Goal: Complete application form: Complete application form

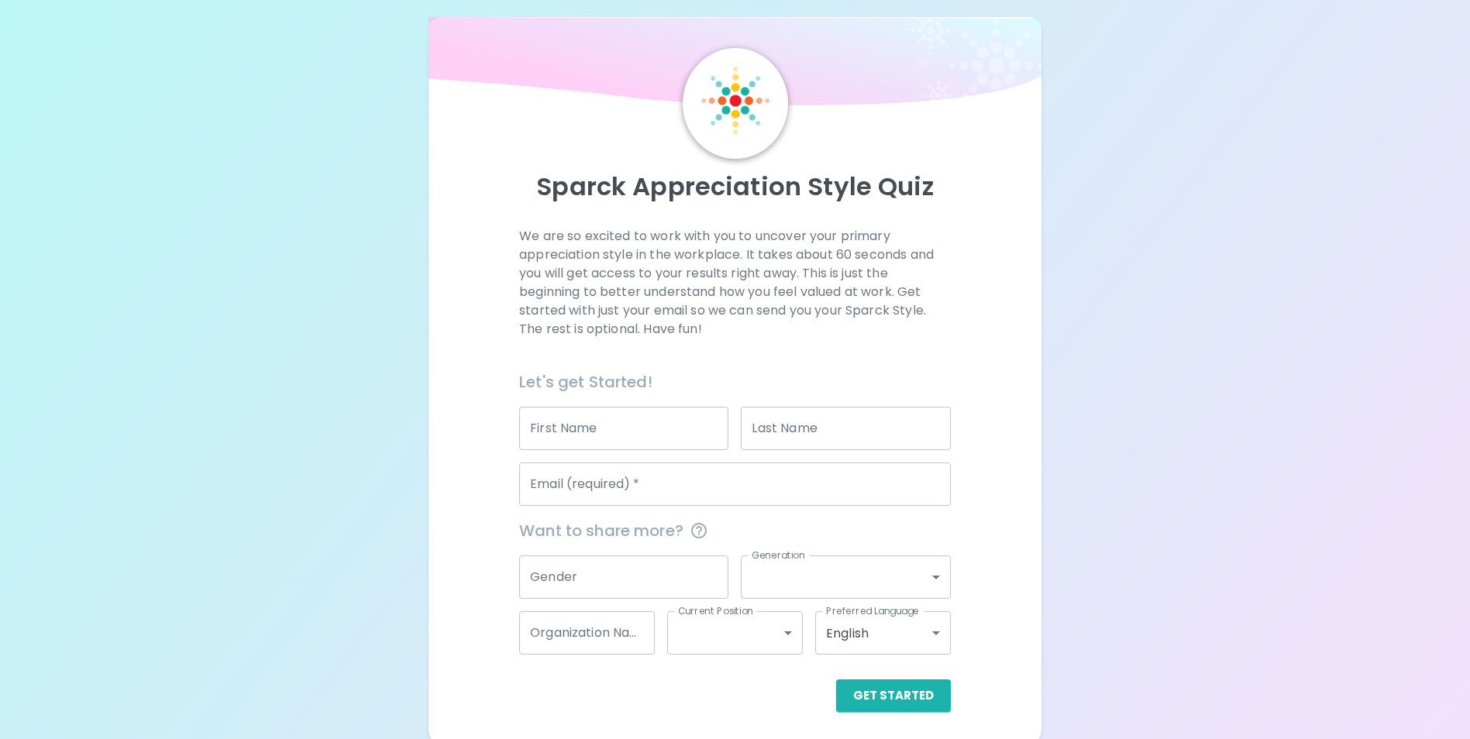
scroll to position [18, 0]
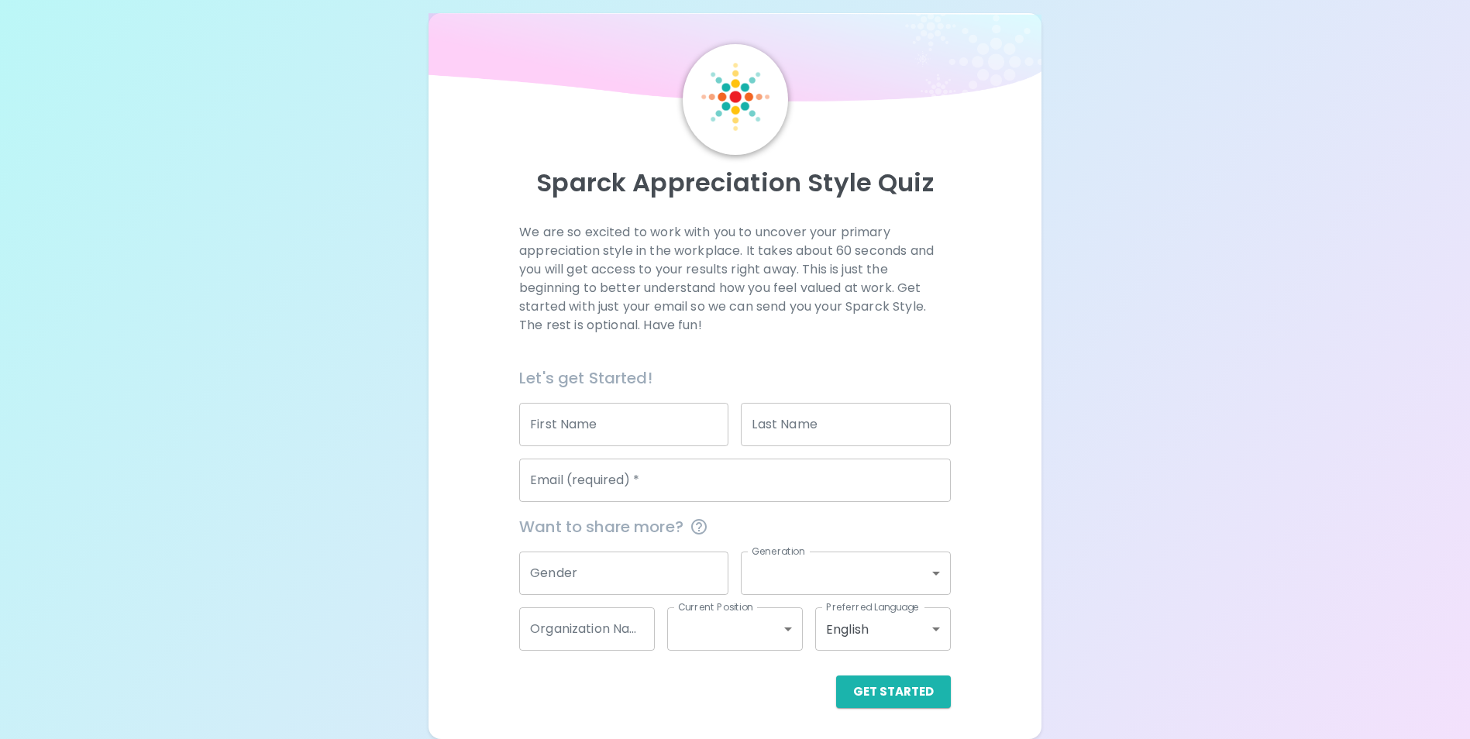
click at [963, 270] on div "We are so excited to work with you to uncover your primary appreciation style i…" at bounding box center [734, 465] width 575 height 485
click at [633, 411] on input "First Name" at bounding box center [623, 424] width 209 height 43
type input "Jaasmeen K"
type input "Pataria"
type input "[EMAIL_ADDRESS][DOMAIN_NAME]"
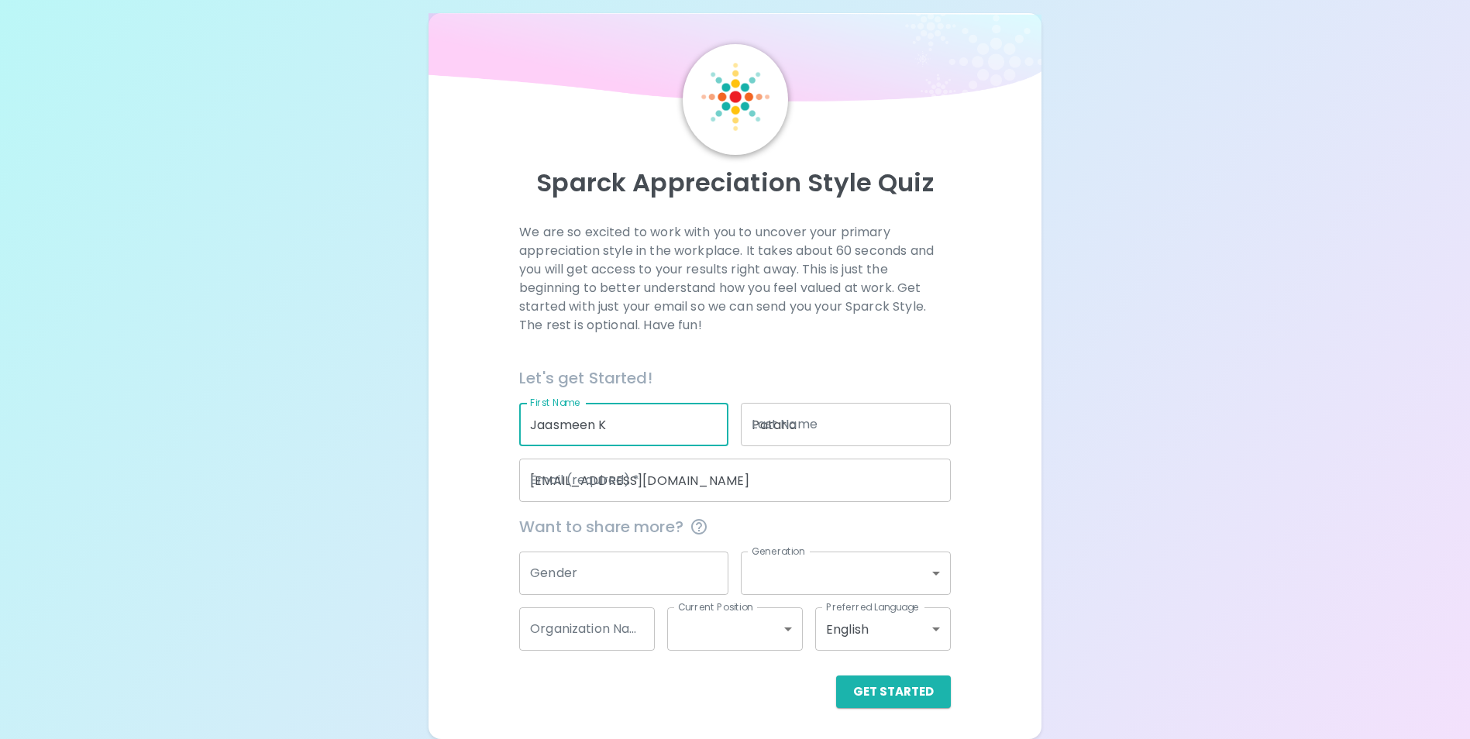
type input "Partner-Led"
click at [649, 423] on input "Jaasmeen K" at bounding box center [623, 424] width 209 height 43
type input "Jaasmeen"
click at [557, 312] on p "We are so excited to work with you to uncover your primary appreciation style i…" at bounding box center [735, 279] width 432 height 112
click at [613, 582] on input "Gender" at bounding box center [623, 573] width 209 height 43
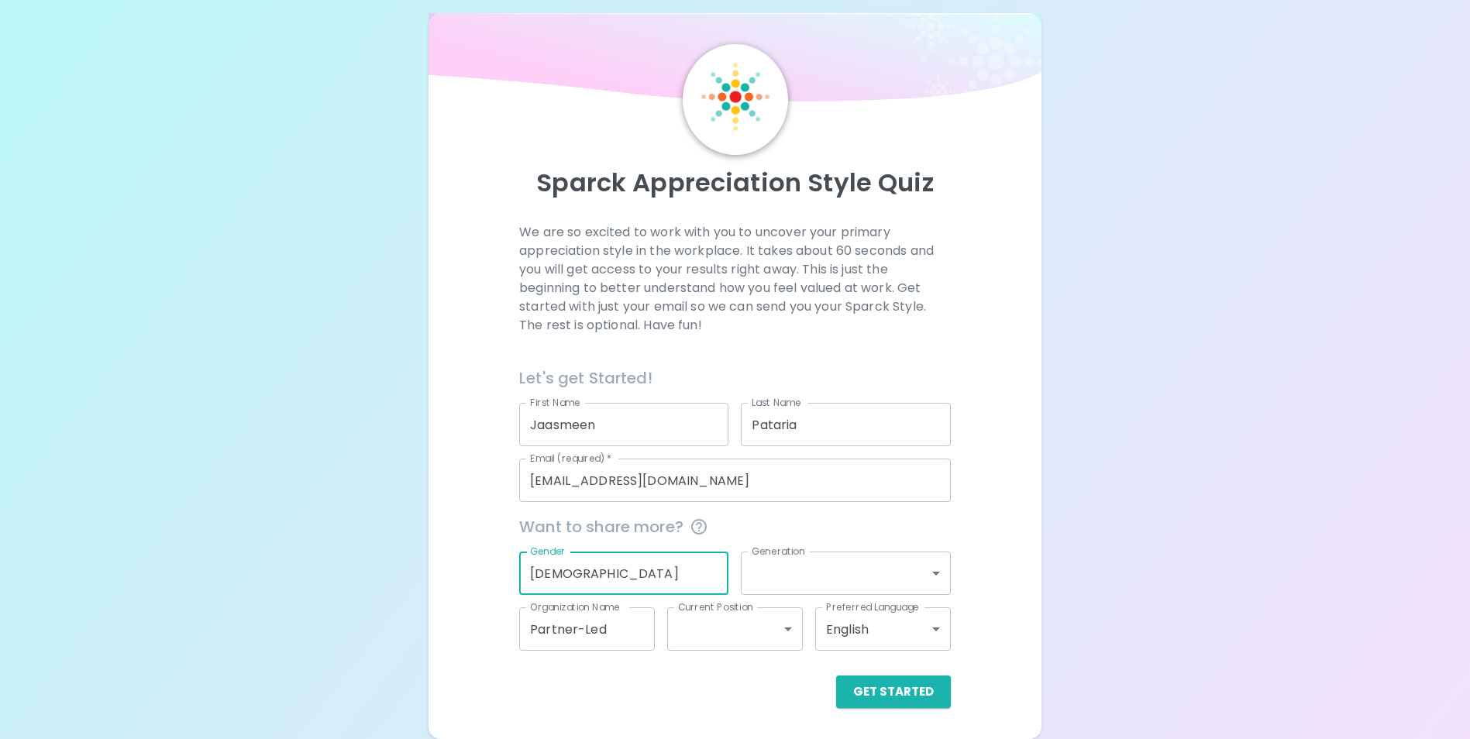
type input "[DEMOGRAPHIC_DATA]"
click at [882, 577] on body "Sparck Appreciation Style Quiz We are so excited to work with you to uncover yo…" at bounding box center [735, 360] width 1470 height 757
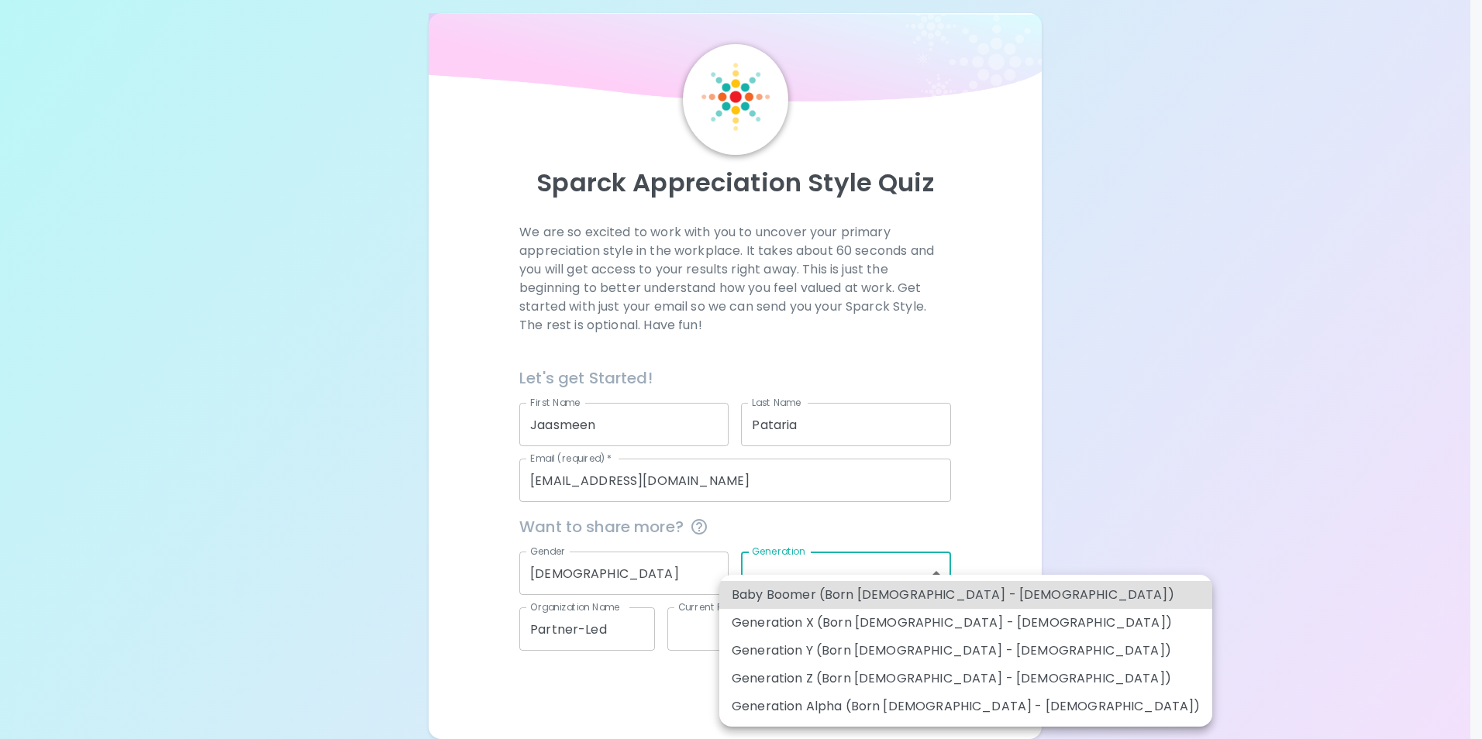
click at [935, 646] on li "Generation Y (Born [DEMOGRAPHIC_DATA] - [DEMOGRAPHIC_DATA])" at bounding box center [965, 651] width 493 height 28
type input "generation_y"
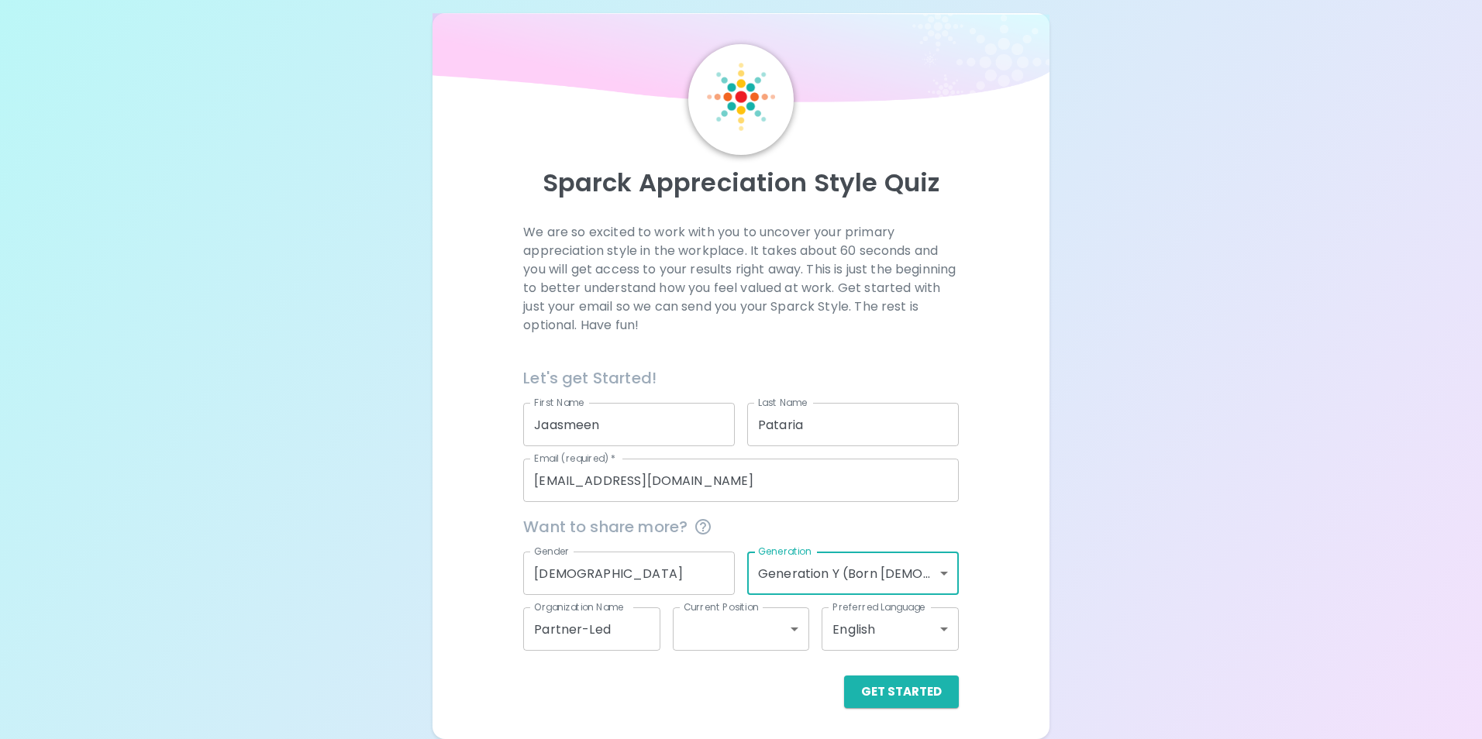
click at [731, 628] on body "Sparck Appreciation Style Quiz We are so excited to work with you to uncover yo…" at bounding box center [741, 360] width 1482 height 757
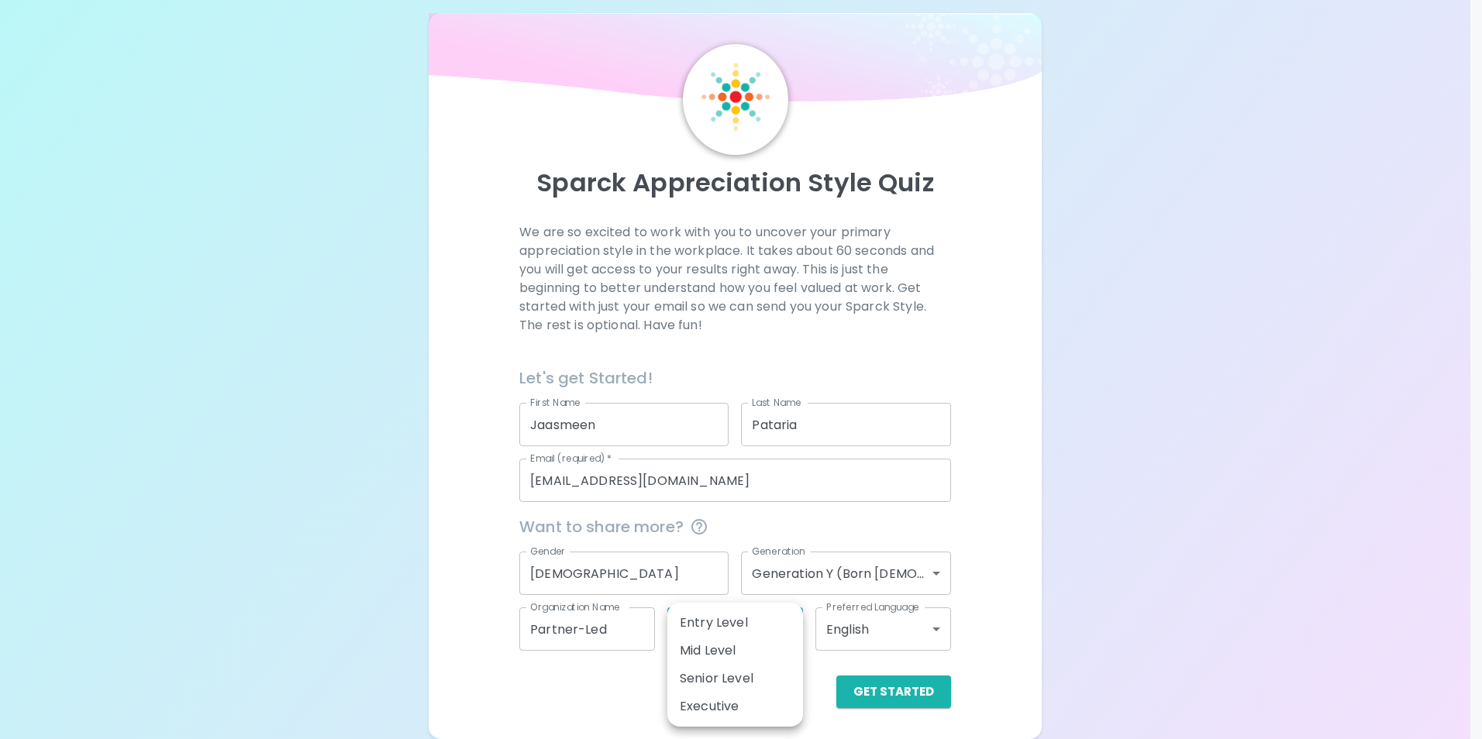
click at [1089, 594] on div at bounding box center [741, 369] width 1482 height 739
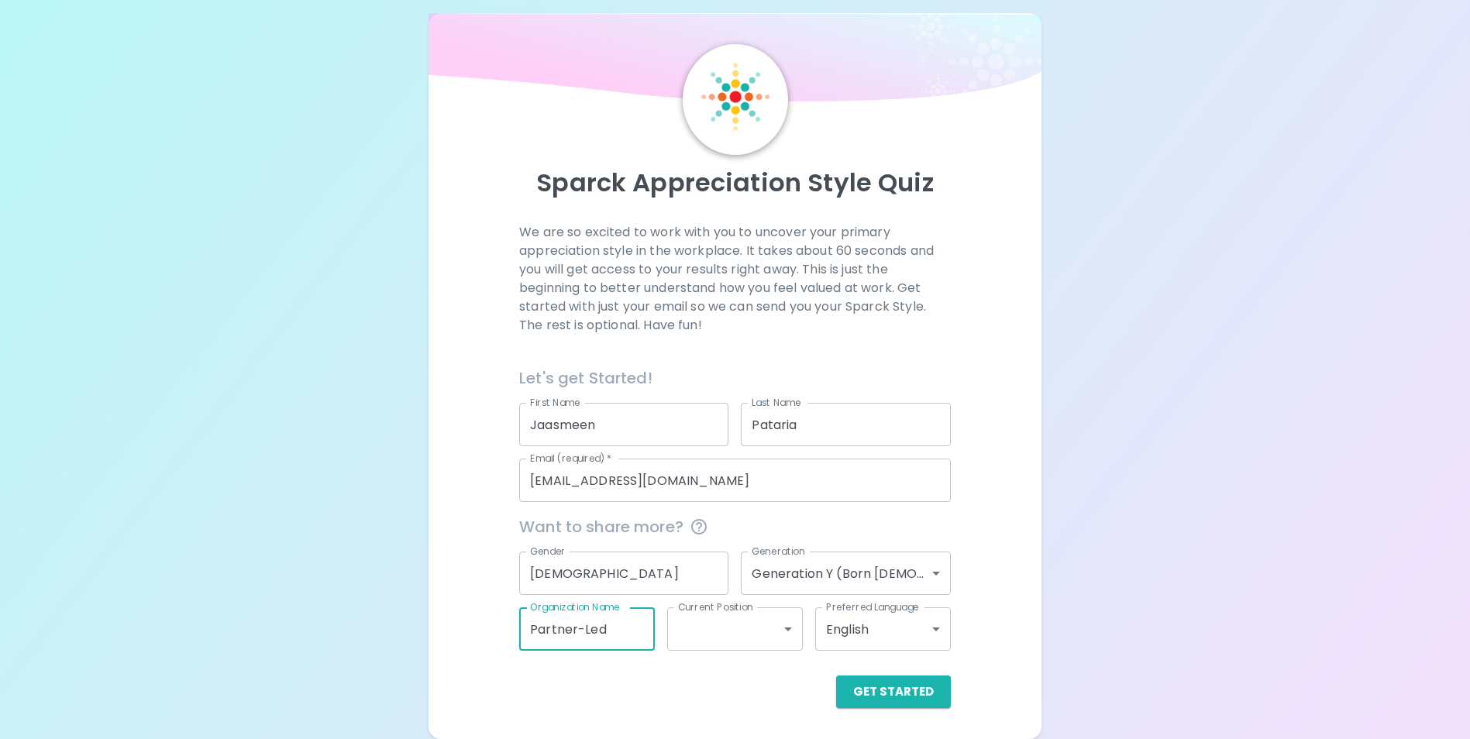
click at [634, 635] on input "Partner-Led" at bounding box center [587, 629] width 136 height 43
drag, startPoint x: 634, startPoint y: 635, endPoint x: 401, endPoint y: 619, distance: 233.0
click at [401, 619] on div "Sparck Appreciation Style Quiz We are so excited to work with you to uncover yo…" at bounding box center [735, 360] width 1470 height 757
type input "M365 Commerce"
click at [753, 639] on body "Sparck Appreciation Style Quiz We are so excited to work with you to uncover yo…" at bounding box center [741, 360] width 1482 height 757
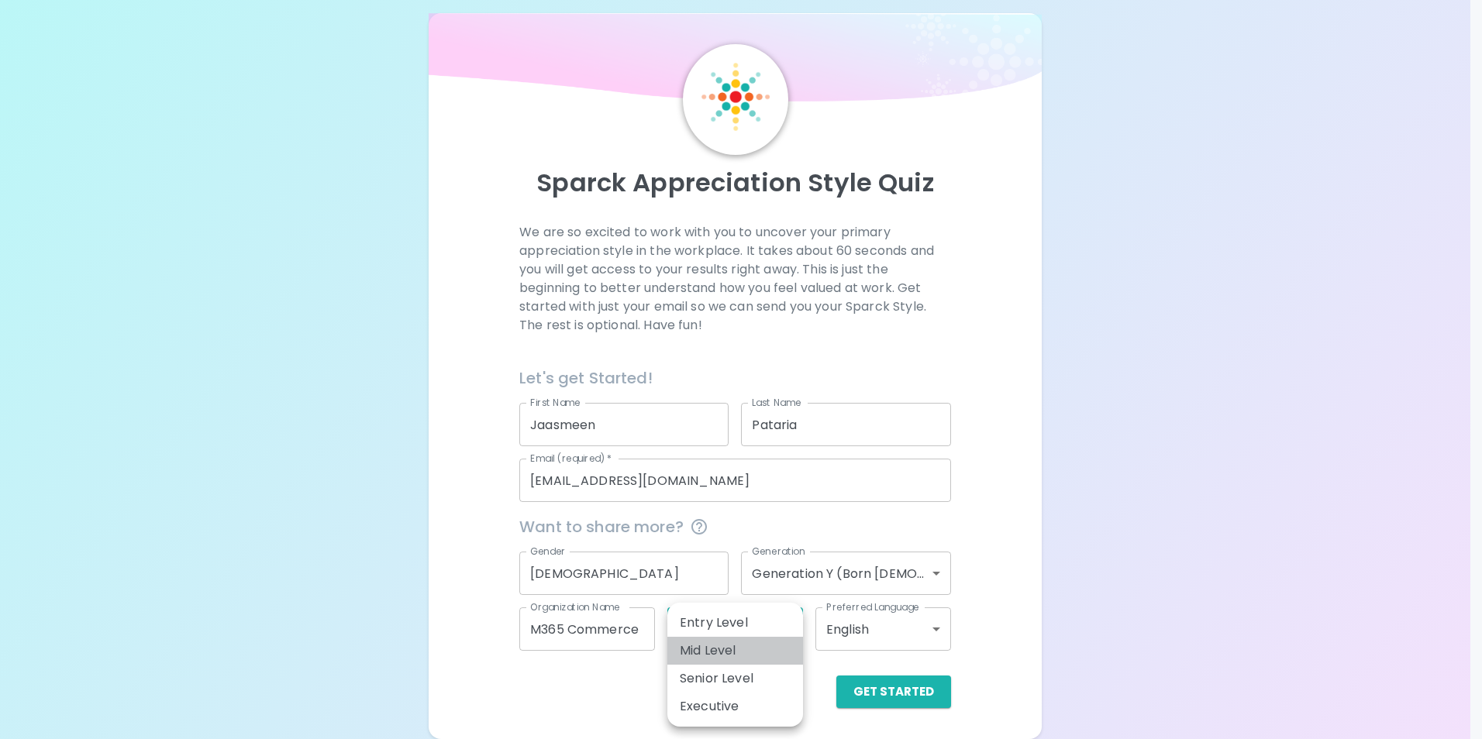
click at [771, 657] on li "Mid Level" at bounding box center [735, 651] width 136 height 28
type input "mid_level"
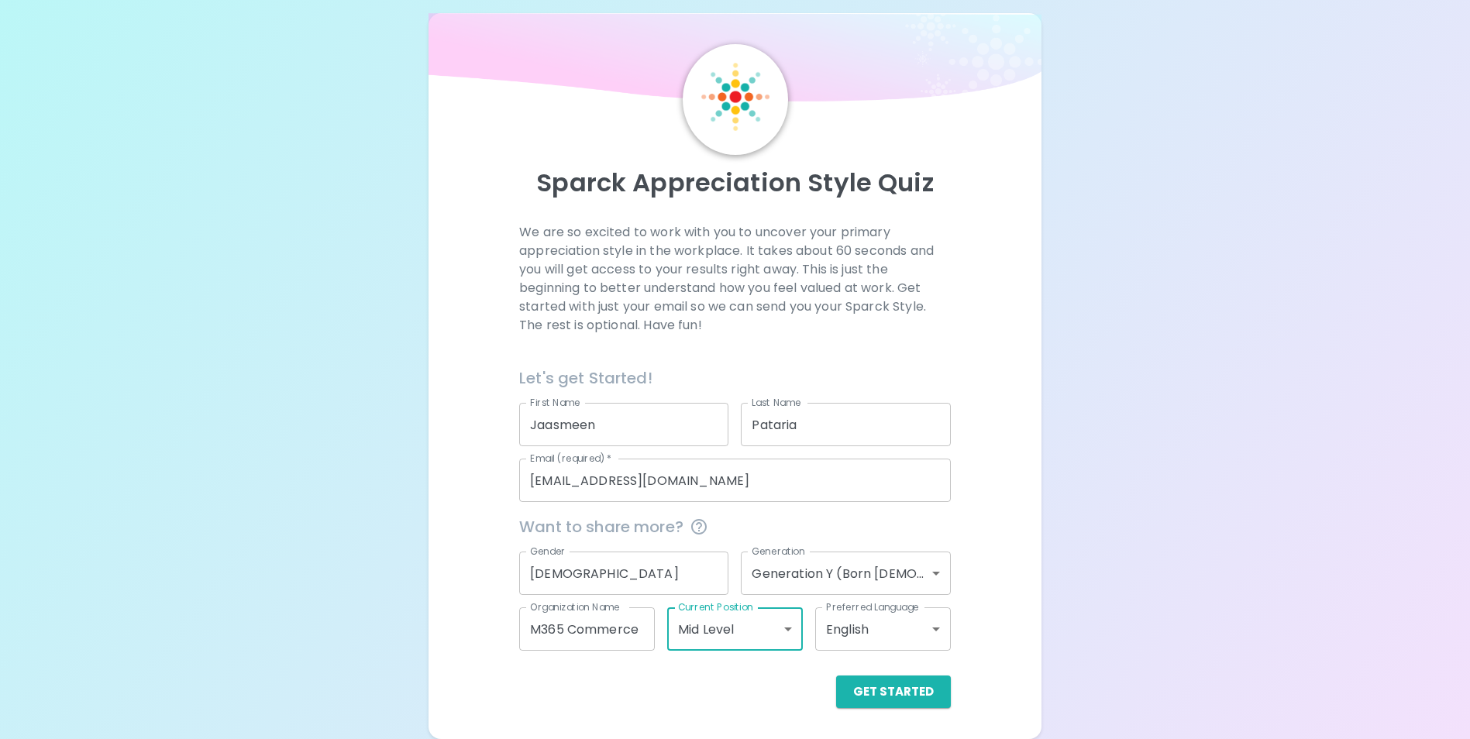
click at [845, 630] on body "Sparck Appreciation Style Quiz We are so excited to work with you to uncover yo…" at bounding box center [735, 360] width 1470 height 757
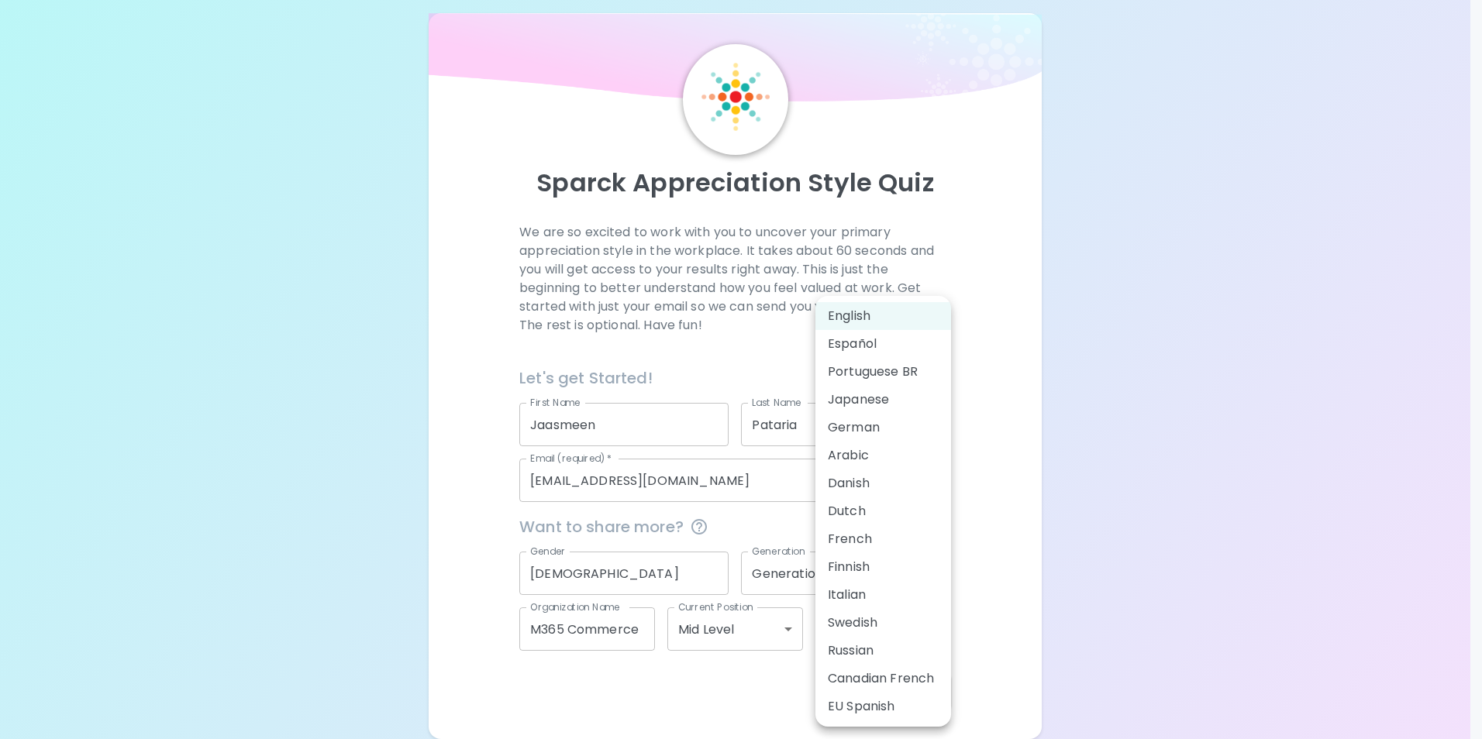
click at [1148, 578] on div at bounding box center [741, 369] width 1482 height 739
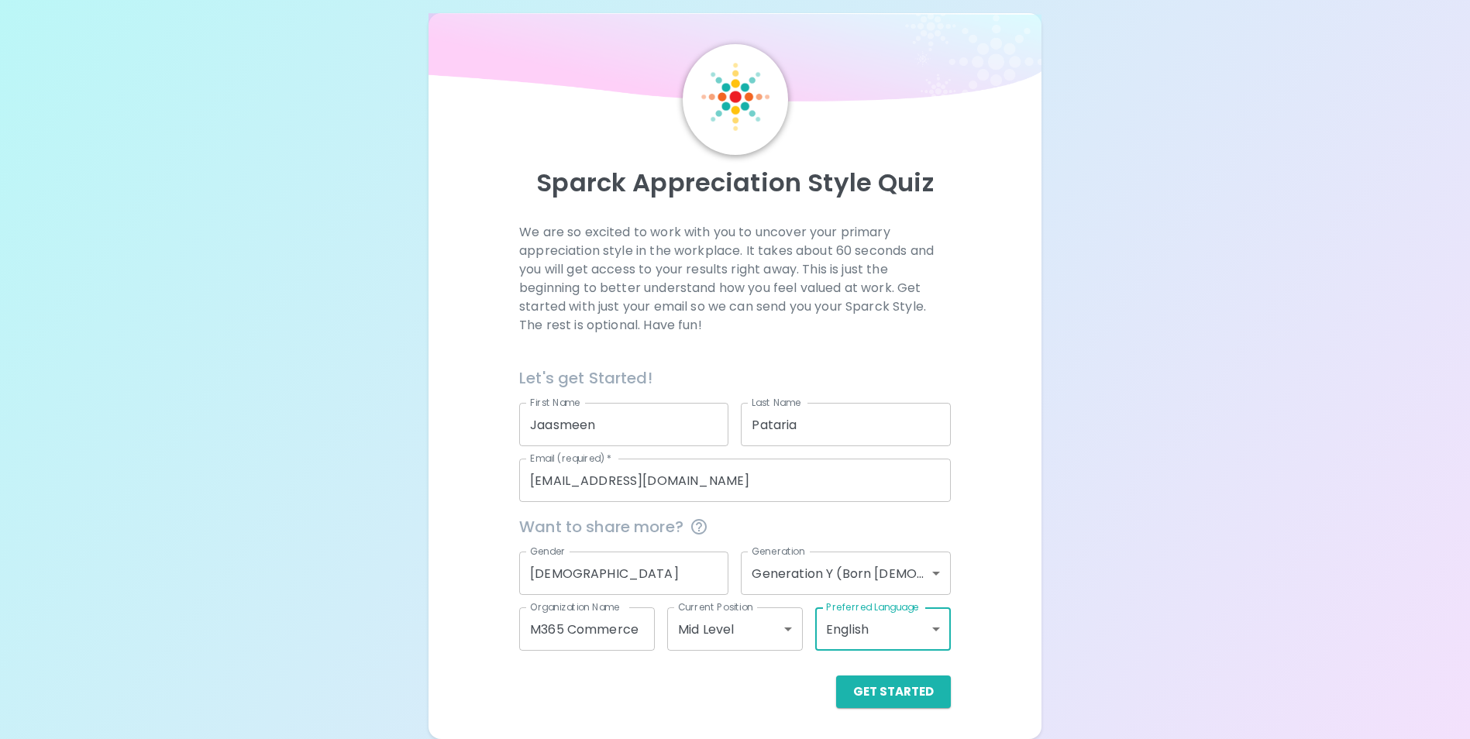
click at [670, 522] on span "Want to share more?" at bounding box center [735, 527] width 432 height 25
click at [1143, 544] on div "Sparck Appreciation Style Quiz We are so excited to work with you to uncover yo…" at bounding box center [735, 360] width 1470 height 757
click at [490, 581] on div "We are so excited to work with you to uncover your primary appreciation style i…" at bounding box center [734, 465] width 575 height 485
click at [918, 697] on button "Get Started" at bounding box center [893, 692] width 115 height 33
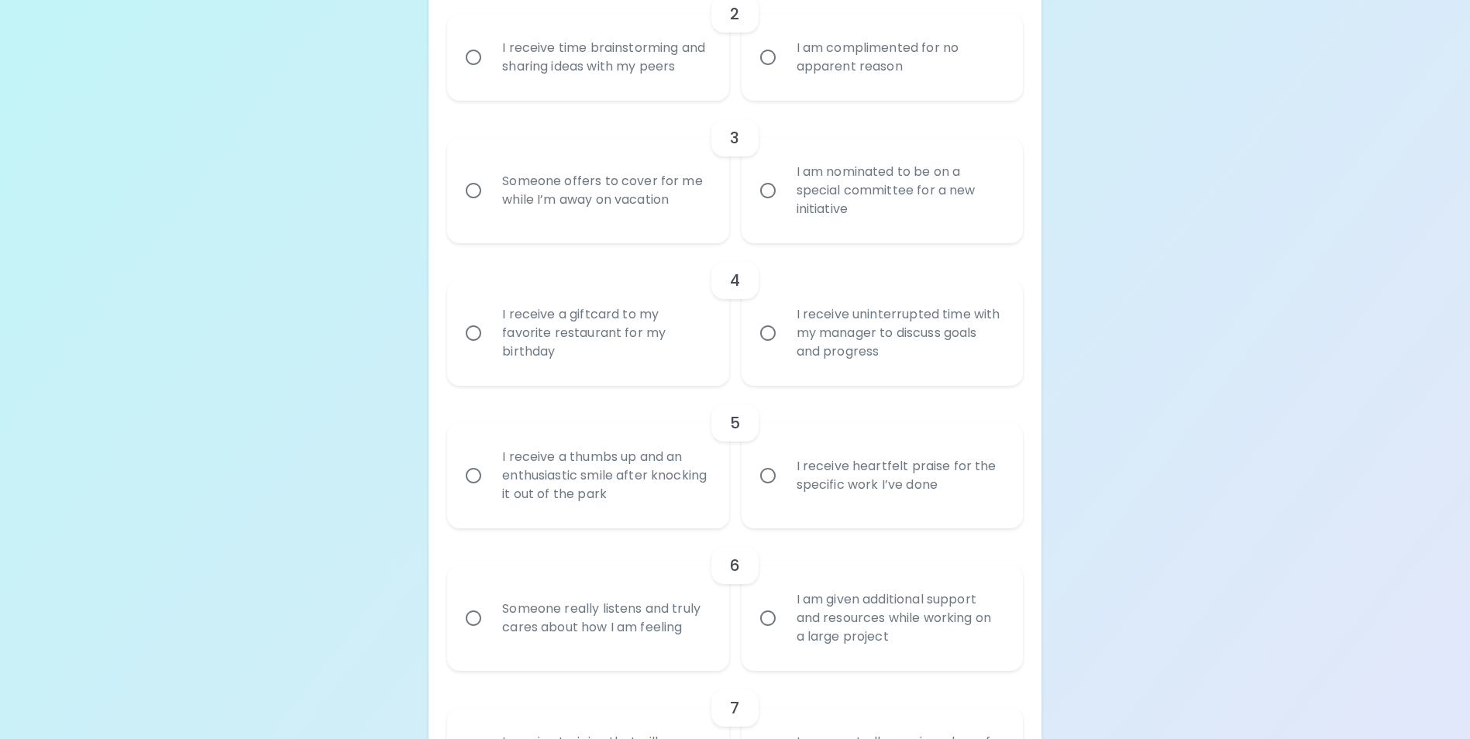
scroll to position [560, 0]
click at [1200, 529] on div "Uncover Your Sparck Appreciation Style This quick quiz will help you determine …" at bounding box center [735, 742] width 1470 height 2605
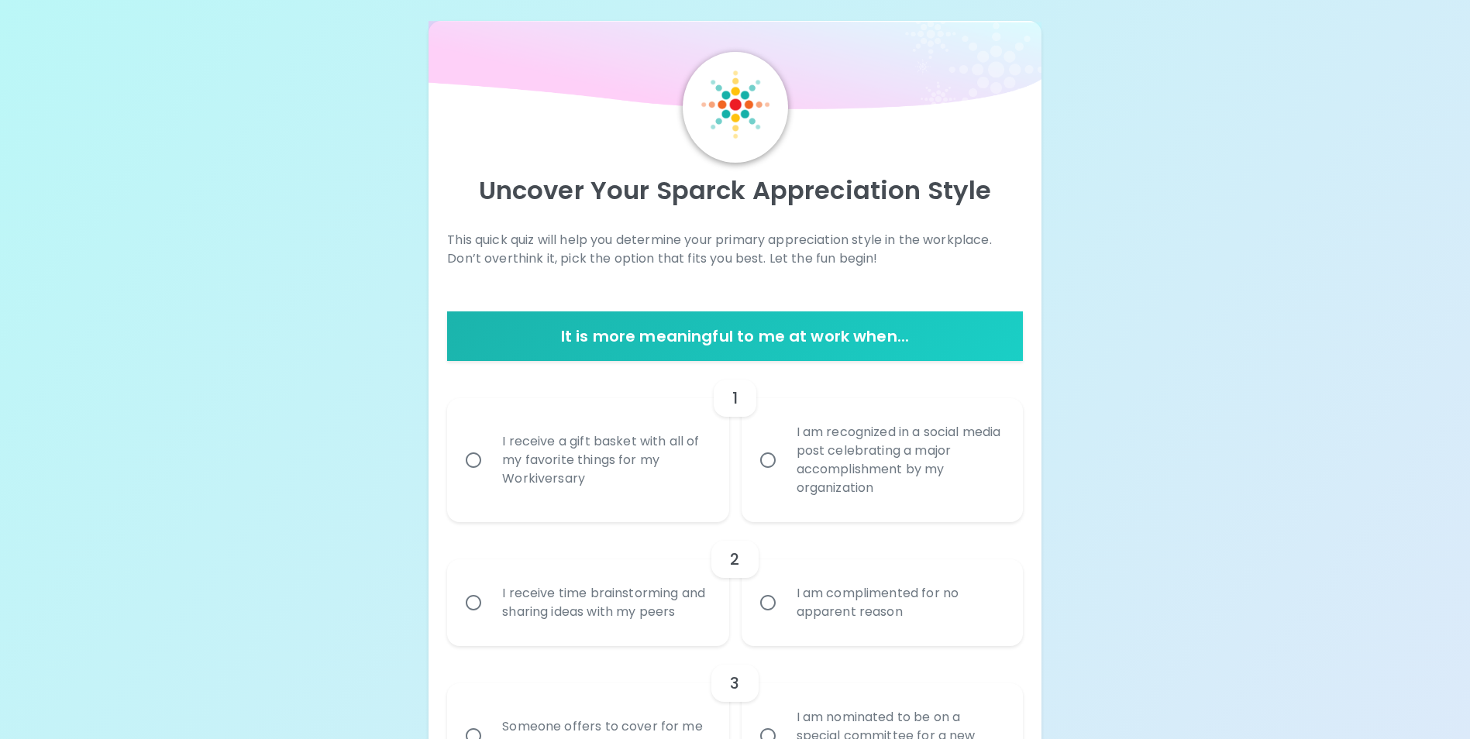
scroll to position [0, 0]
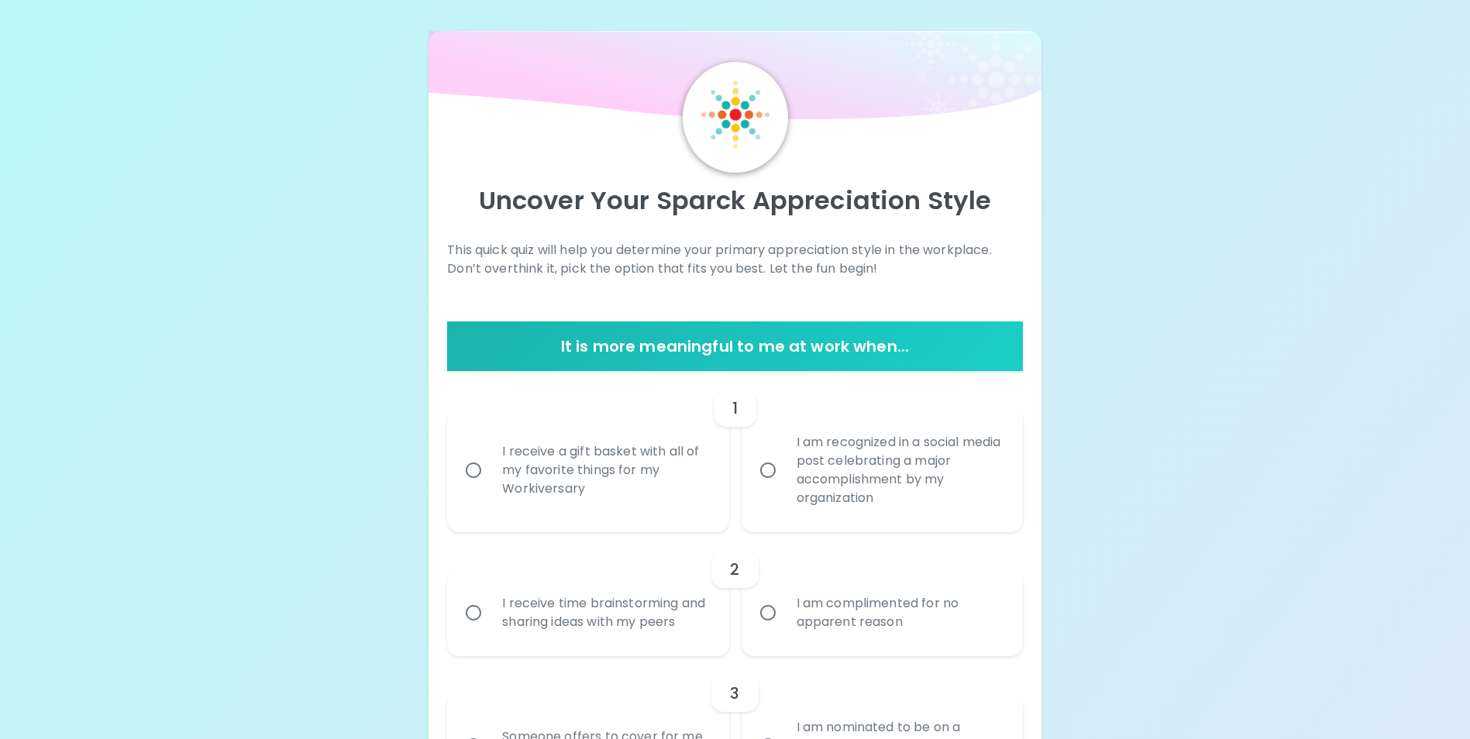
click at [868, 475] on div "I am recognized in a social media post celebrating a major accomplishment by my…" at bounding box center [899, 471] width 230 height 112
click at [784, 475] on input "I am recognized in a social media post celebrating a major accomplishment by my…" at bounding box center [768, 470] width 33 height 33
radio input "true"
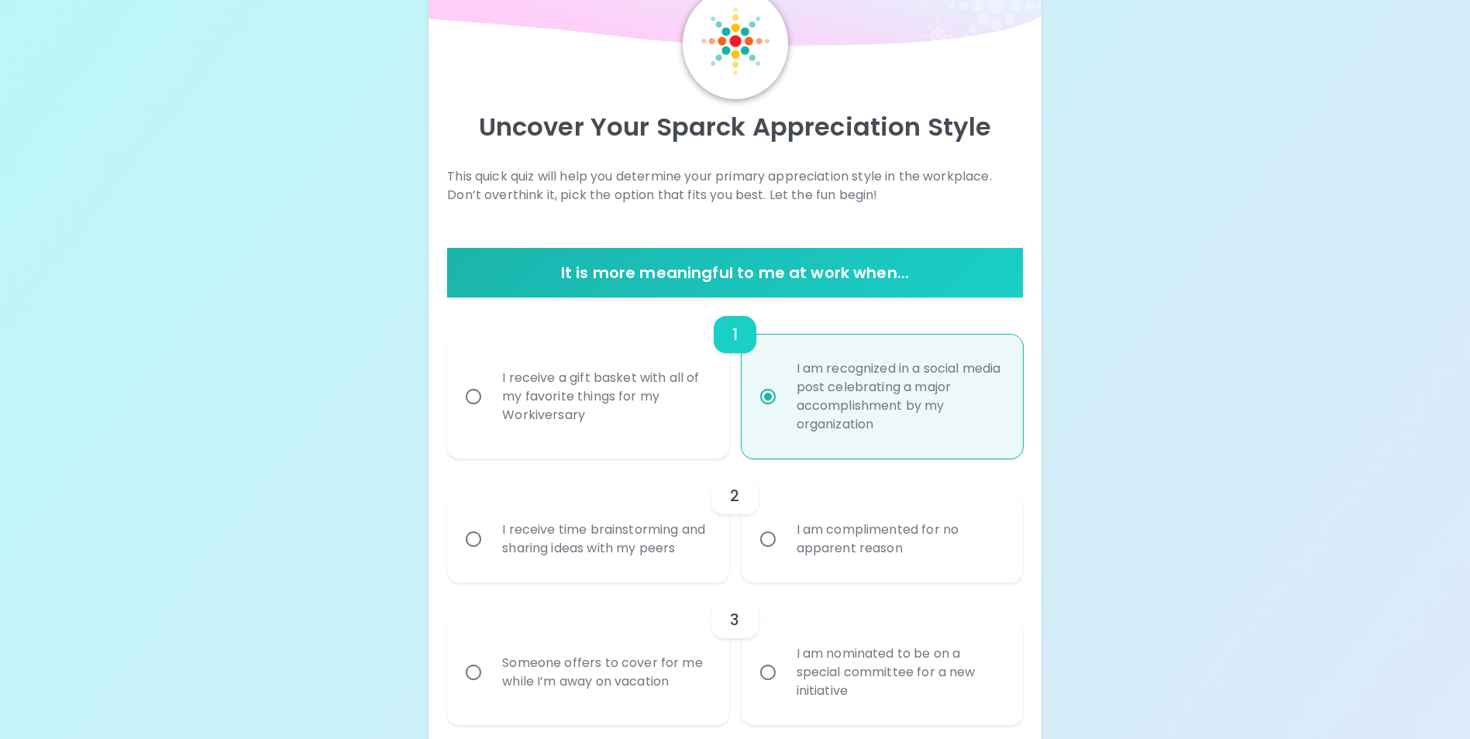
scroll to position [124, 0]
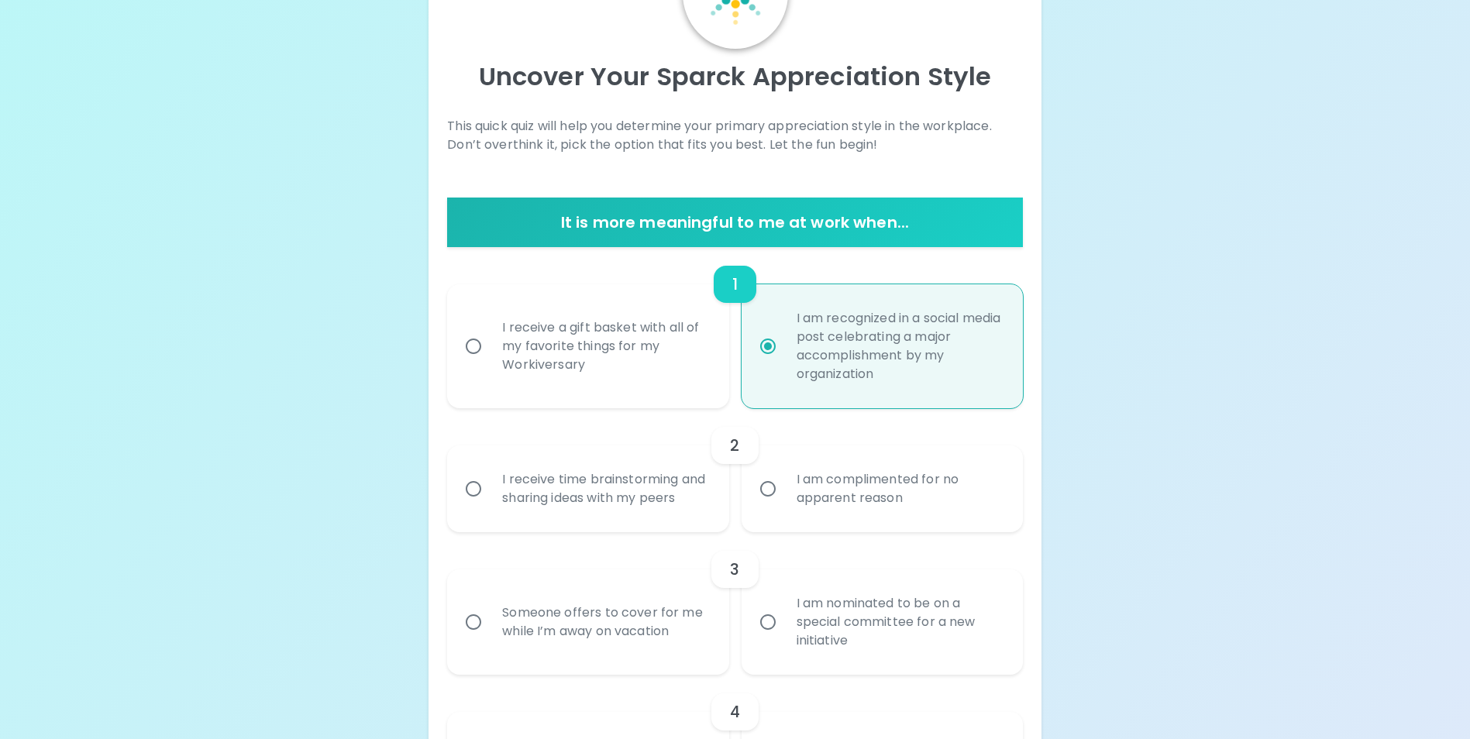
click at [827, 501] on div "I am complimented for no apparent reason" at bounding box center [899, 489] width 230 height 74
click at [784, 501] on input "I am complimented for no apparent reason" at bounding box center [768, 489] width 33 height 33
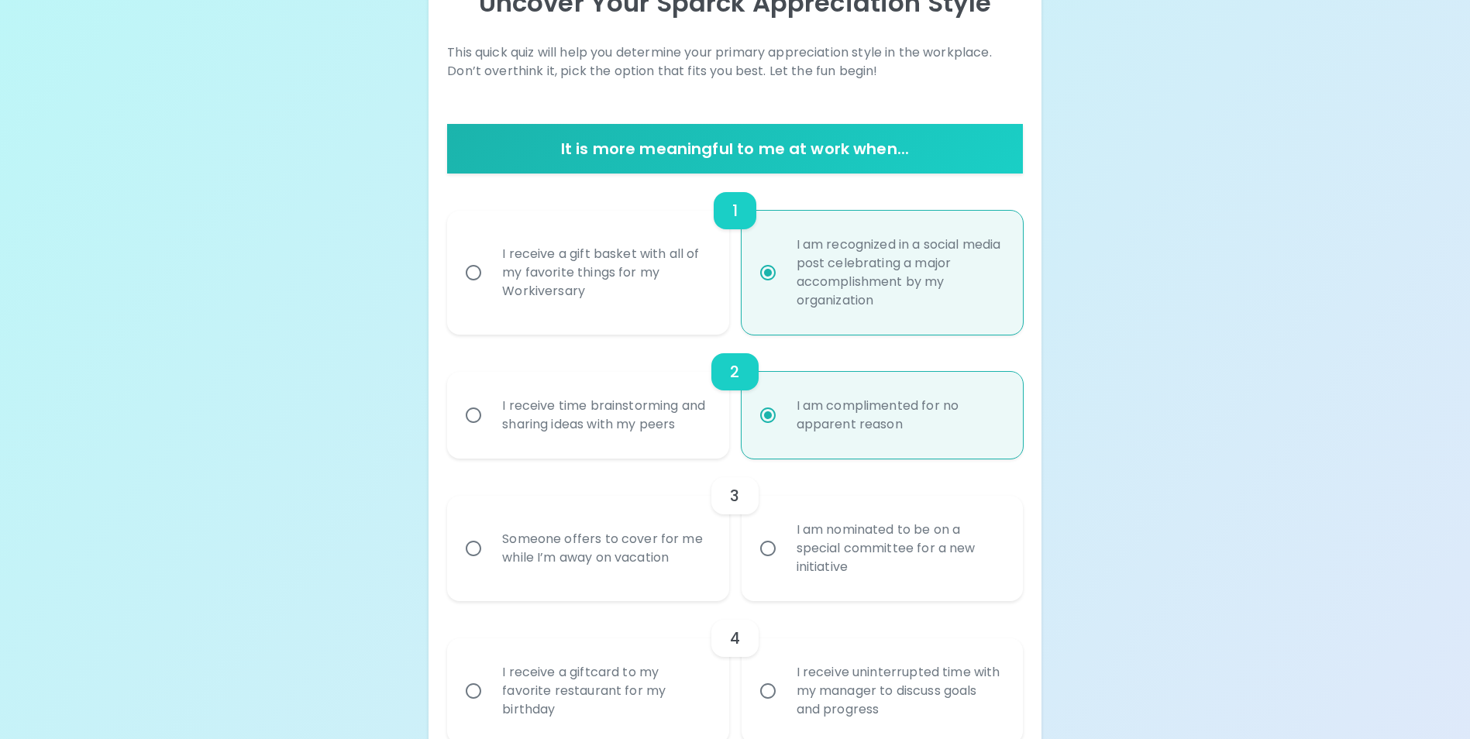
scroll to position [248, 0]
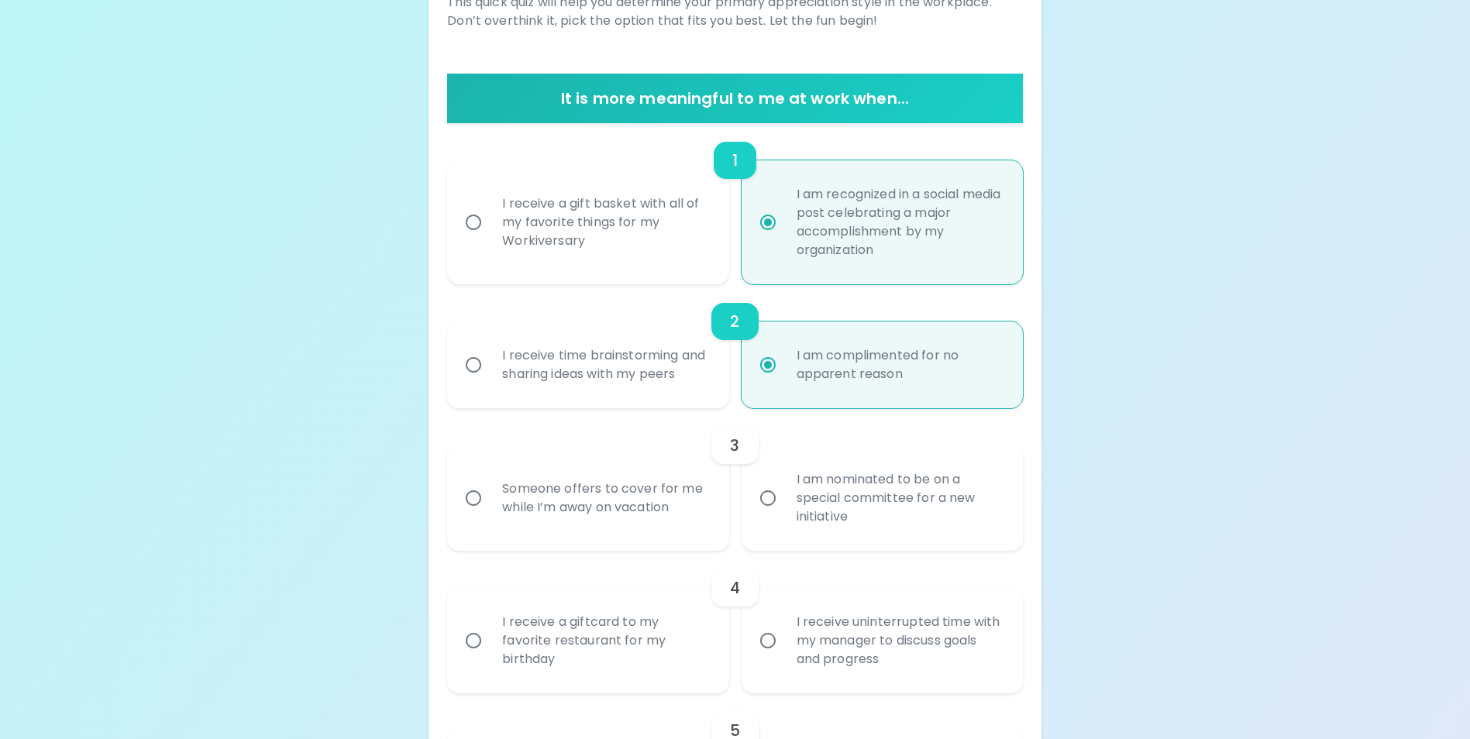
radio input "true"
click at [592, 535] on div "Someone offers to cover for me while I’m away on vacation" at bounding box center [605, 498] width 230 height 74
click at [490, 515] on input "Someone offers to cover for me while I’m away on vacation" at bounding box center [473, 498] width 33 height 33
radio input "false"
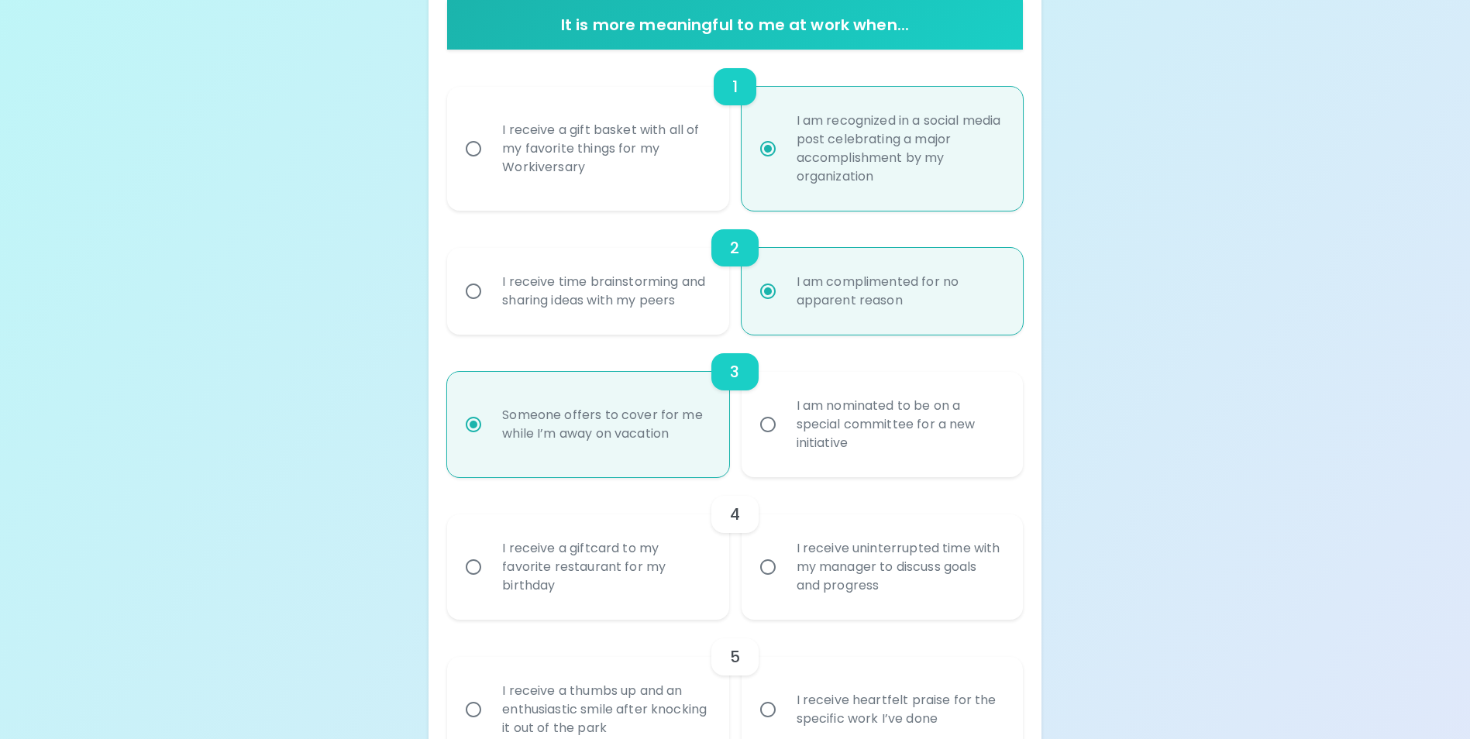
scroll to position [372, 0]
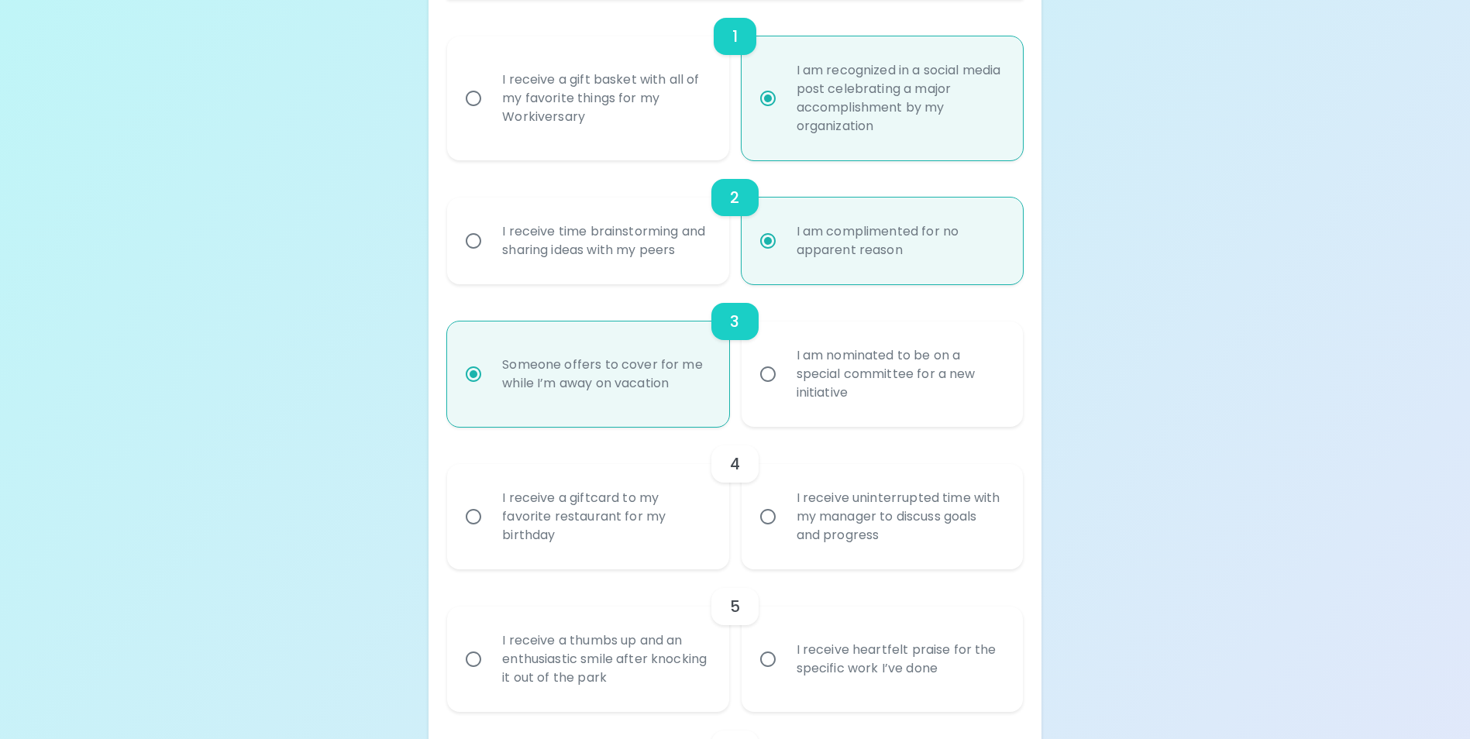
radio input "true"
click at [609, 531] on div "I receive a giftcard to my favorite restaurant for my birthday" at bounding box center [605, 516] width 230 height 93
click at [490, 531] on input "I receive a giftcard to my favorite restaurant for my birthday" at bounding box center [473, 517] width 33 height 33
radio input "false"
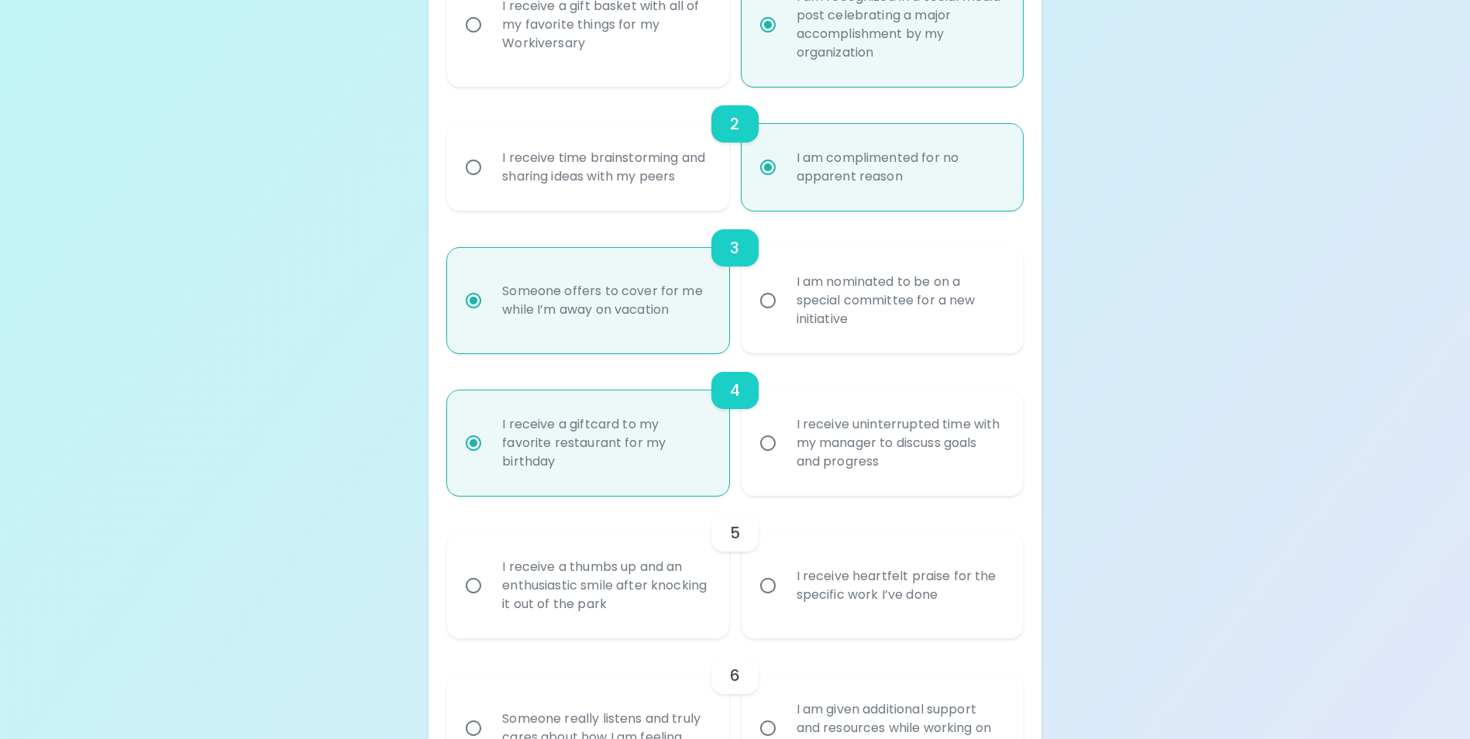
scroll to position [496, 0]
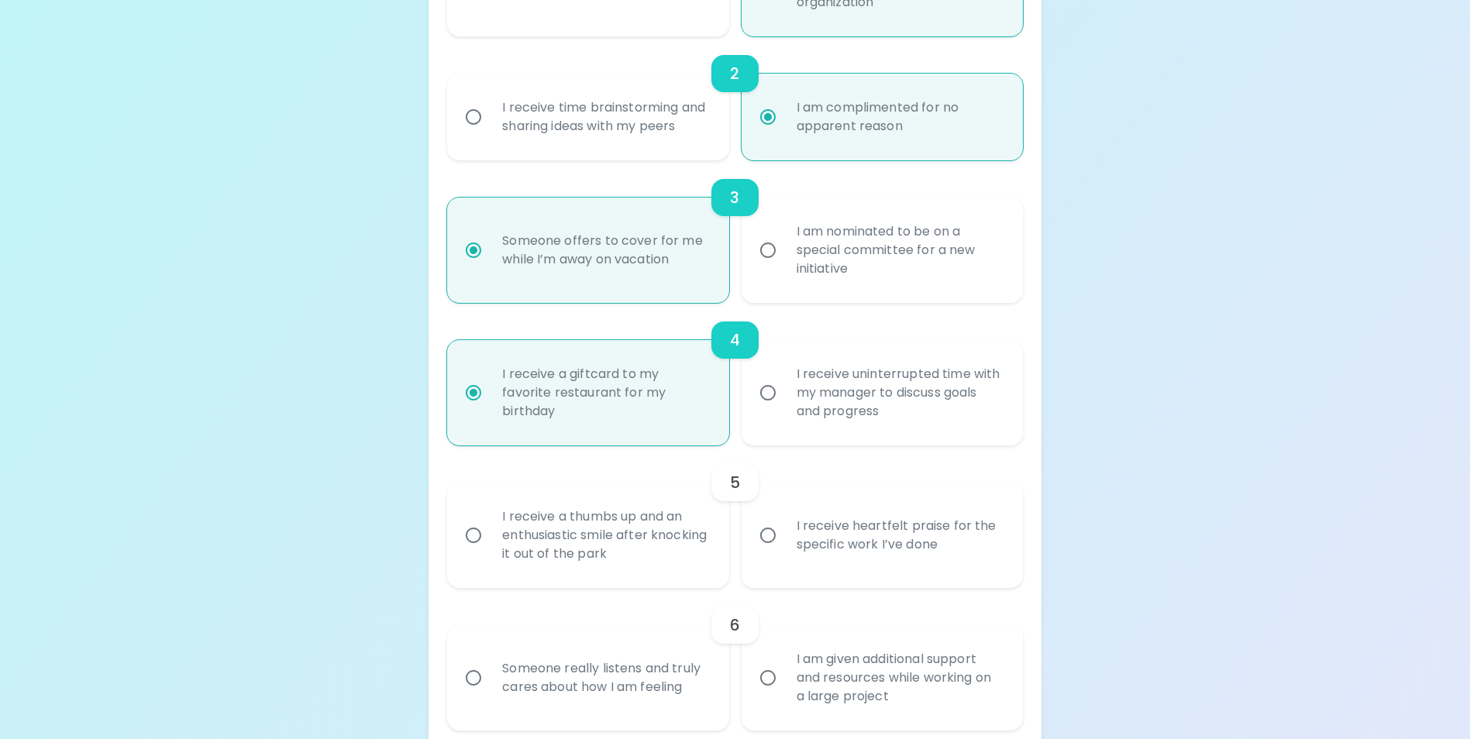
radio input "true"
click at [869, 563] on div "I receive heartfelt praise for the specific work I’ve done" at bounding box center [899, 535] width 230 height 74
click at [784, 552] on input "I receive heartfelt praise for the specific work I’ve done" at bounding box center [768, 535] width 33 height 33
radio input "false"
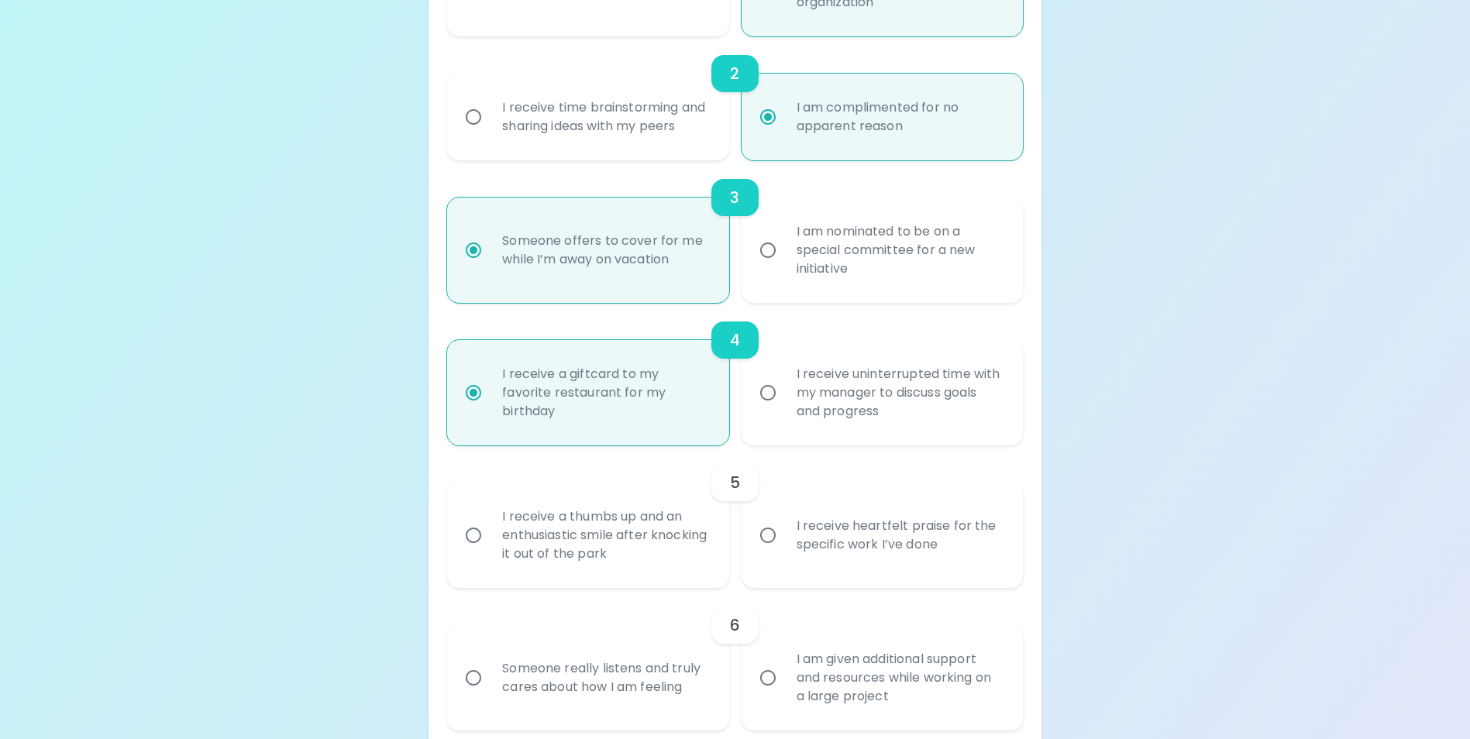
radio input "false"
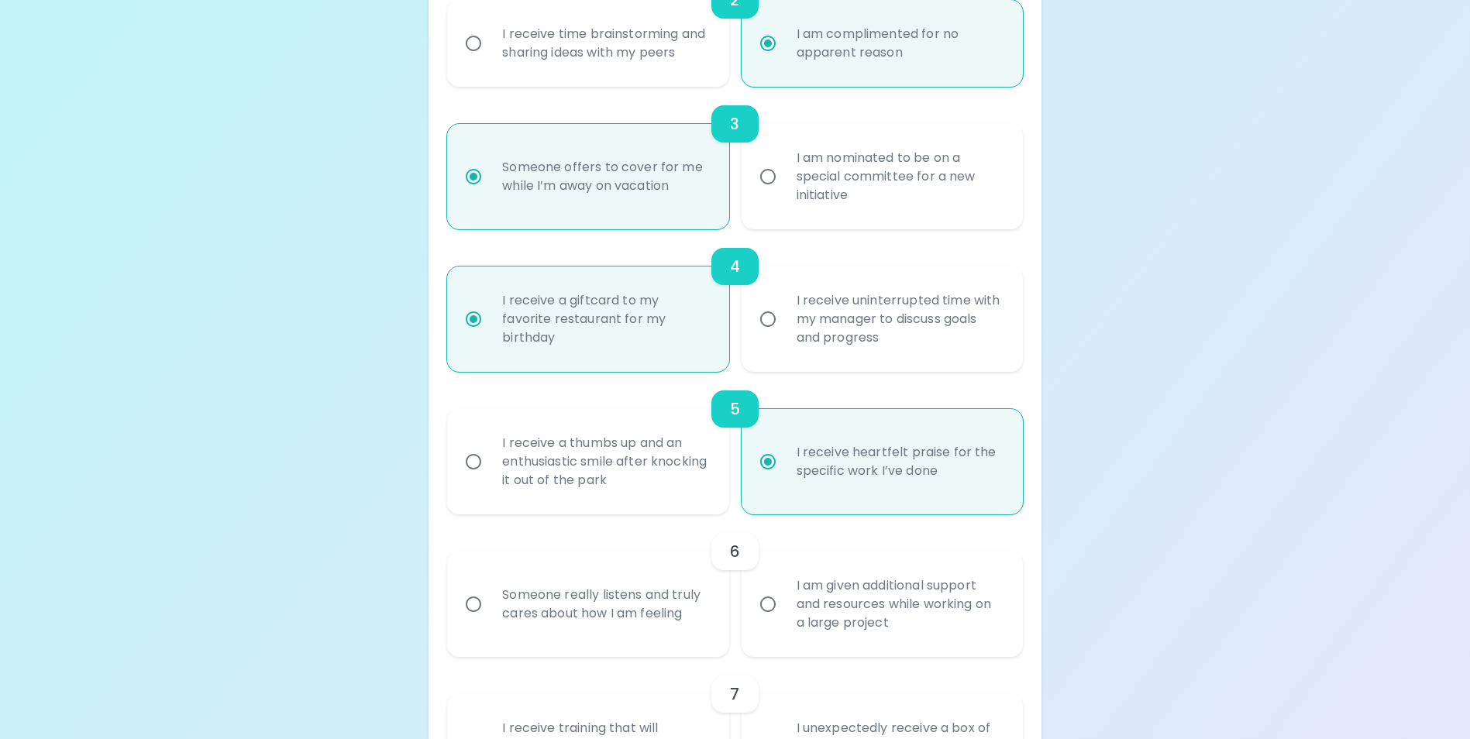
scroll to position [620, 0]
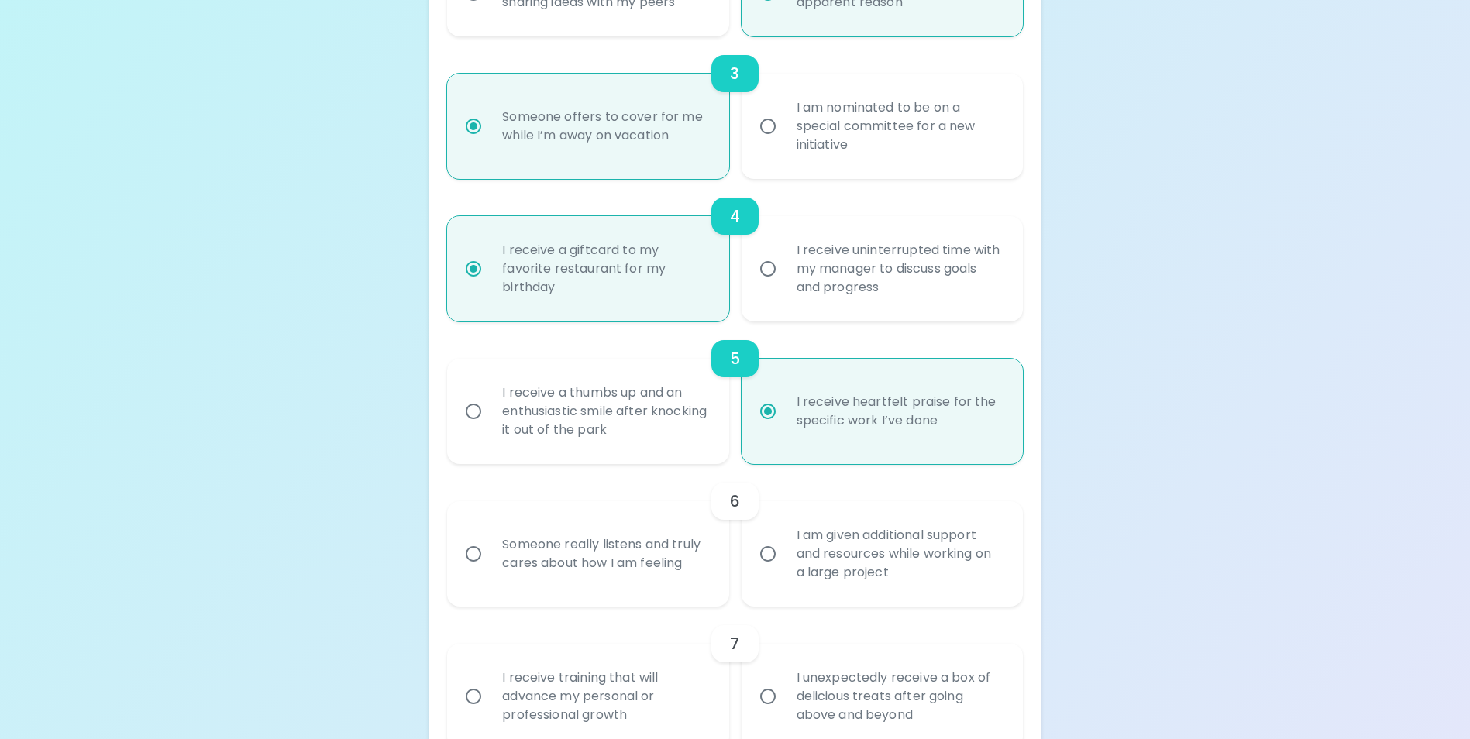
radio input "true"
click at [856, 594] on div "I am given additional support and resources while working on a large project" at bounding box center [899, 554] width 230 height 93
click at [784, 570] on input "I am given additional support and resources while working on a large project" at bounding box center [768, 554] width 33 height 33
radio input "false"
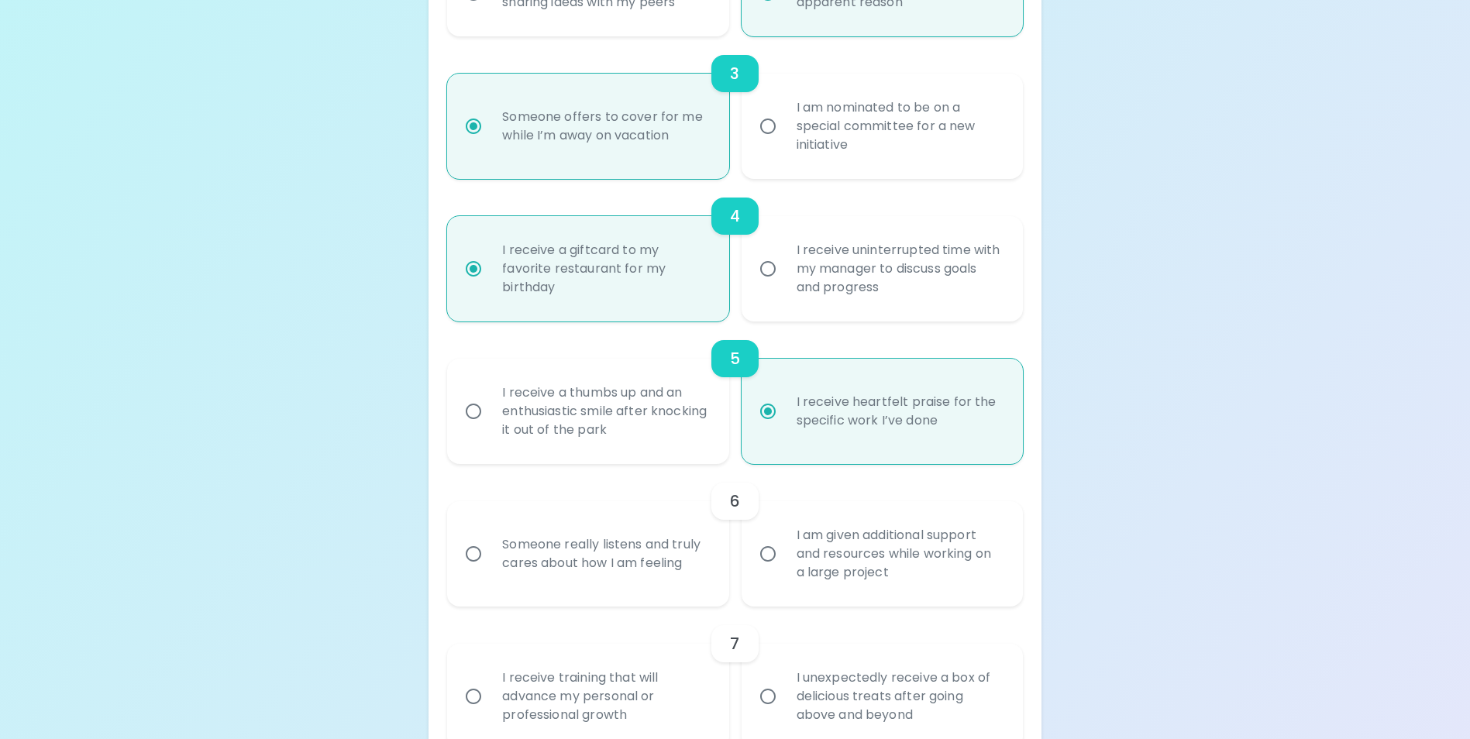
radio input "false"
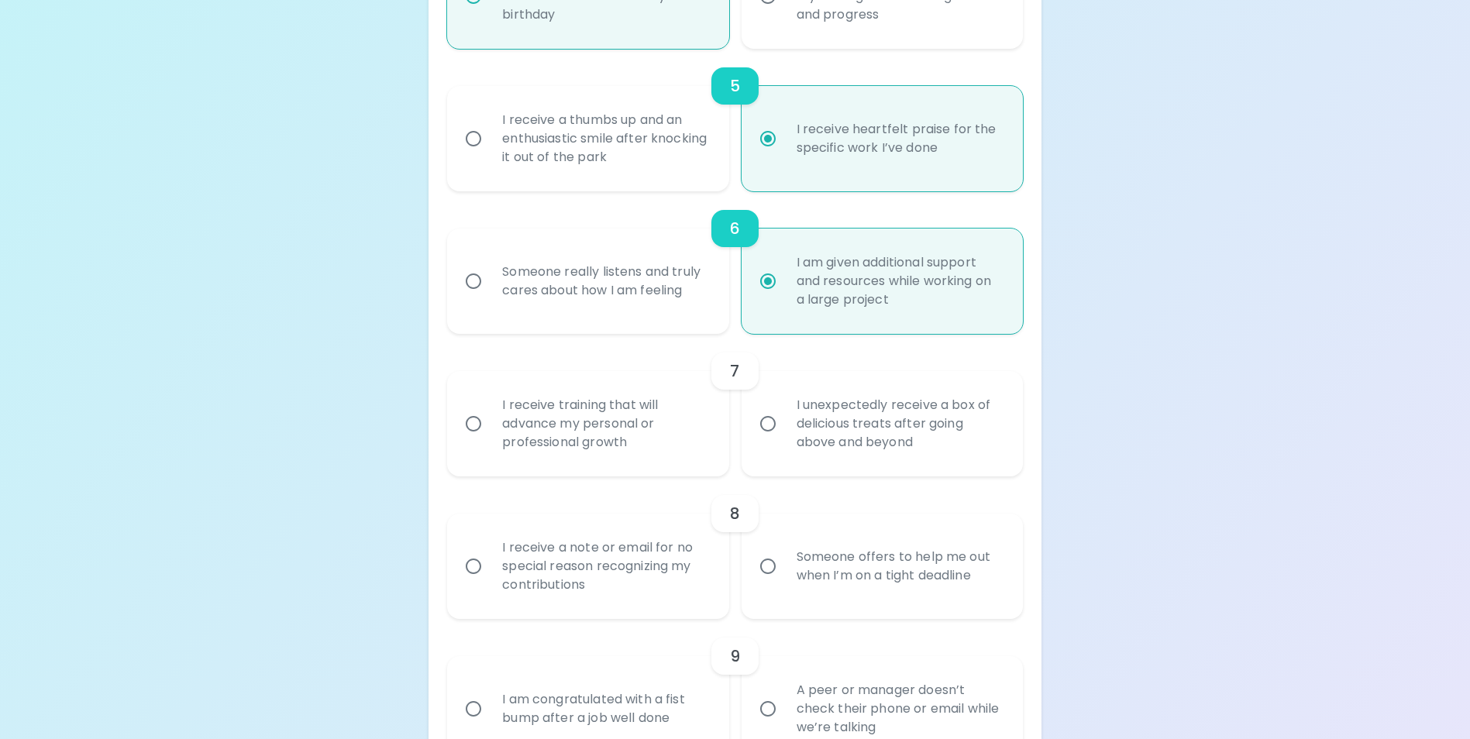
scroll to position [899, 0]
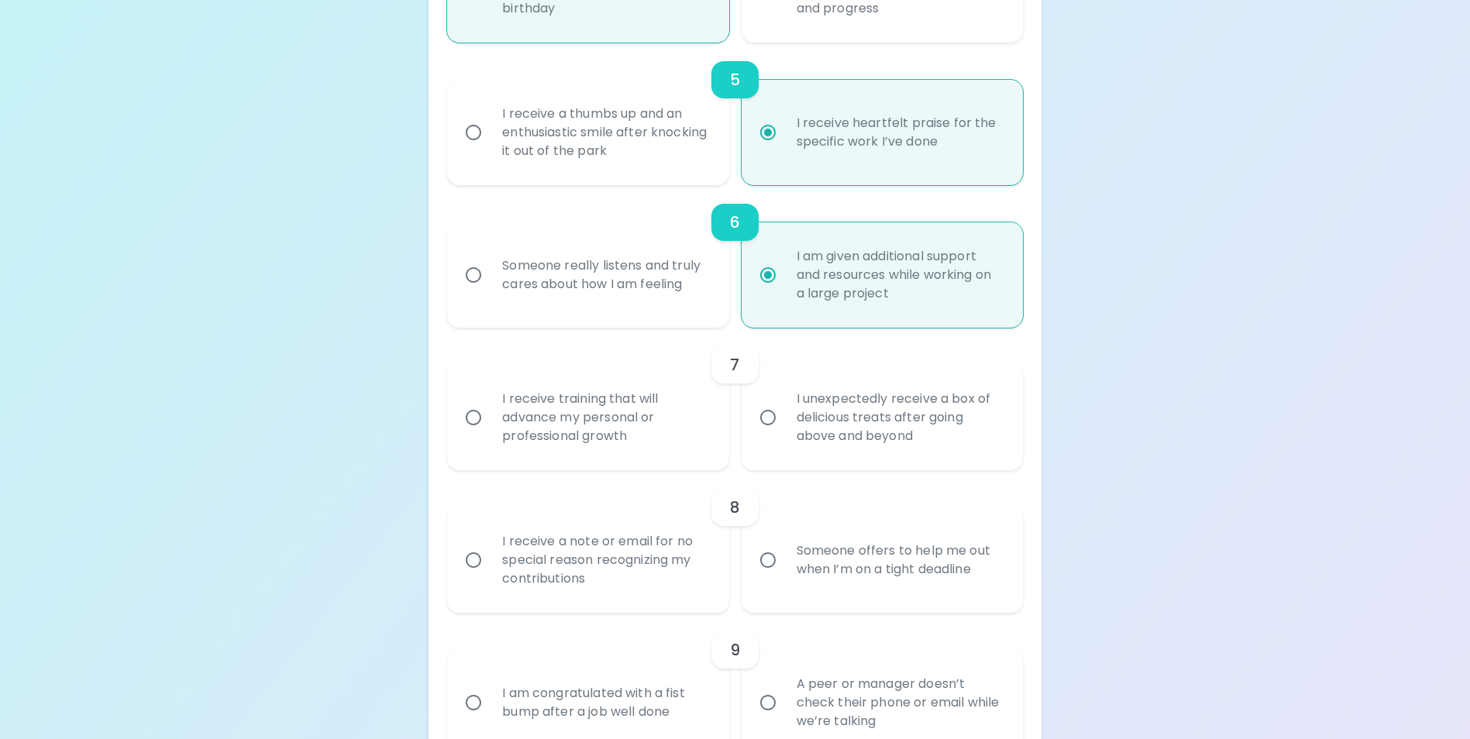
radio input "true"
click at [610, 449] on div "I receive training that will advance my personal or professional growth" at bounding box center [605, 417] width 230 height 93
click at [490, 434] on input "I receive training that will advance my personal or professional growth" at bounding box center [473, 417] width 33 height 33
radio input "false"
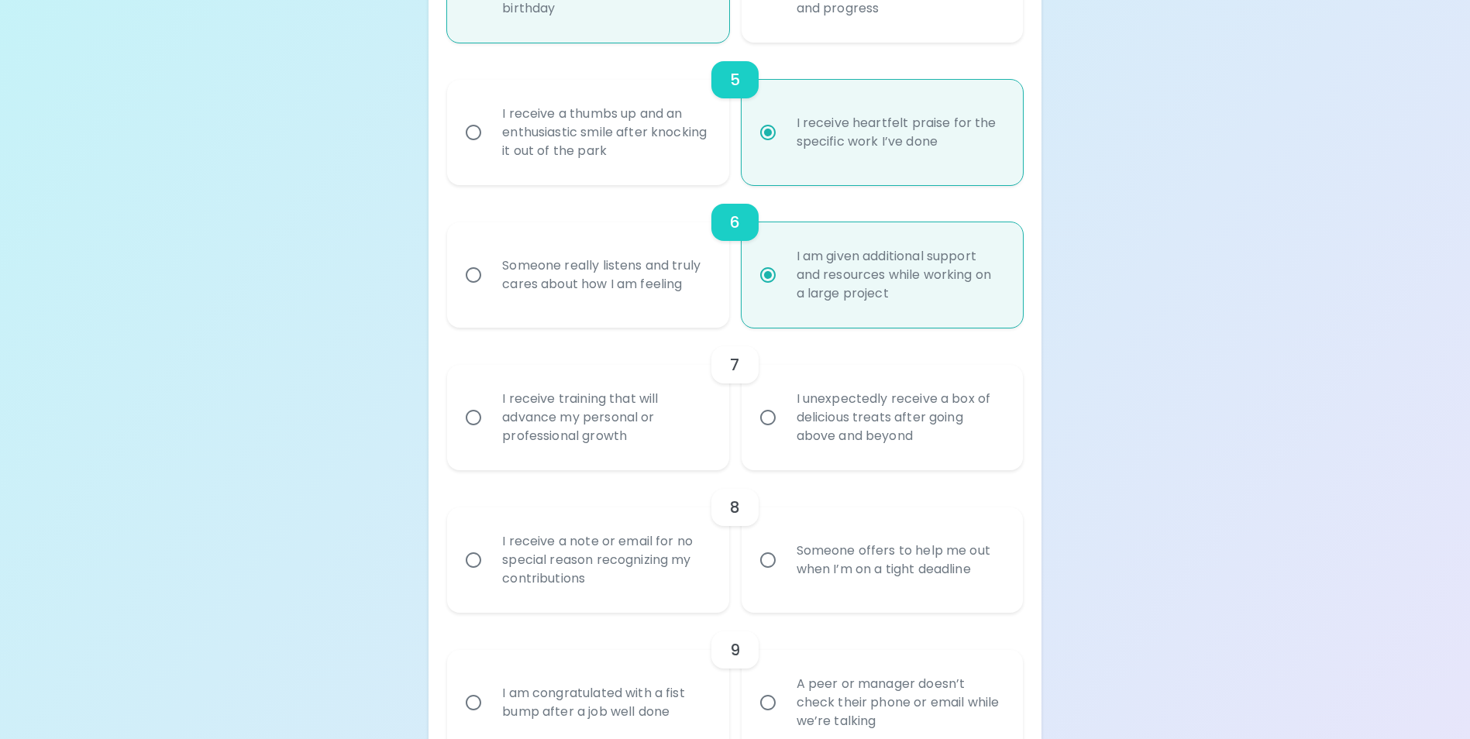
radio input "false"
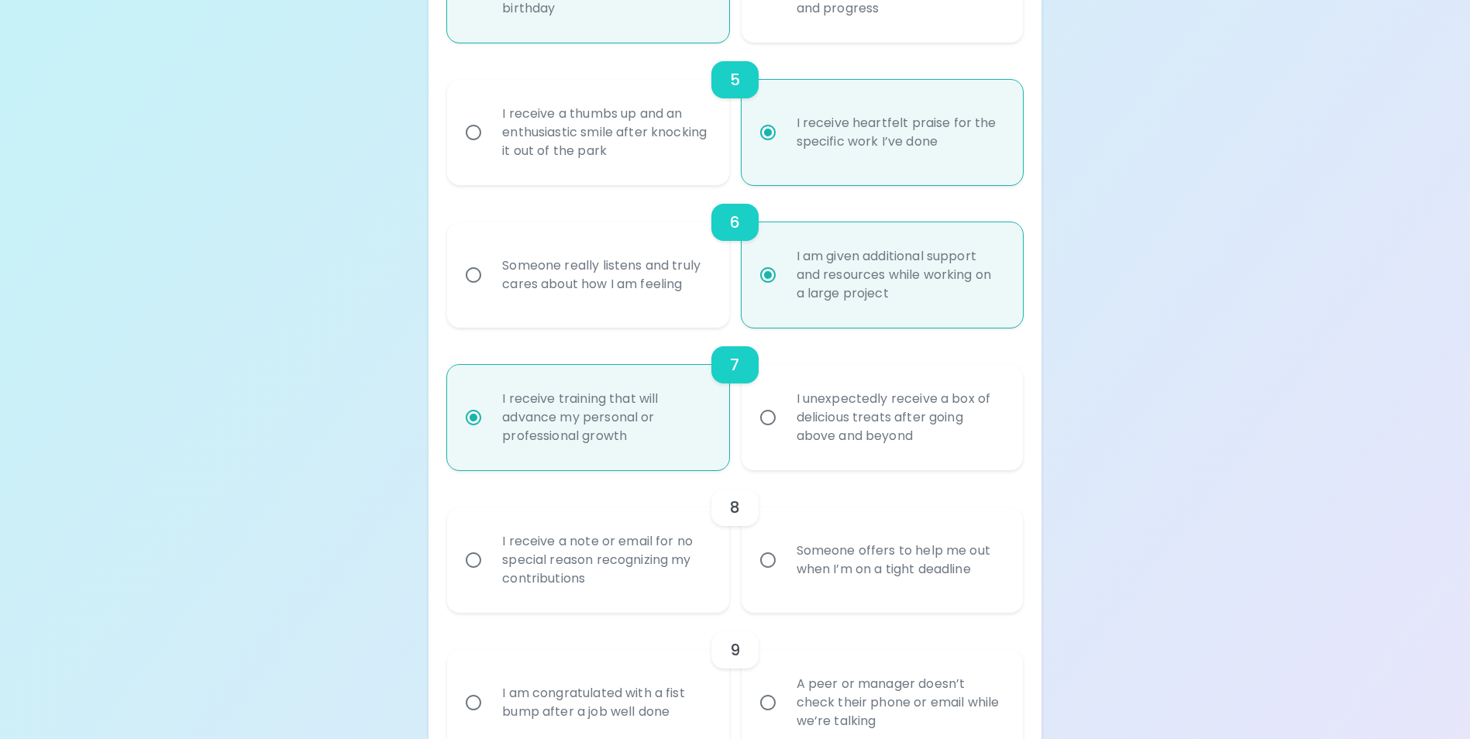
scroll to position [1023, 0]
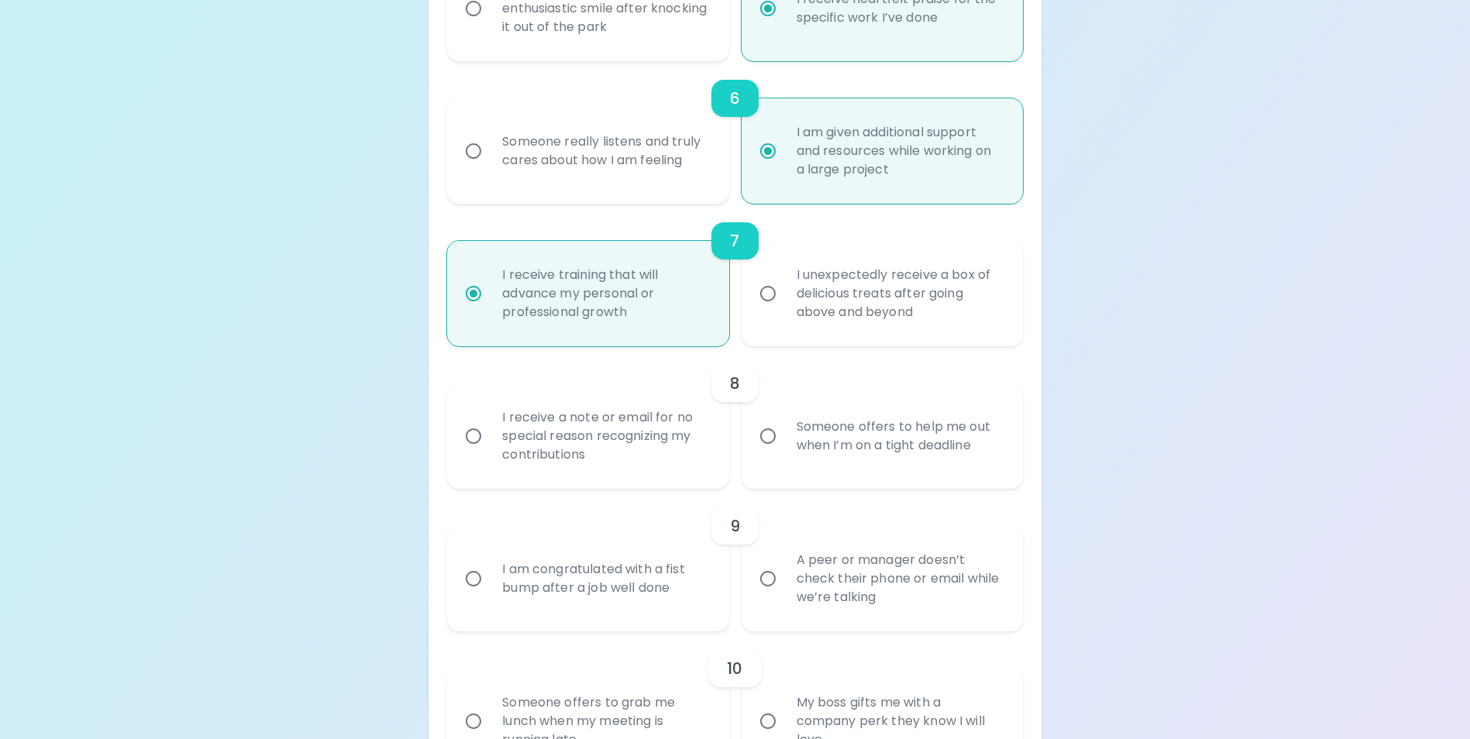
radio input "true"
click at [863, 473] on div "Someone offers to help me out when I’m on a tight deadline" at bounding box center [899, 436] width 230 height 74
click at [784, 453] on input "Someone offers to help me out when I’m on a tight deadline" at bounding box center [768, 436] width 33 height 33
radio input "false"
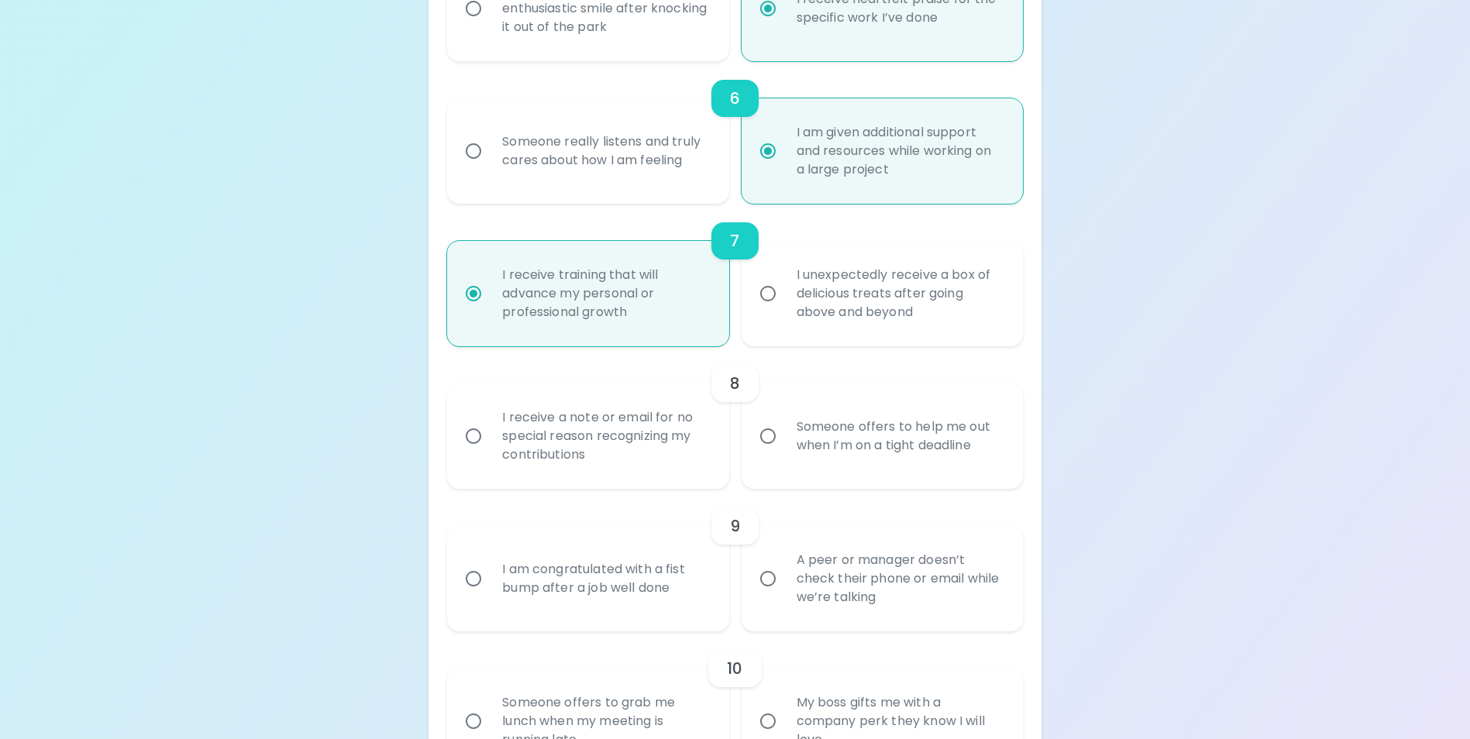
radio input "false"
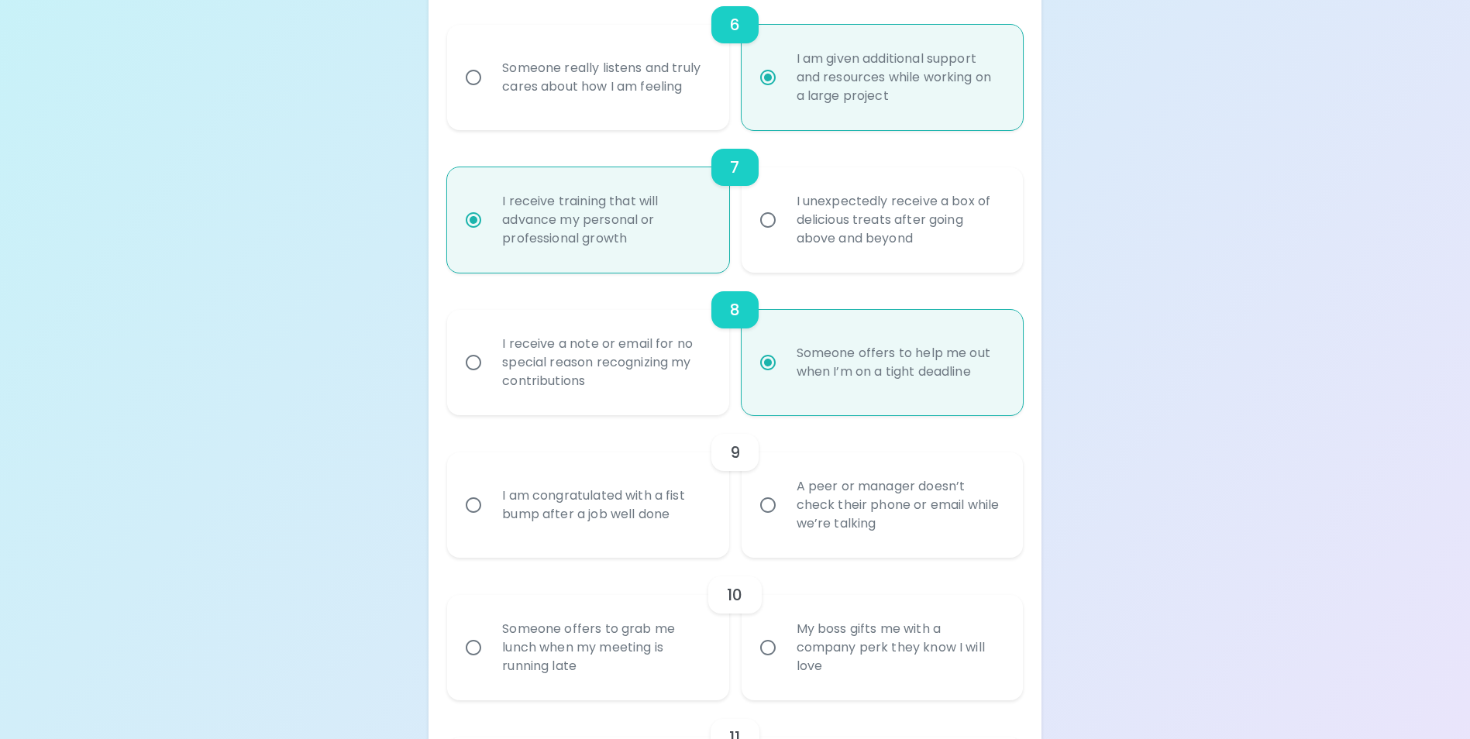
scroll to position [1147, 0]
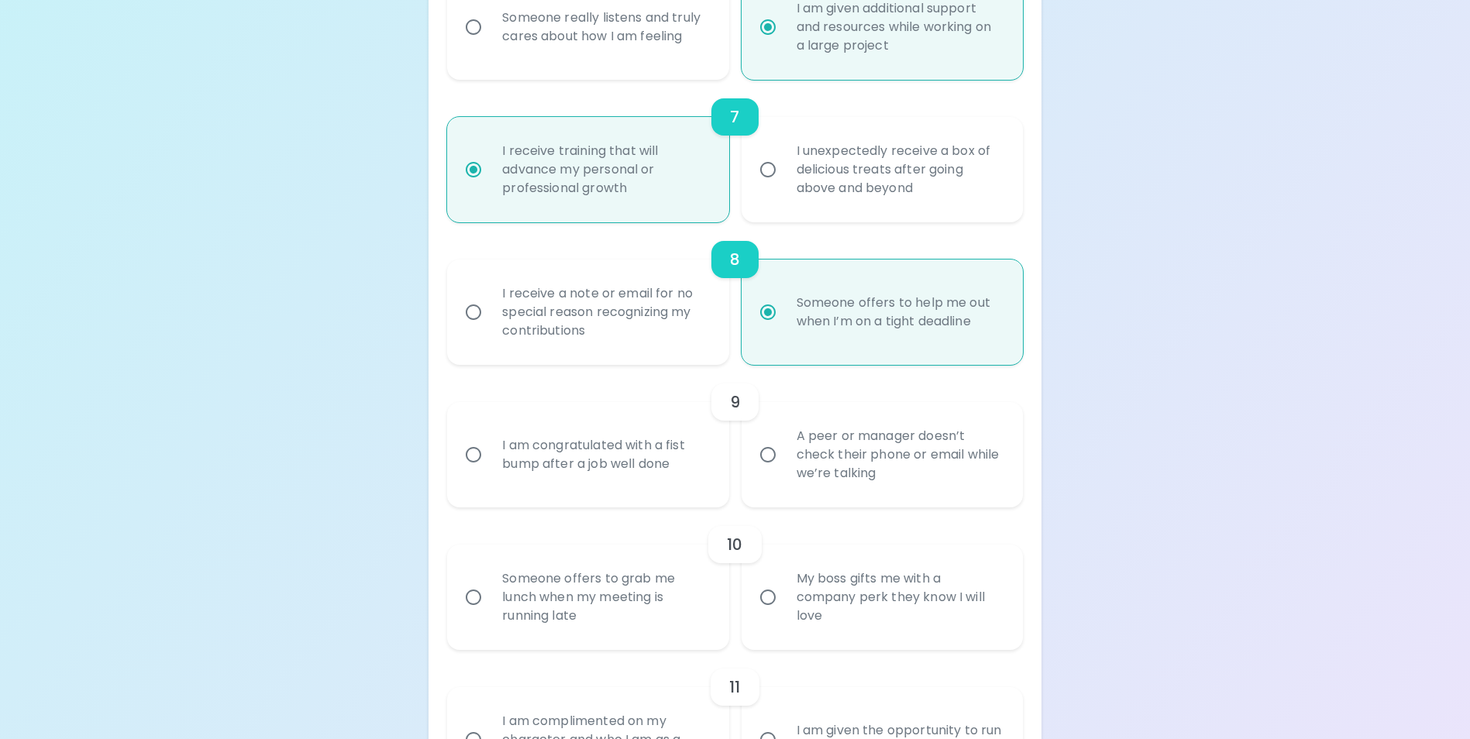
radio input "true"
click at [674, 481] on div "I am congratulated with a fist bump after a job well done" at bounding box center [605, 455] width 230 height 74
click at [490, 471] on input "I am congratulated with a fist bump after a job well done" at bounding box center [473, 455] width 33 height 33
radio input "false"
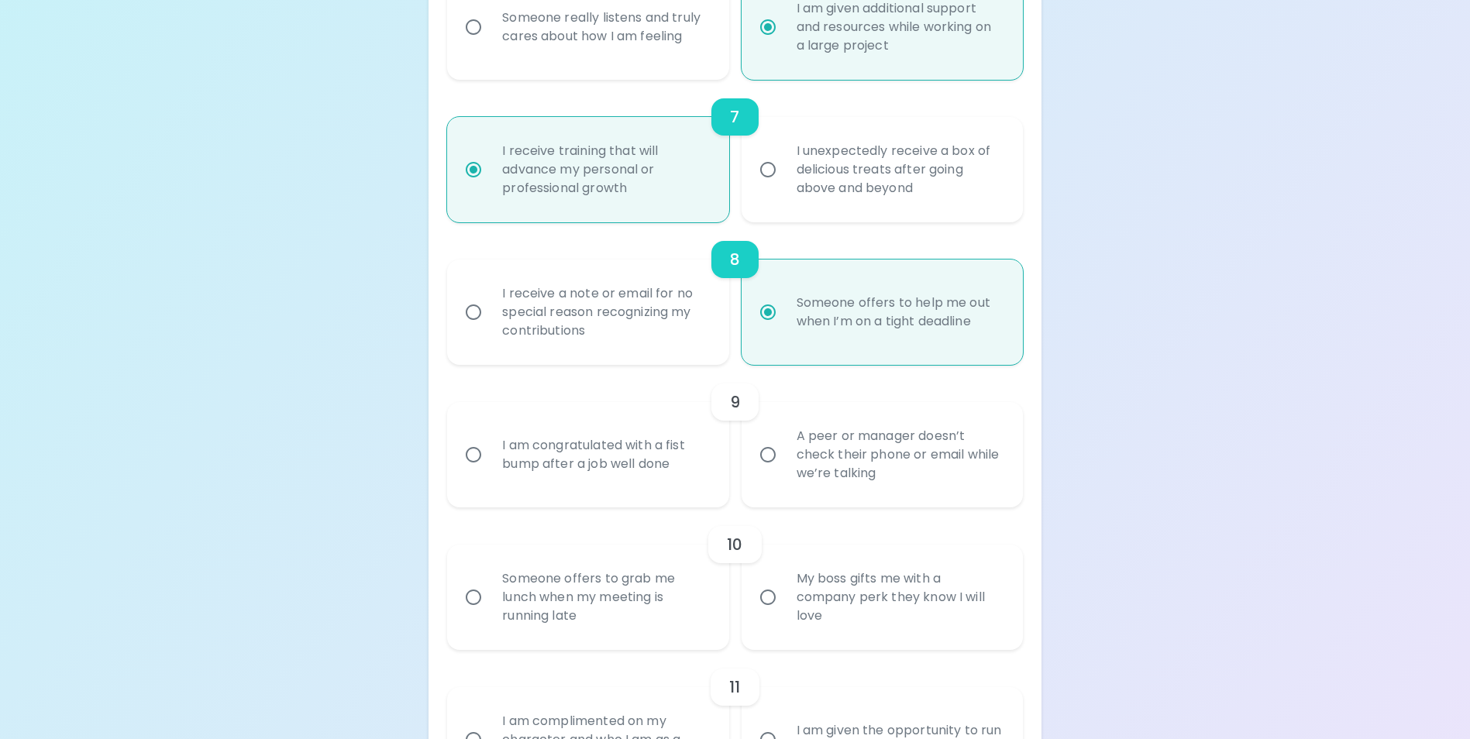
radio input "false"
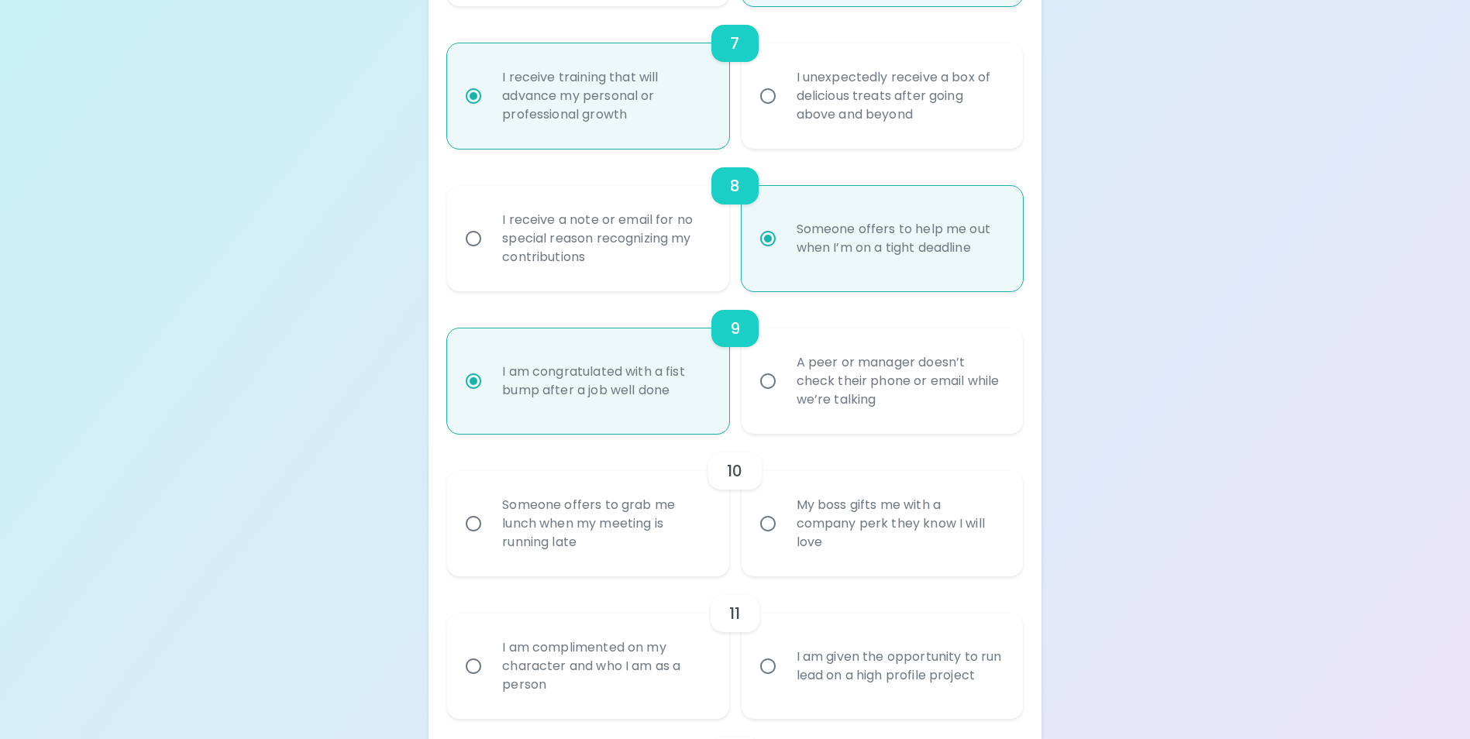
scroll to position [1271, 0]
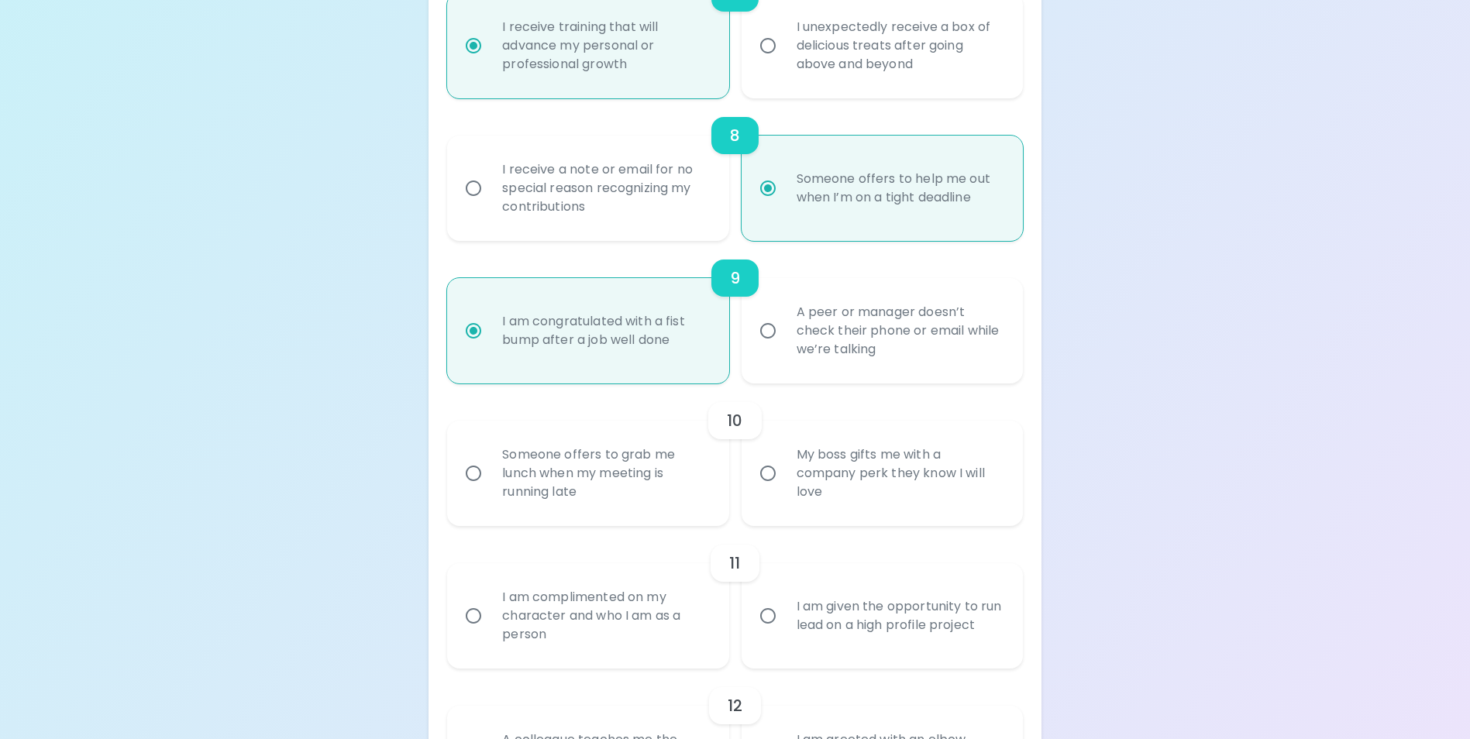
radio input "true"
click at [893, 511] on div "My boss gifts me with a company perk they know I will love" at bounding box center [899, 473] width 230 height 93
click at [784, 490] on input "My boss gifts me with a company perk they know I will love" at bounding box center [768, 473] width 33 height 33
radio input "false"
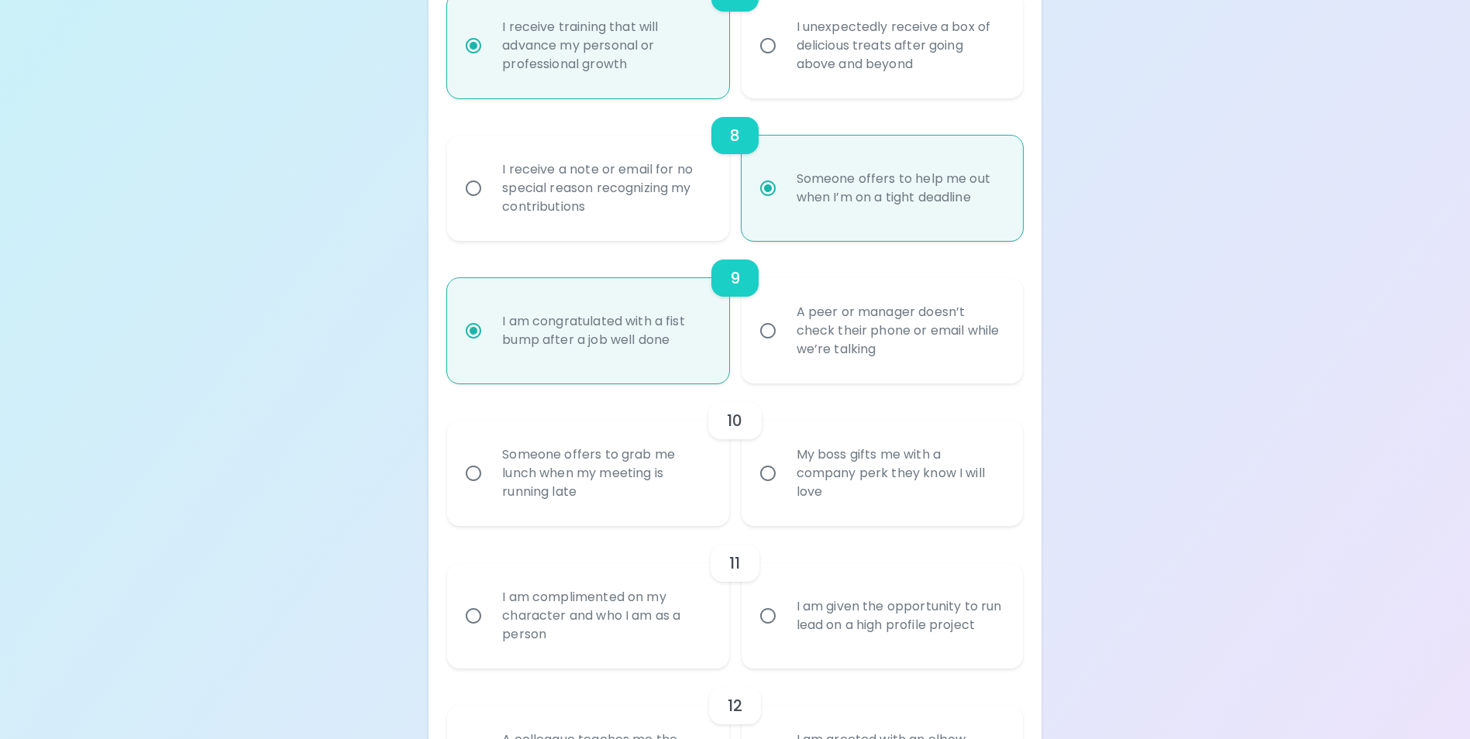
radio input "false"
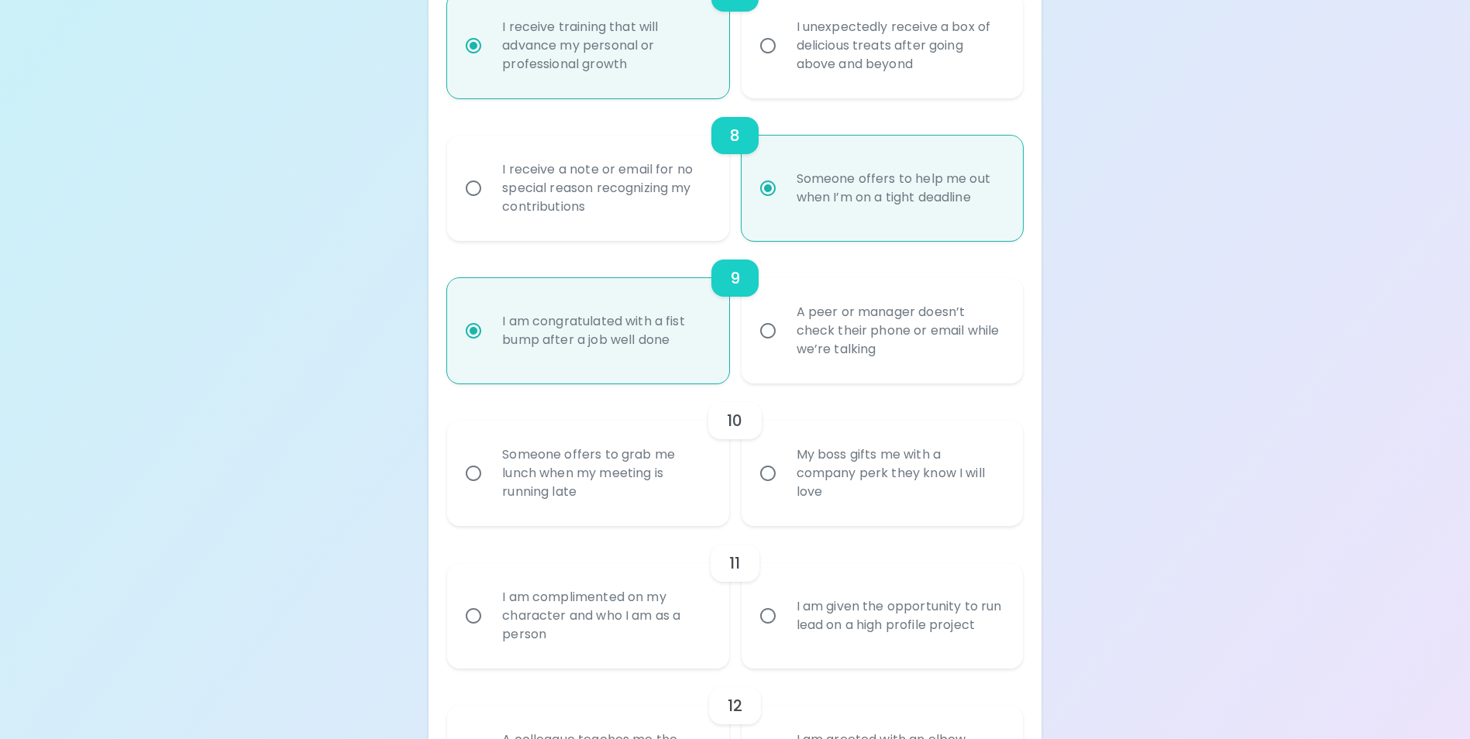
radio input "false"
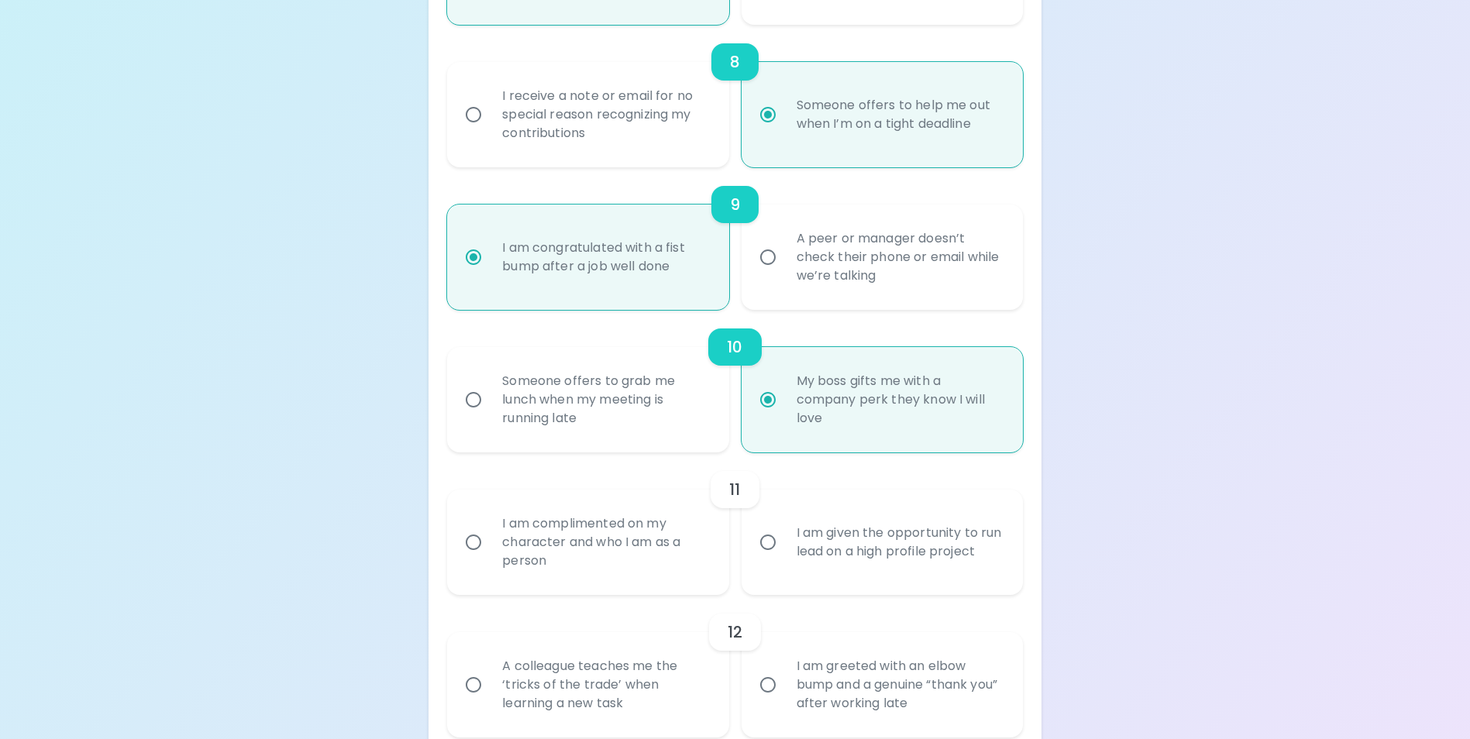
scroll to position [1395, 0]
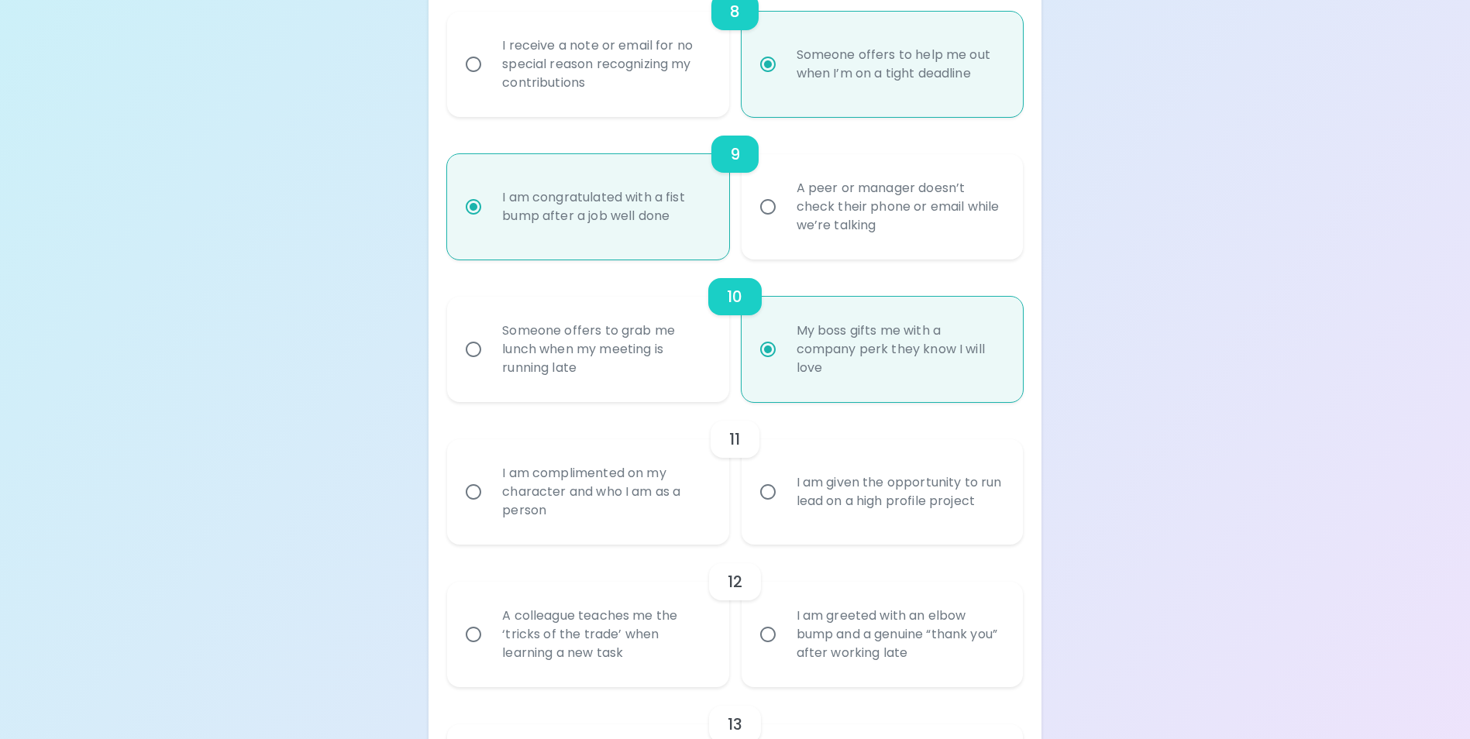
radio input "true"
click at [638, 521] on div "I am complimented on my character and who I am as a person" at bounding box center [605, 492] width 230 height 93
click at [490, 508] on input "I am complimented on my character and who I am as a person" at bounding box center [473, 492] width 33 height 33
radio input "false"
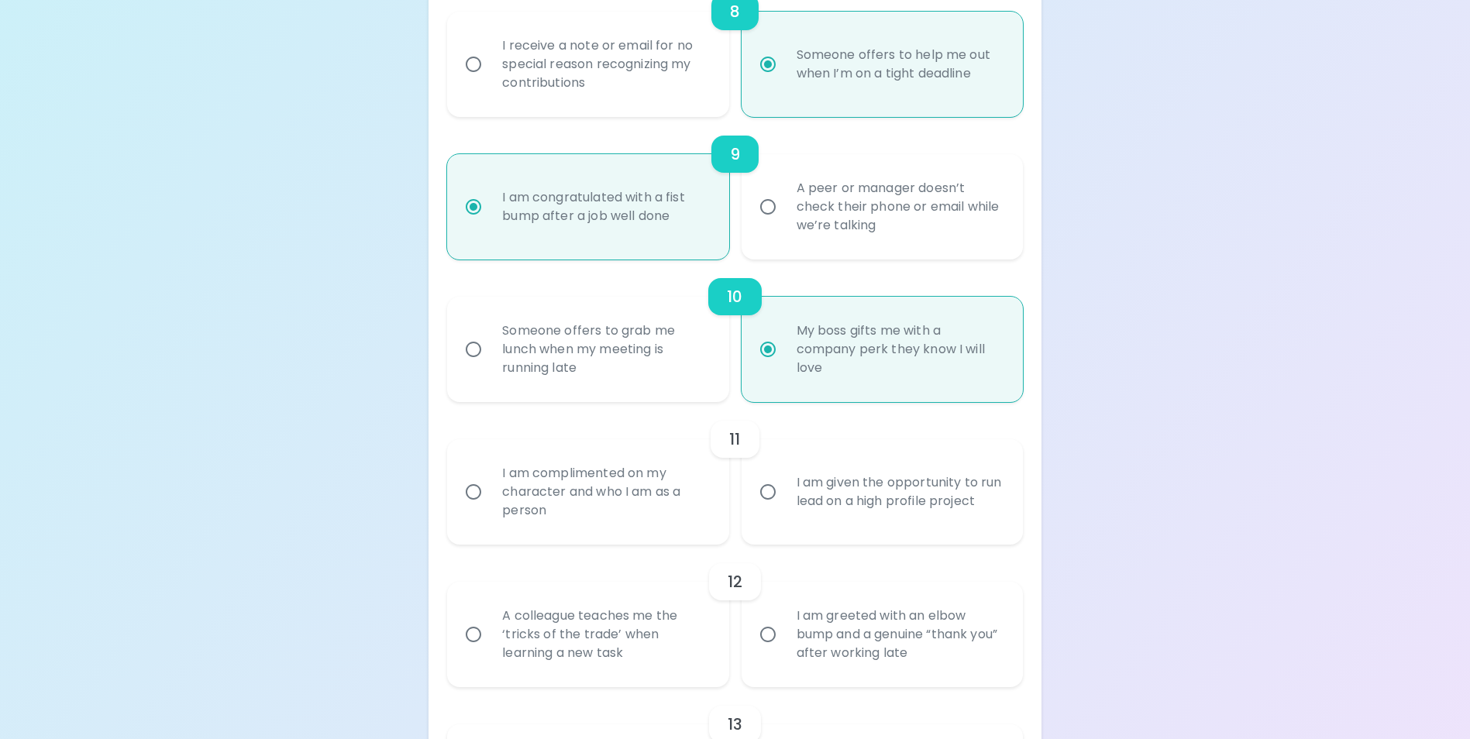
radio input "false"
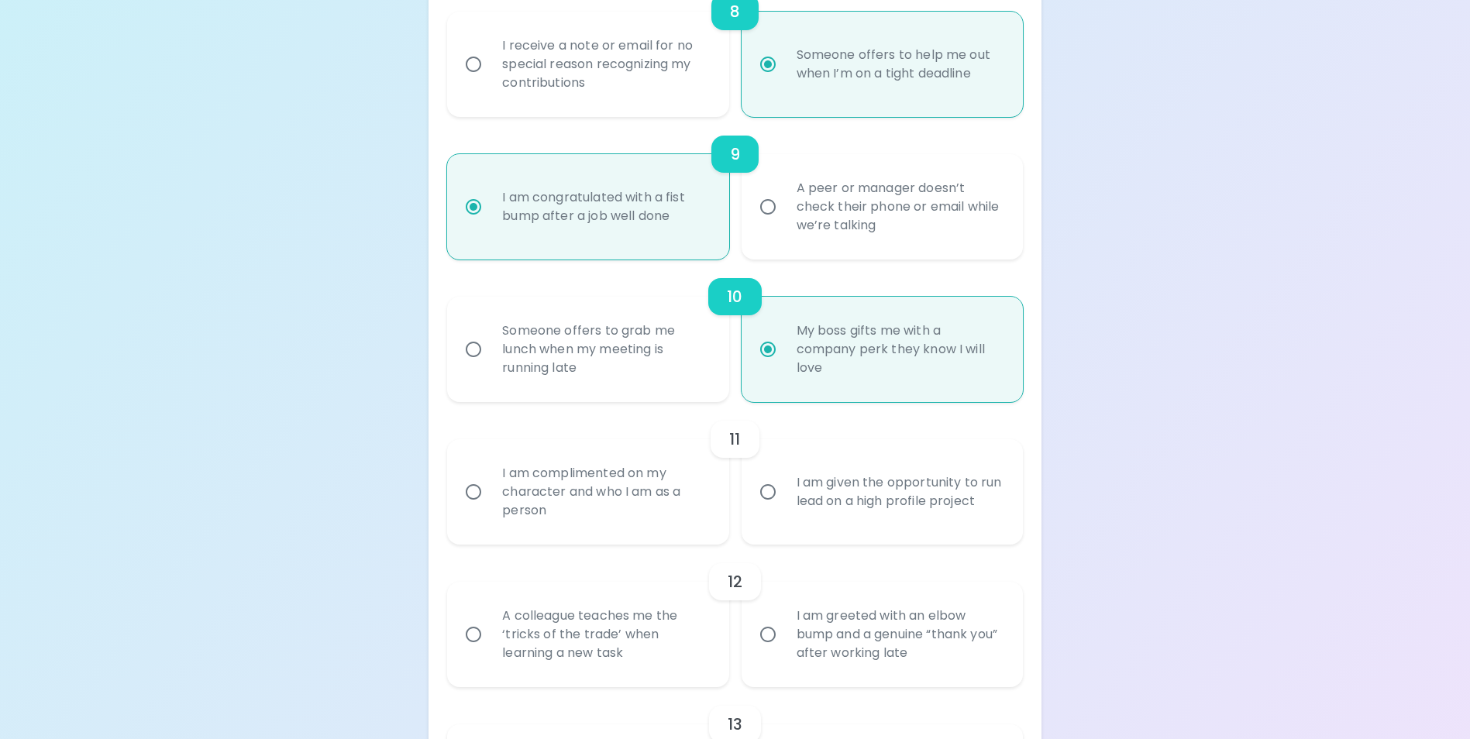
radio input "false"
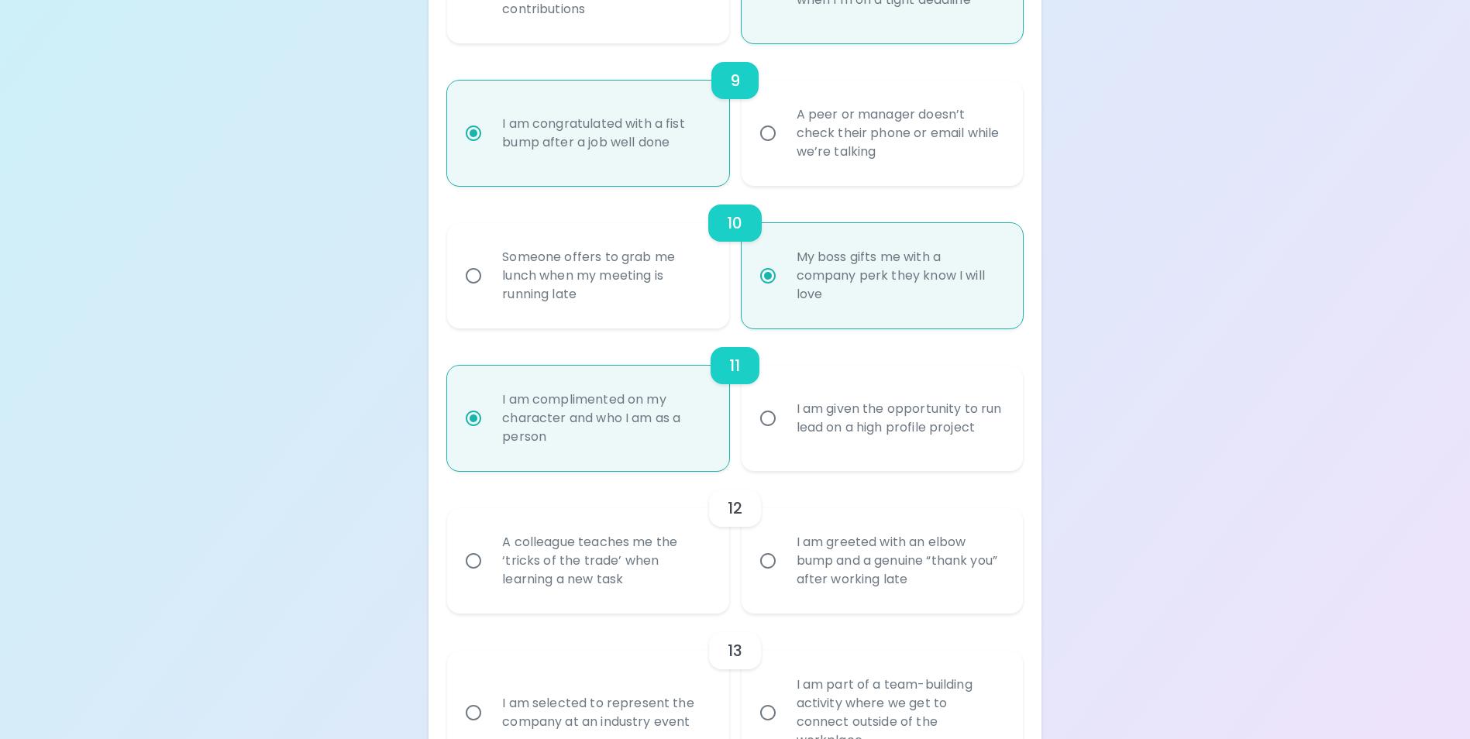
scroll to position [1519, 0]
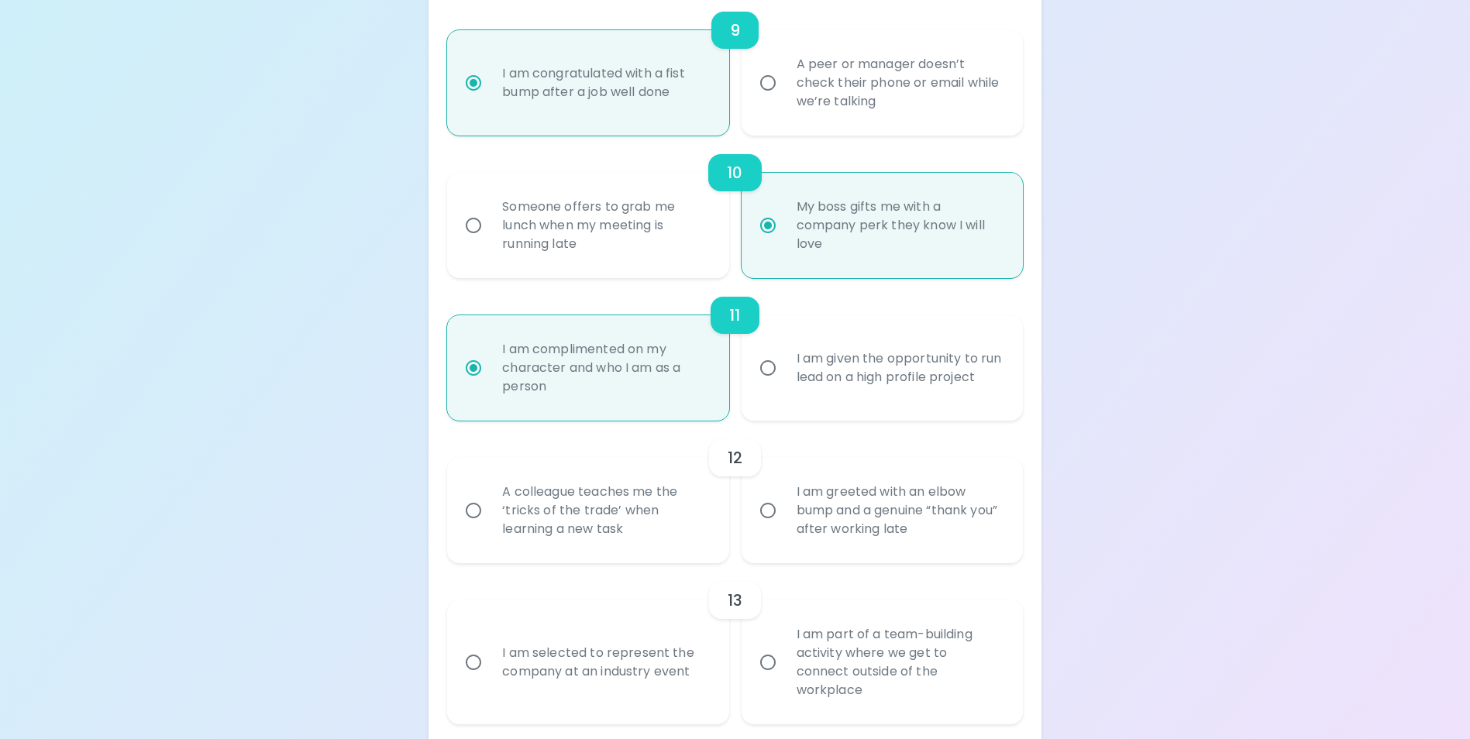
radio input "true"
click at [846, 396] on div "I am given the opportunity to run lead on a high profile project" at bounding box center [899, 368] width 230 height 74
click at [784, 384] on input "I am given the opportunity to run lead on a high profile project" at bounding box center [768, 368] width 33 height 33
radio input "false"
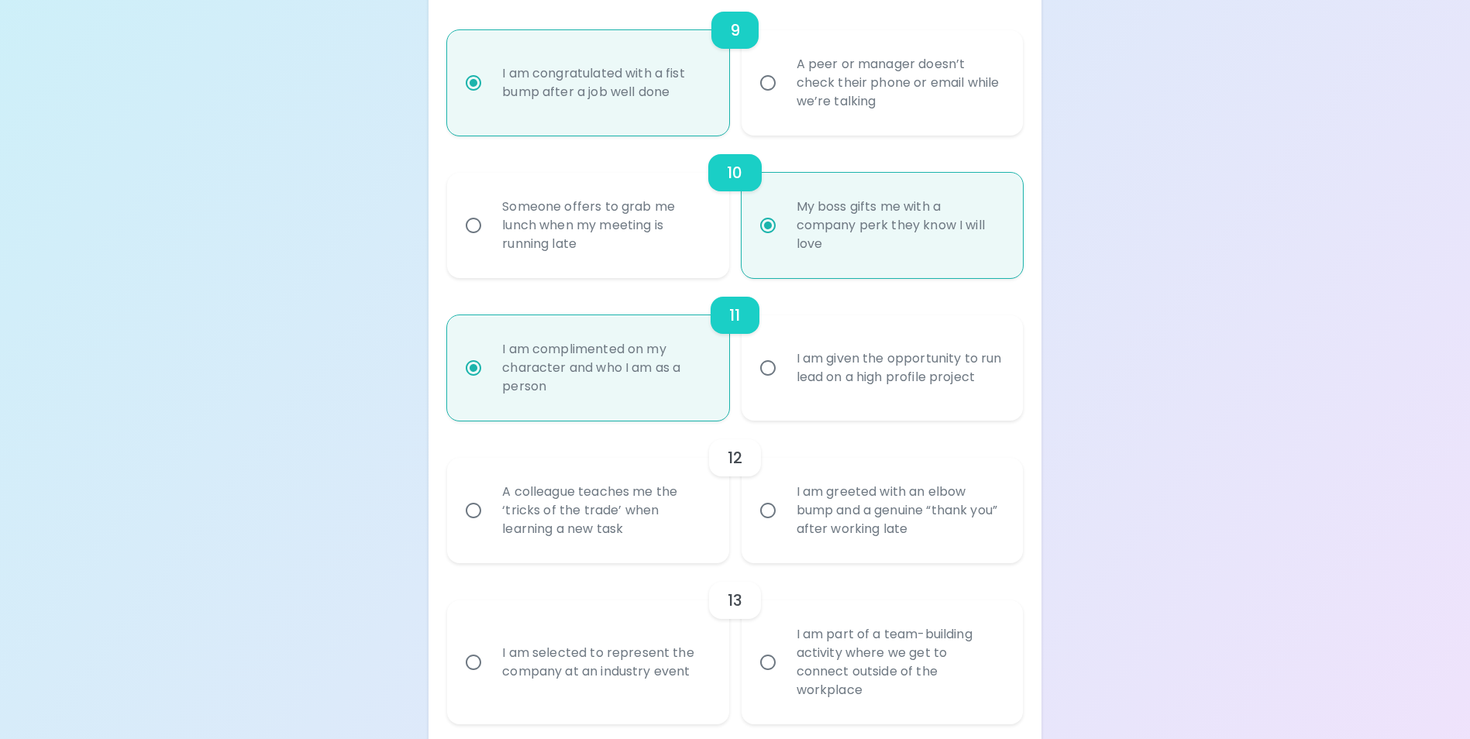
radio input "false"
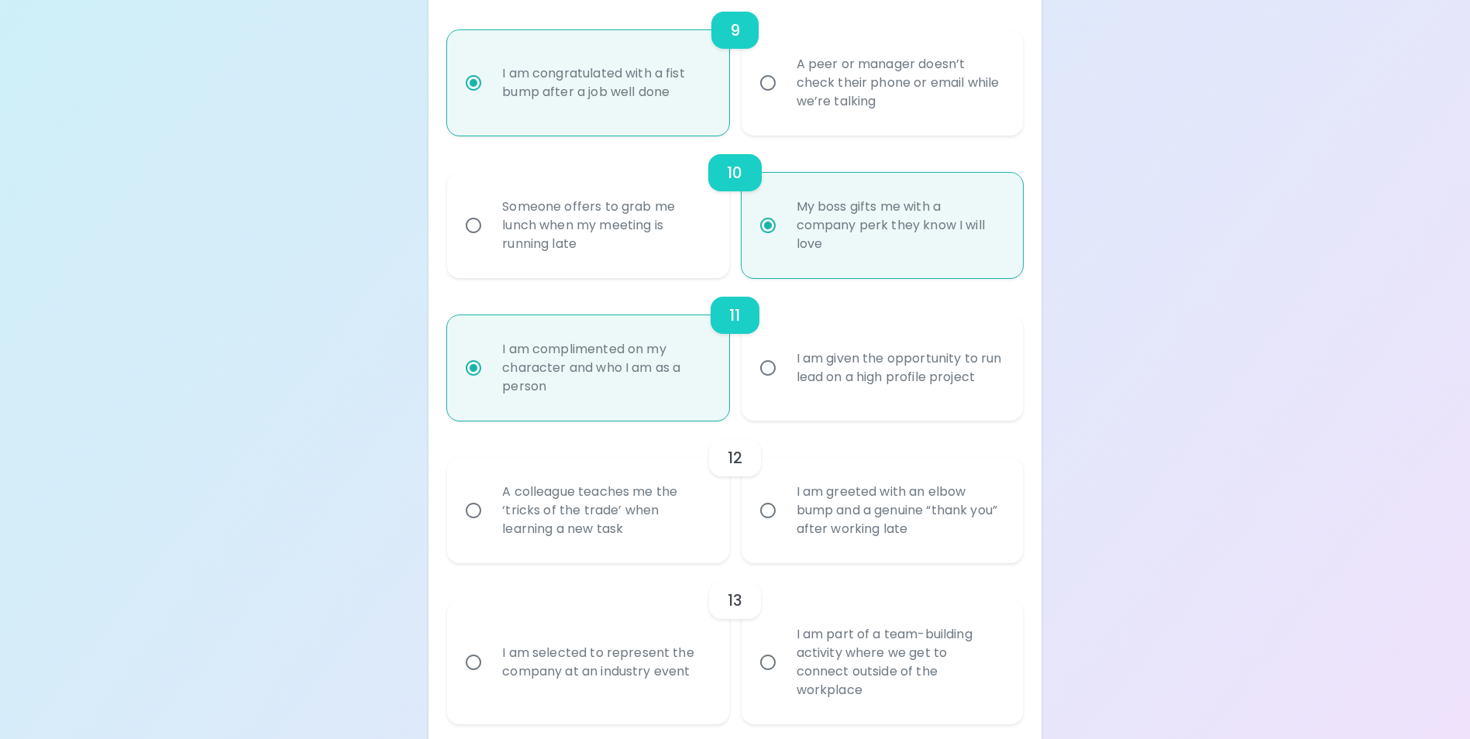
radio input "false"
radio input "true"
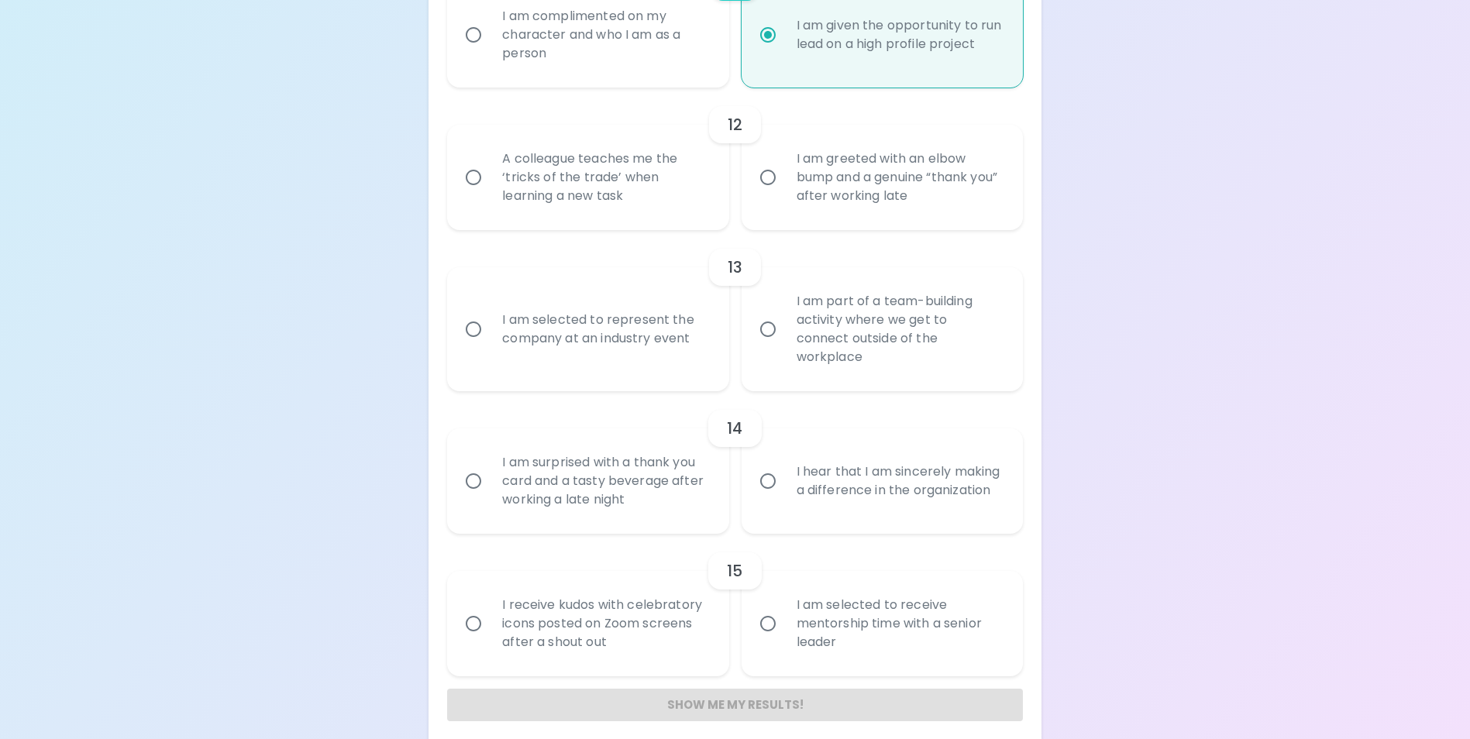
scroll to position [1865, 0]
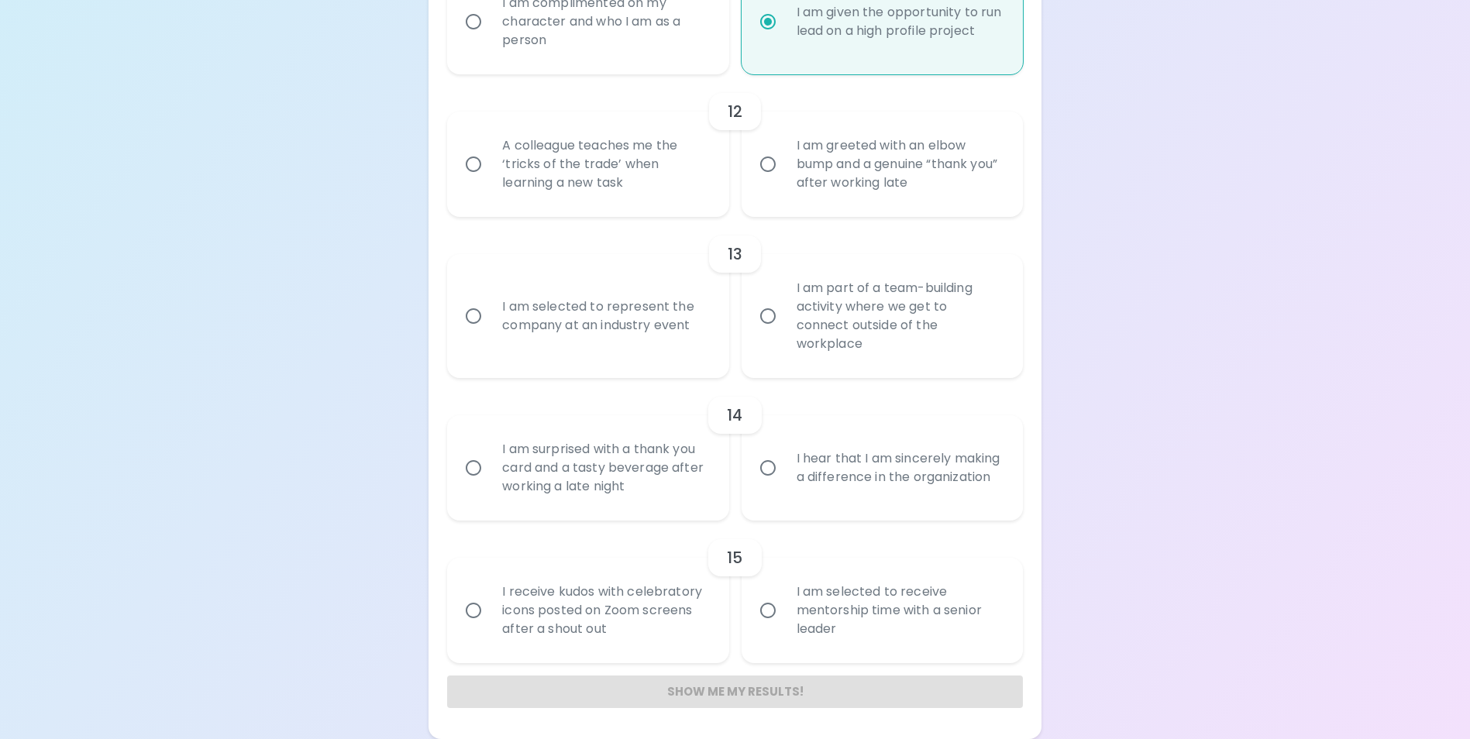
radio input "true"
click at [802, 618] on div "I am selected to receive mentorship time with a senior leader" at bounding box center [899, 610] width 230 height 93
click at [784, 618] on input "I am selected to receive mentorship time with a senior leader" at bounding box center [768, 610] width 33 height 33
radio input "false"
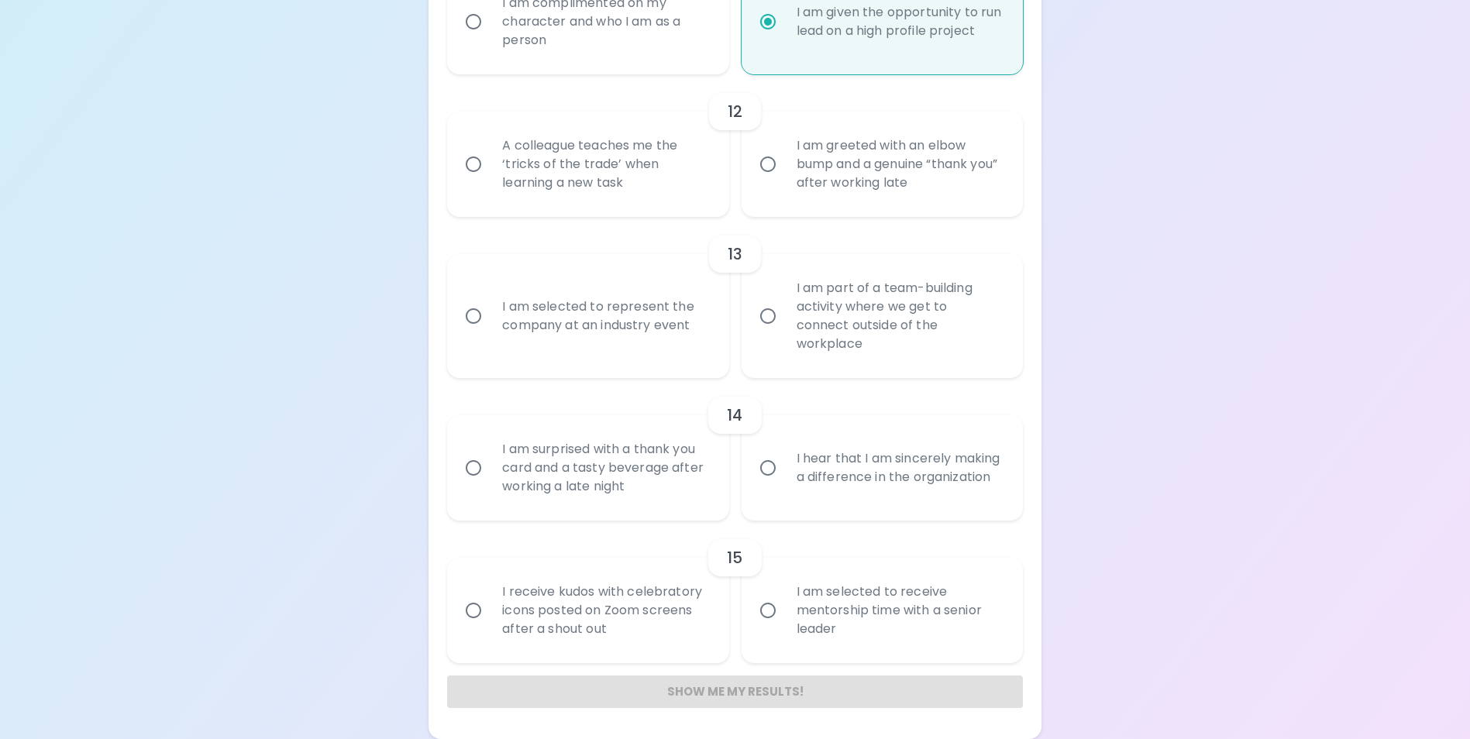
radio input "false"
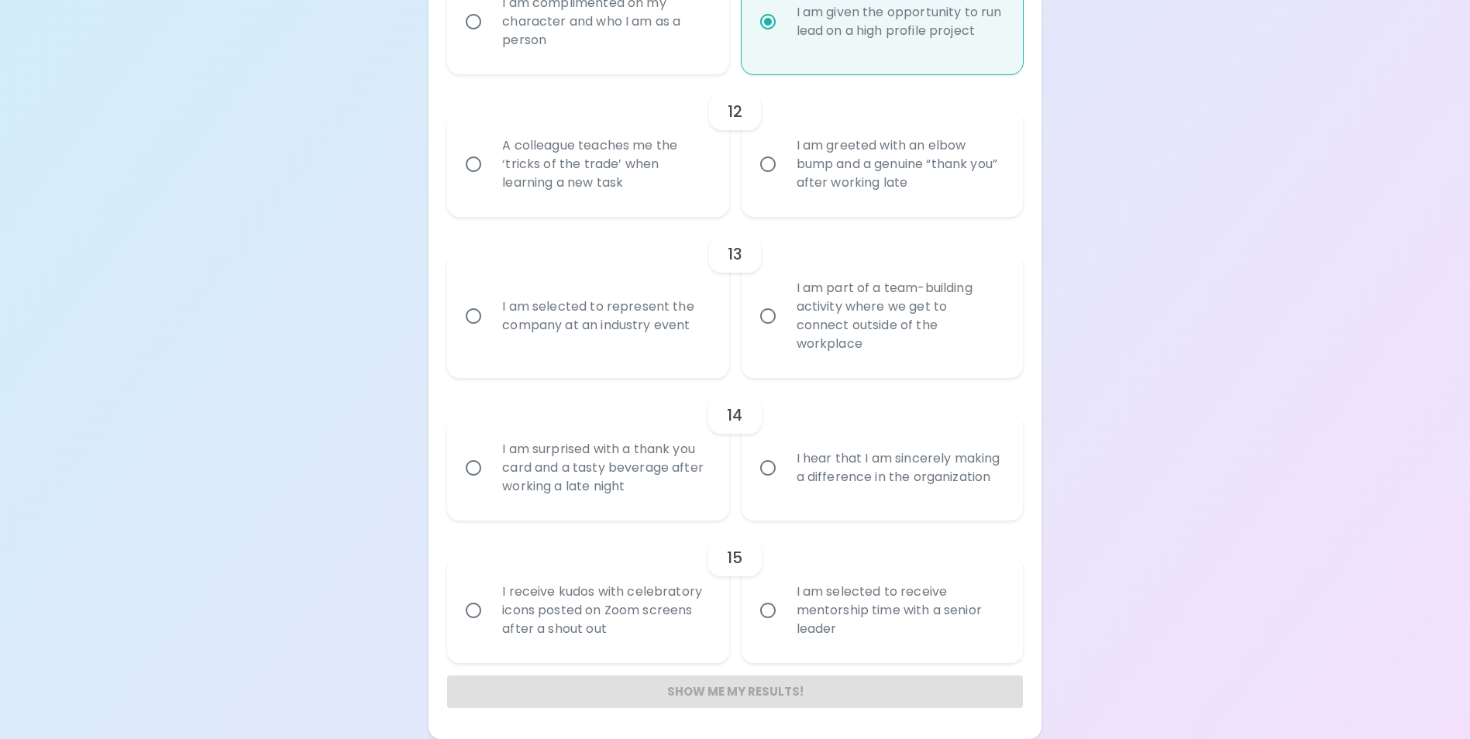
radio input "false"
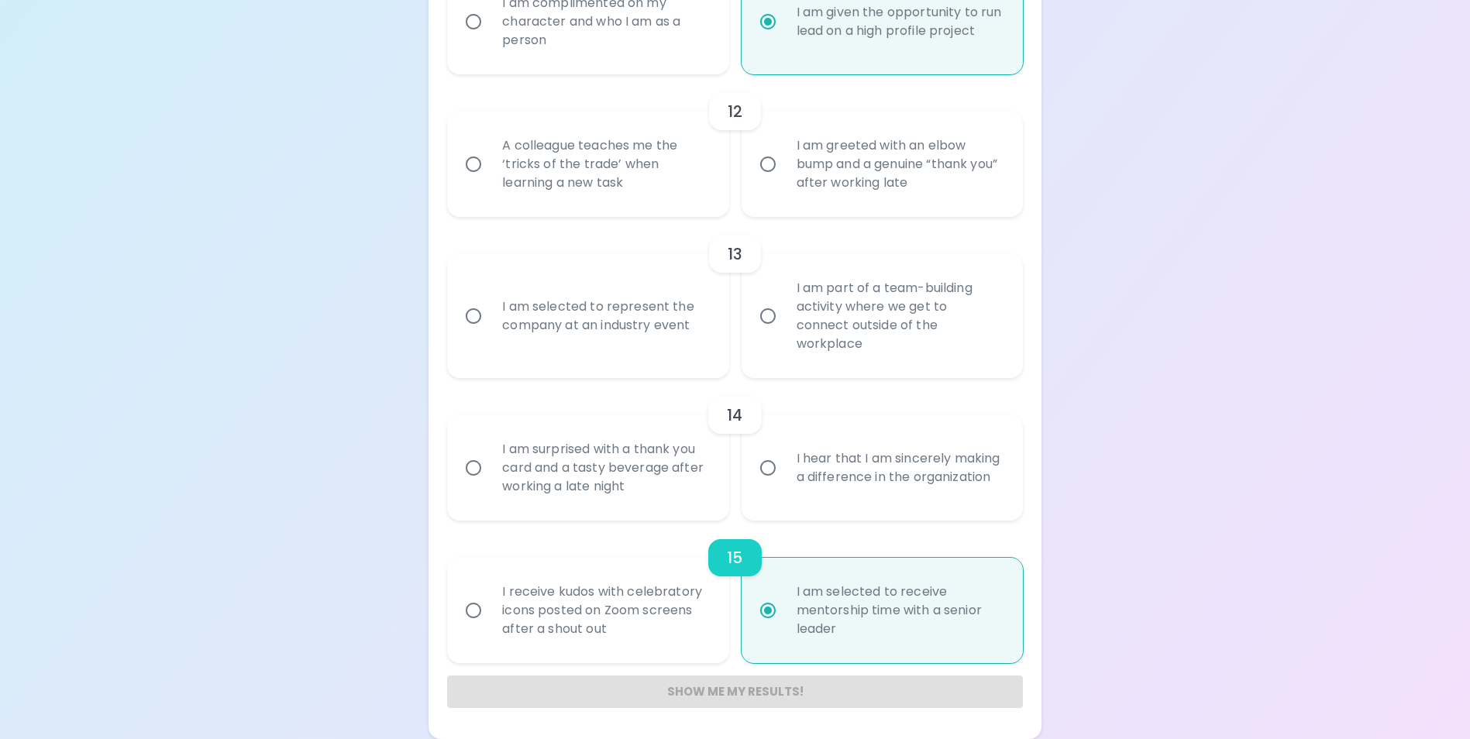
radio input "true"
click at [936, 484] on div "I hear that I am sincerely making a difference in the organization" at bounding box center [899, 468] width 230 height 74
click at [784, 484] on input "I hear that I am sincerely making a difference in the organization" at bounding box center [768, 468] width 33 height 33
radio input "false"
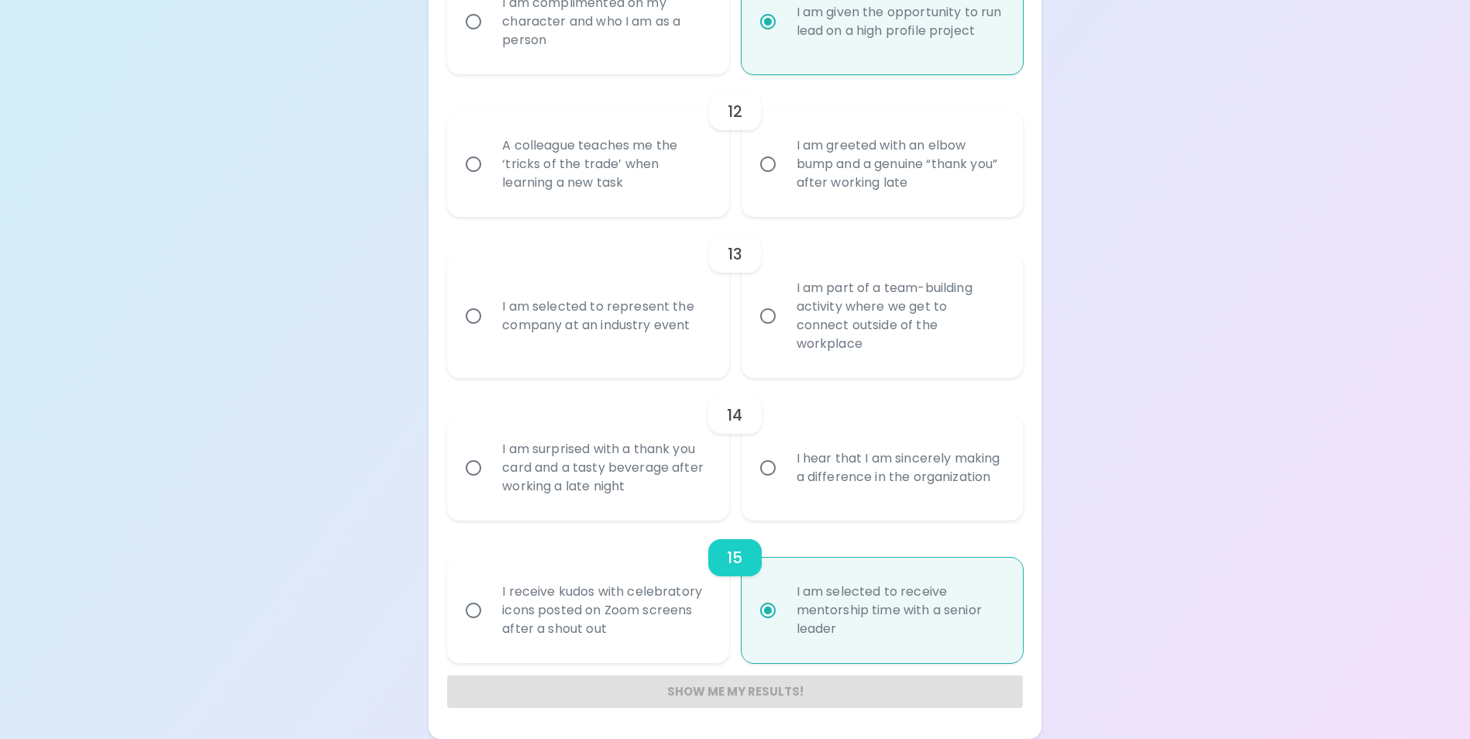
radio input "false"
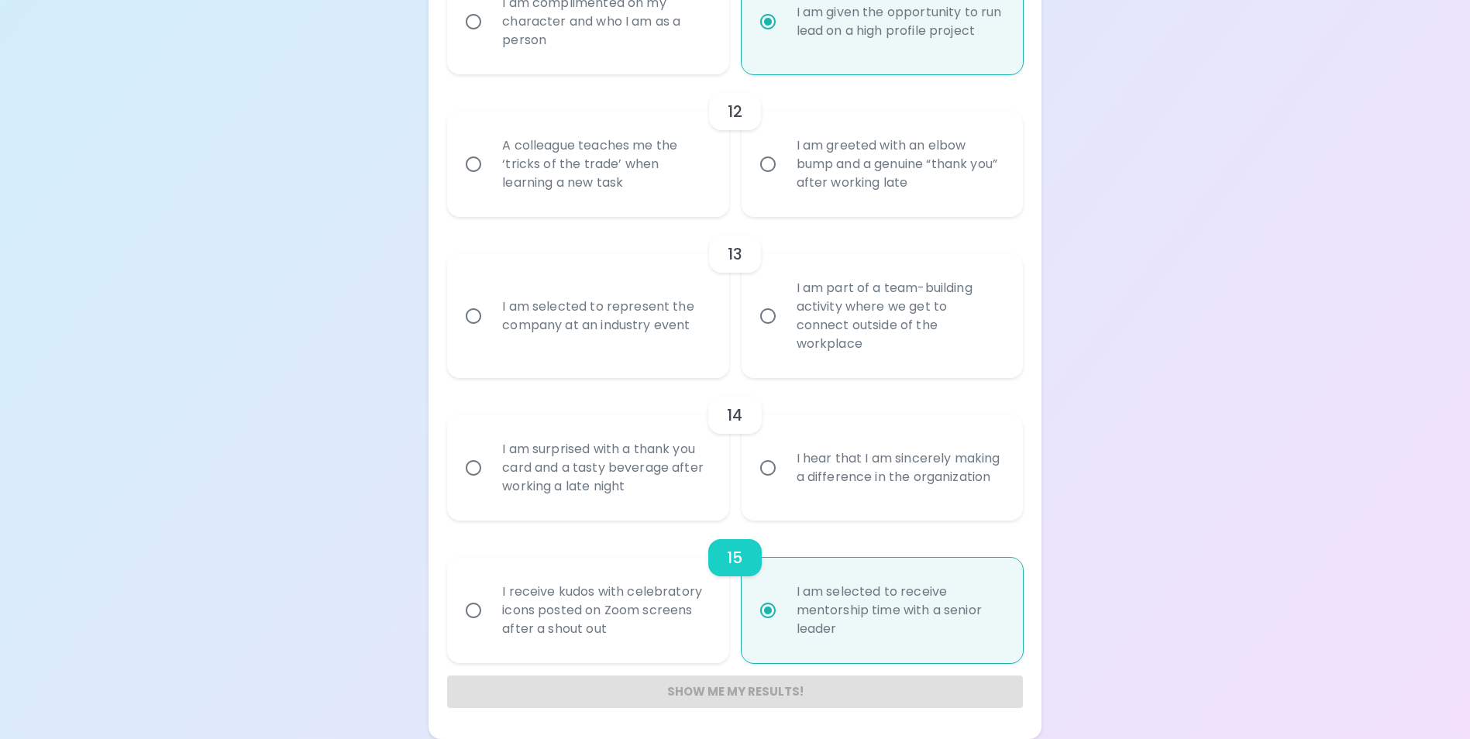
radio input "false"
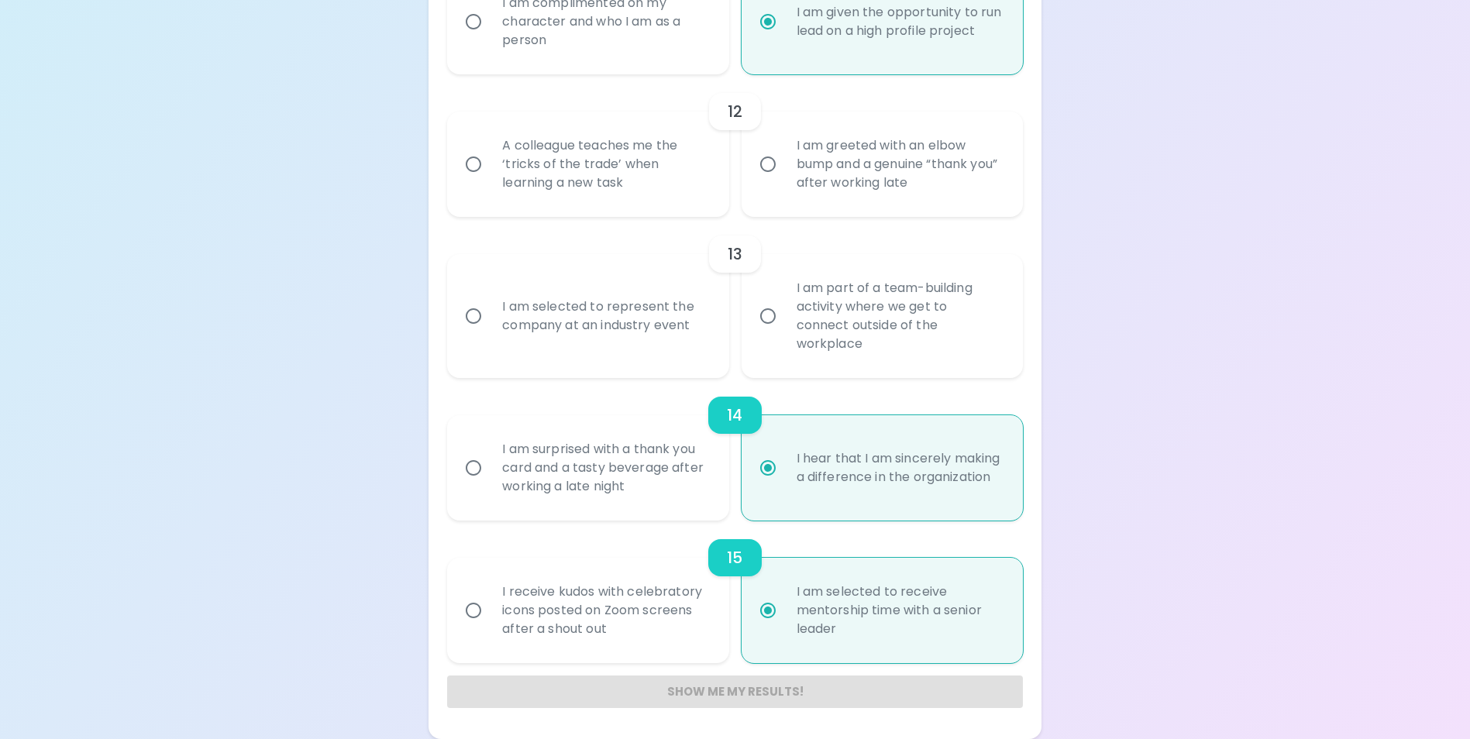
radio input "true"
click at [592, 327] on div "I am selected to represent the company at an industry event" at bounding box center [605, 316] width 230 height 74
click at [490, 327] on input "I am selected to represent the company at an industry event" at bounding box center [473, 316] width 33 height 33
radio input "false"
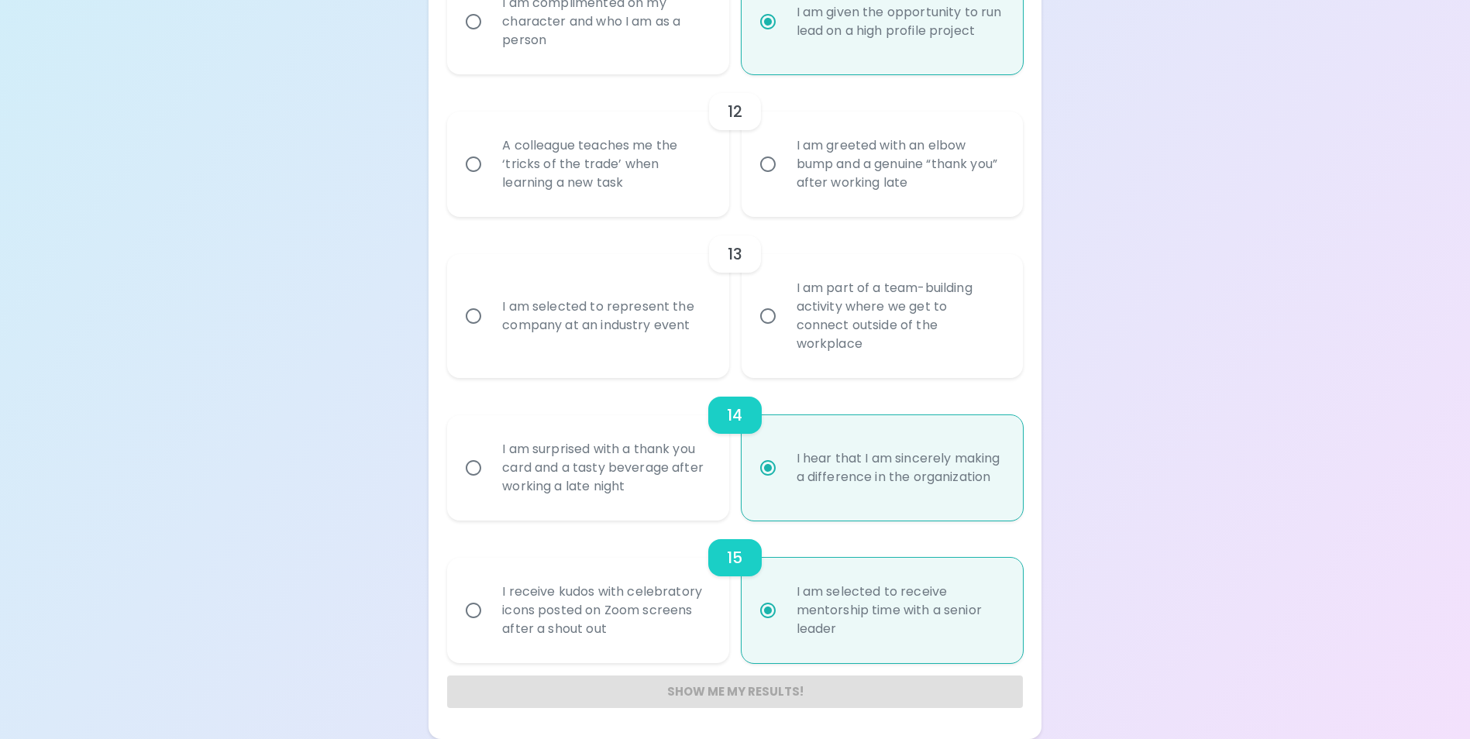
radio input "false"
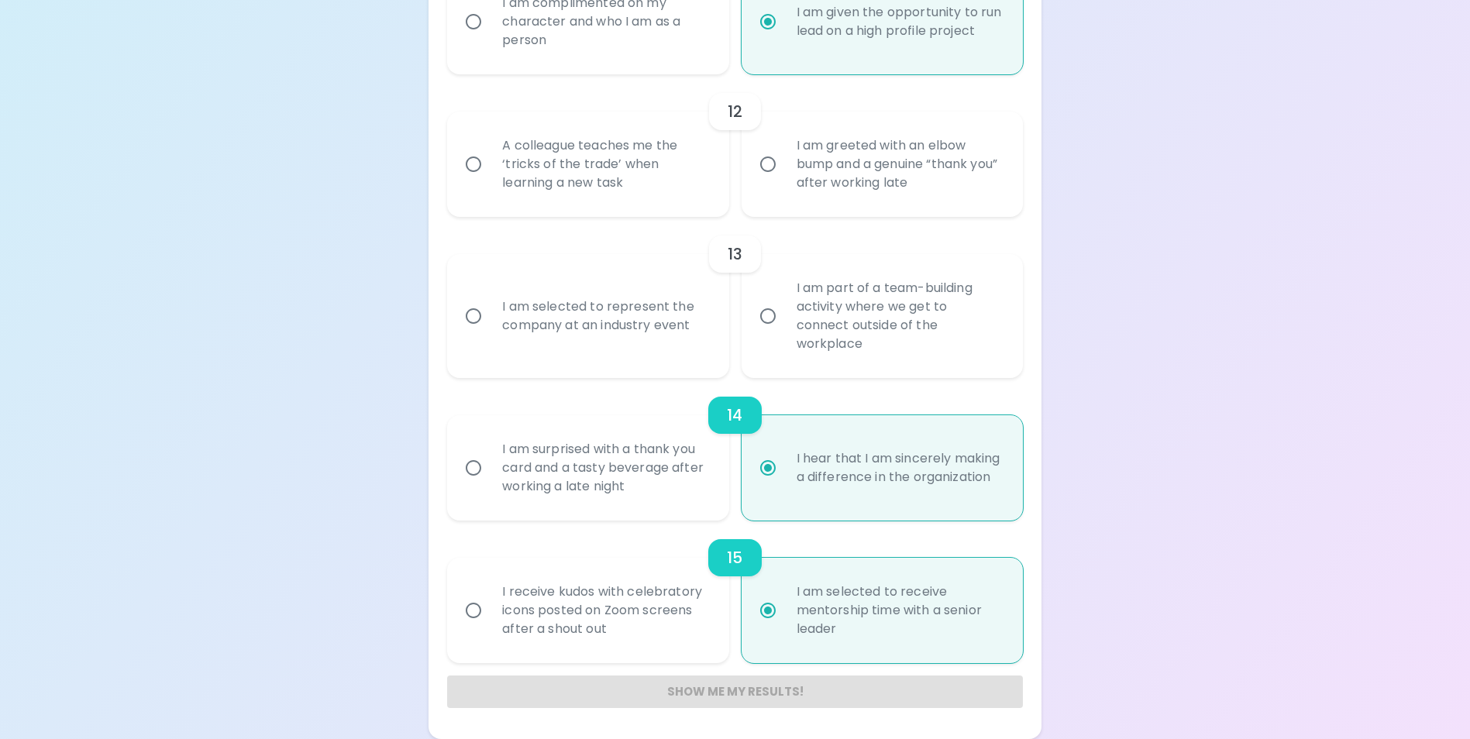
radio input "false"
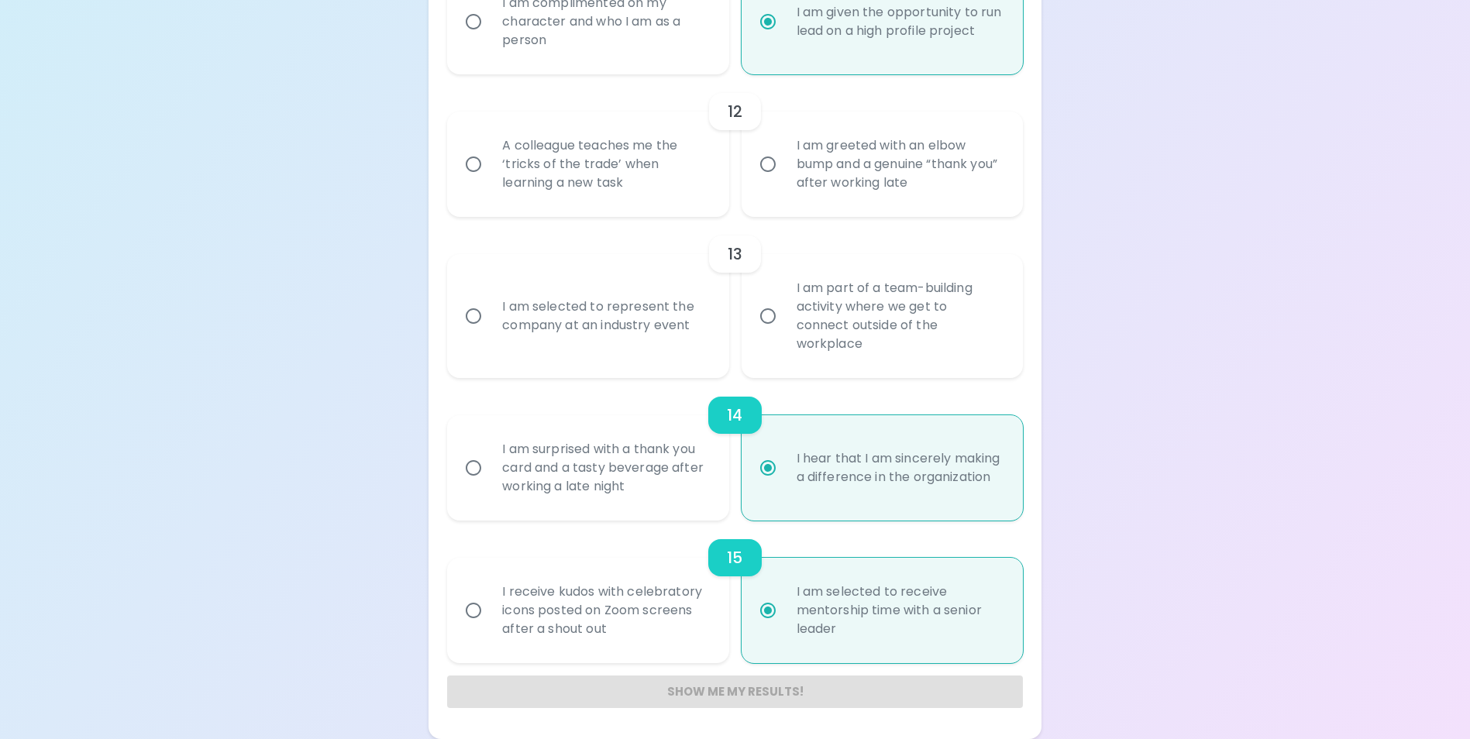
radio input "true"
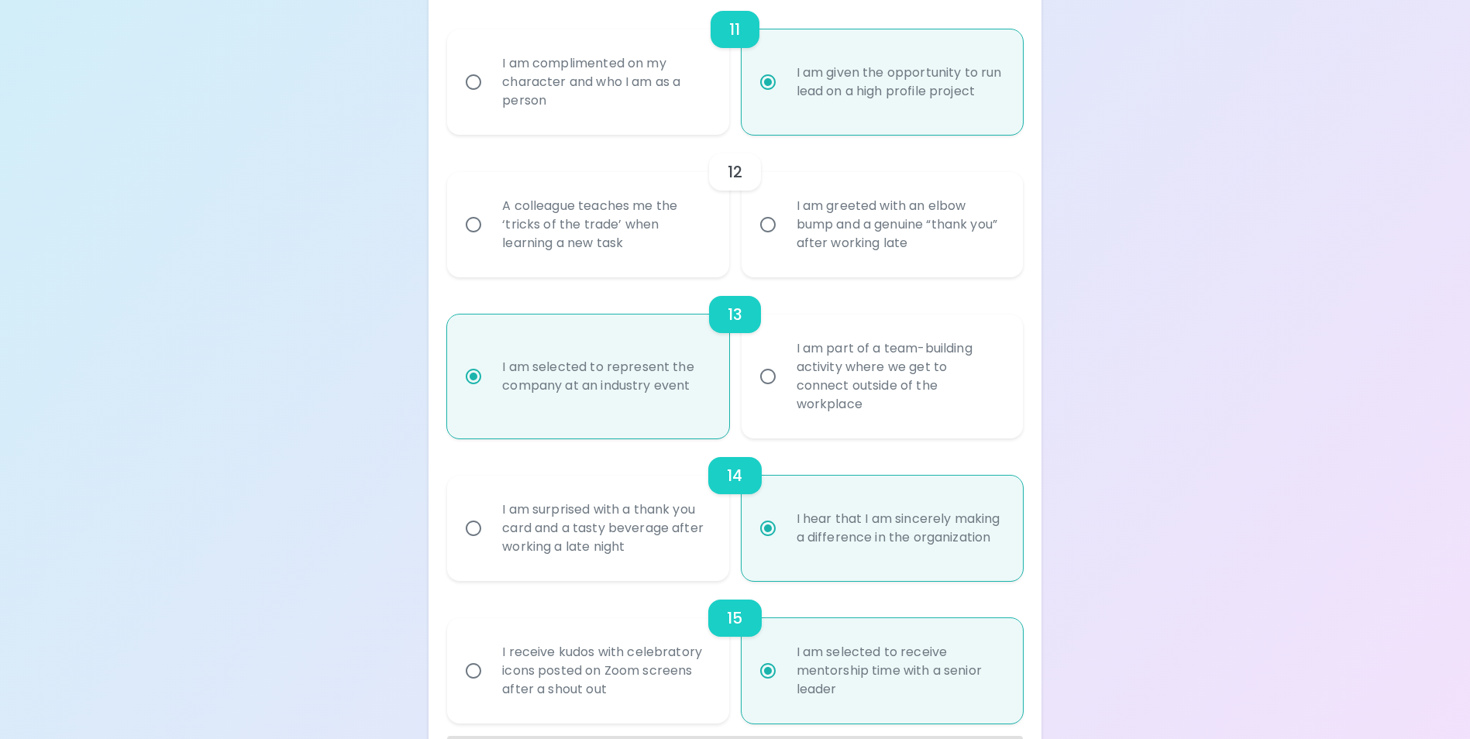
scroll to position [1710, 0]
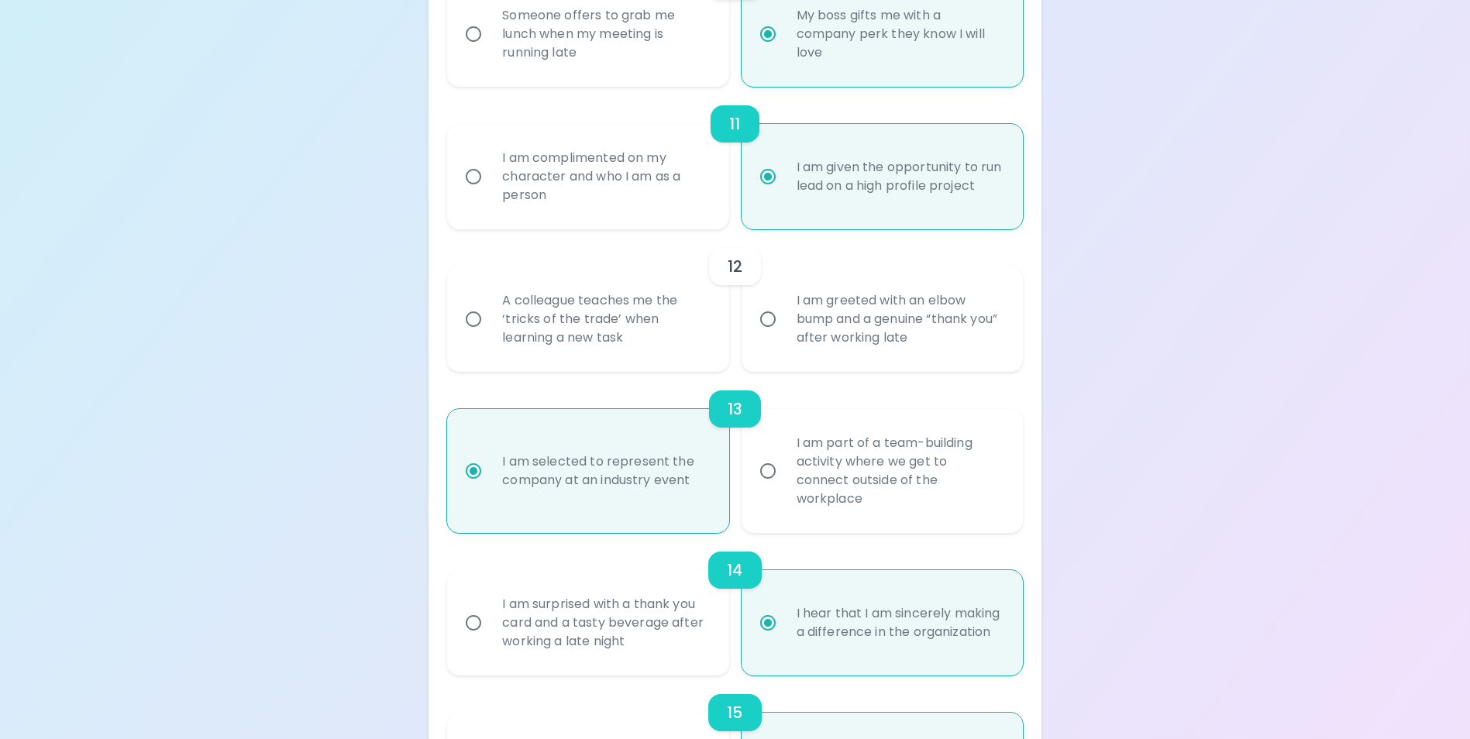
radio input "true"
click at [688, 349] on div "A colleague teaches me the ‘tricks of the trade’ when learning a new task" at bounding box center [605, 319] width 230 height 93
click at [490, 336] on input "A colleague teaches me the ‘tricks of the trade’ when learning a new task" at bounding box center [473, 319] width 33 height 33
radio input "false"
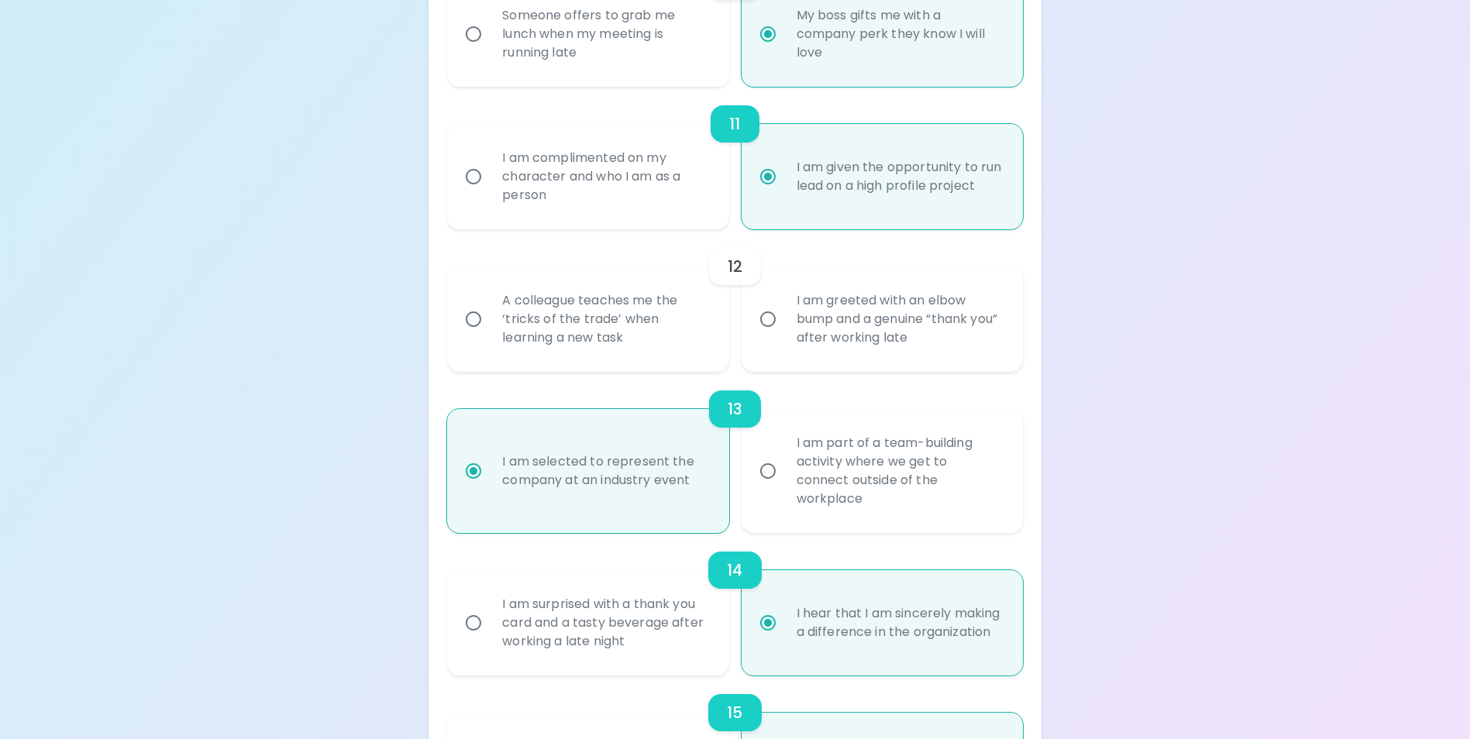
radio input "false"
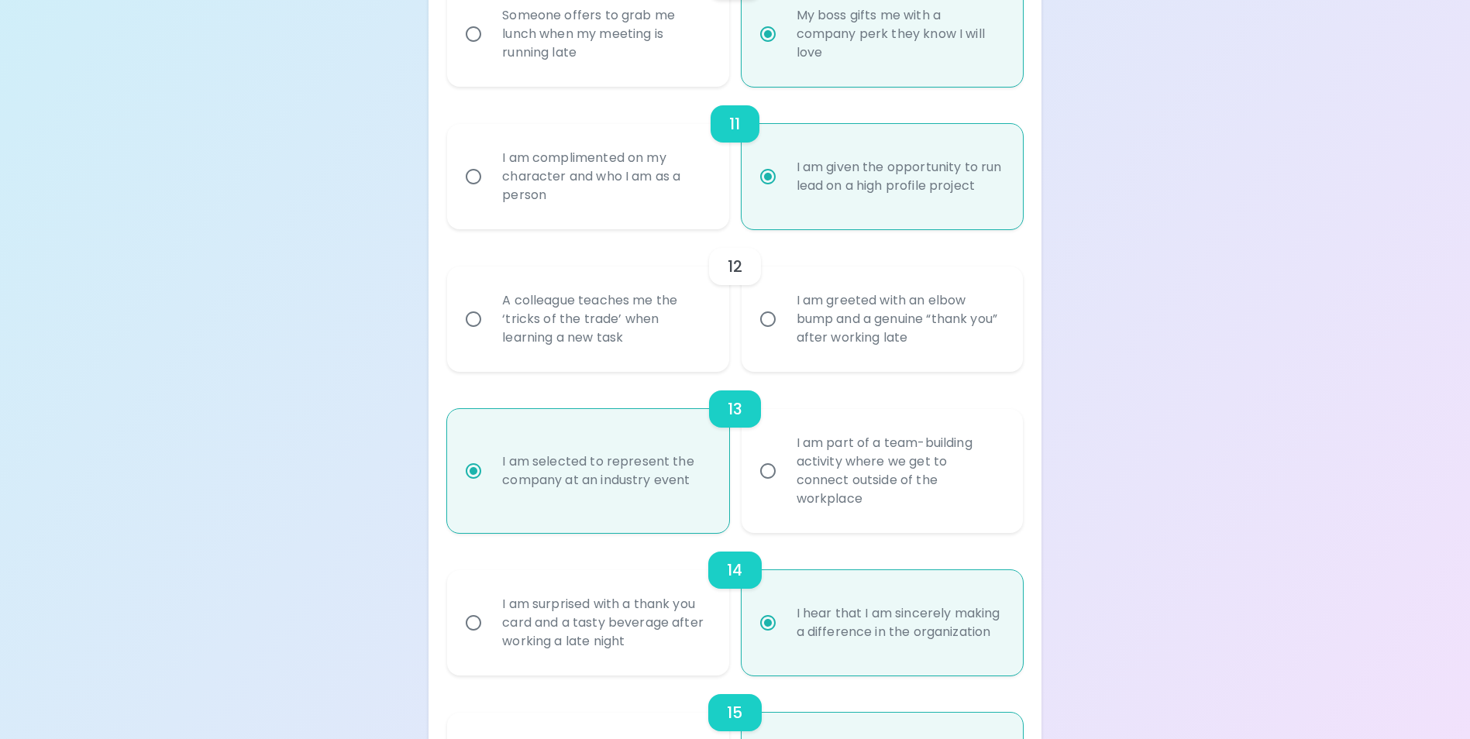
radio input "false"
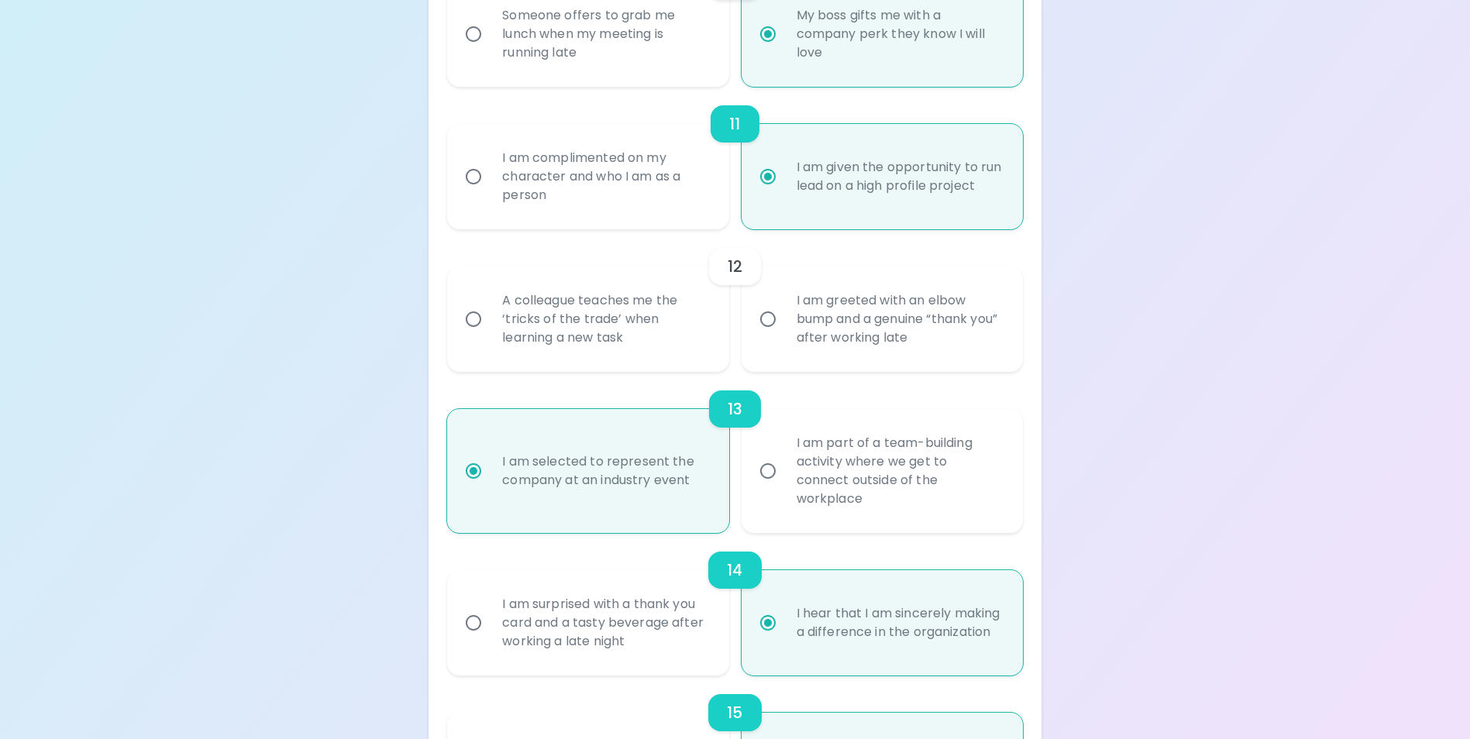
radio input "false"
radio input "true"
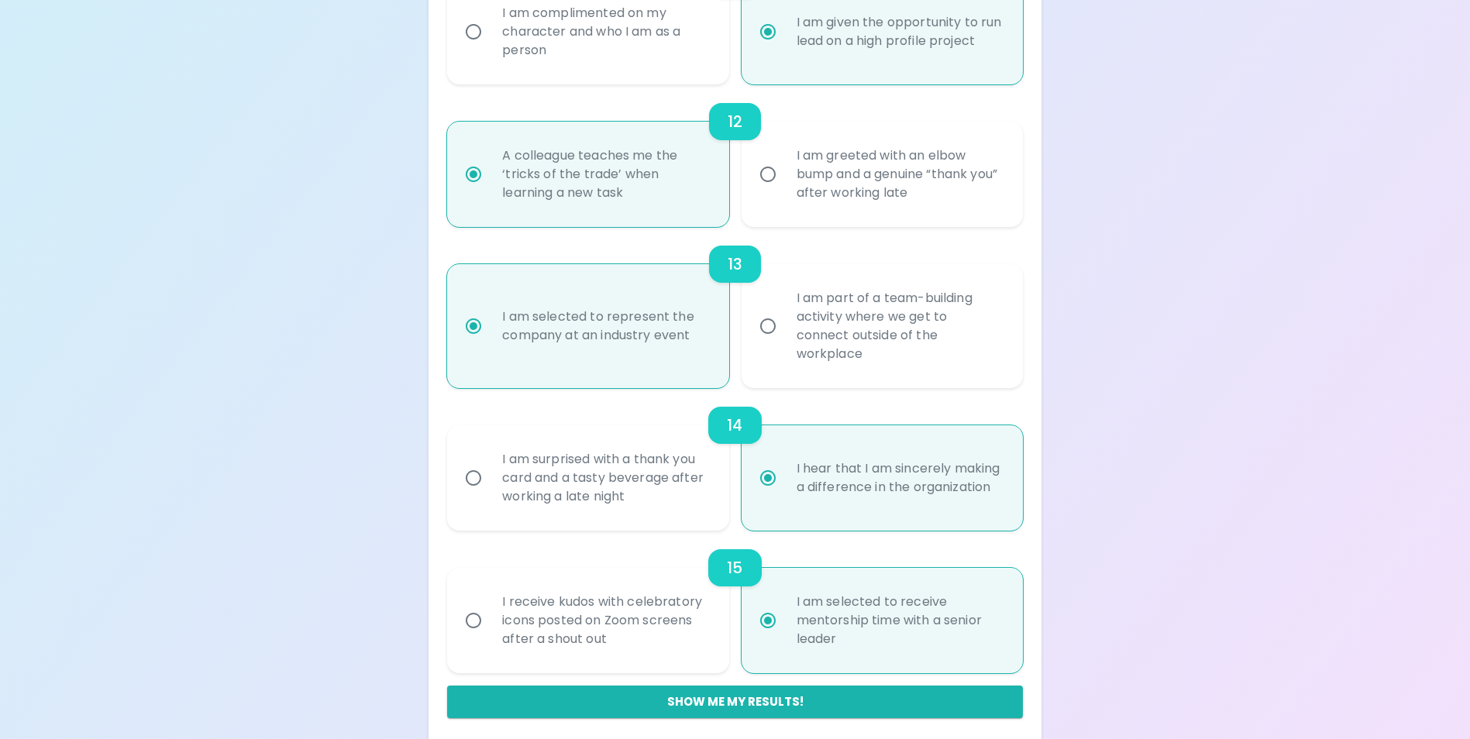
scroll to position [1865, 0]
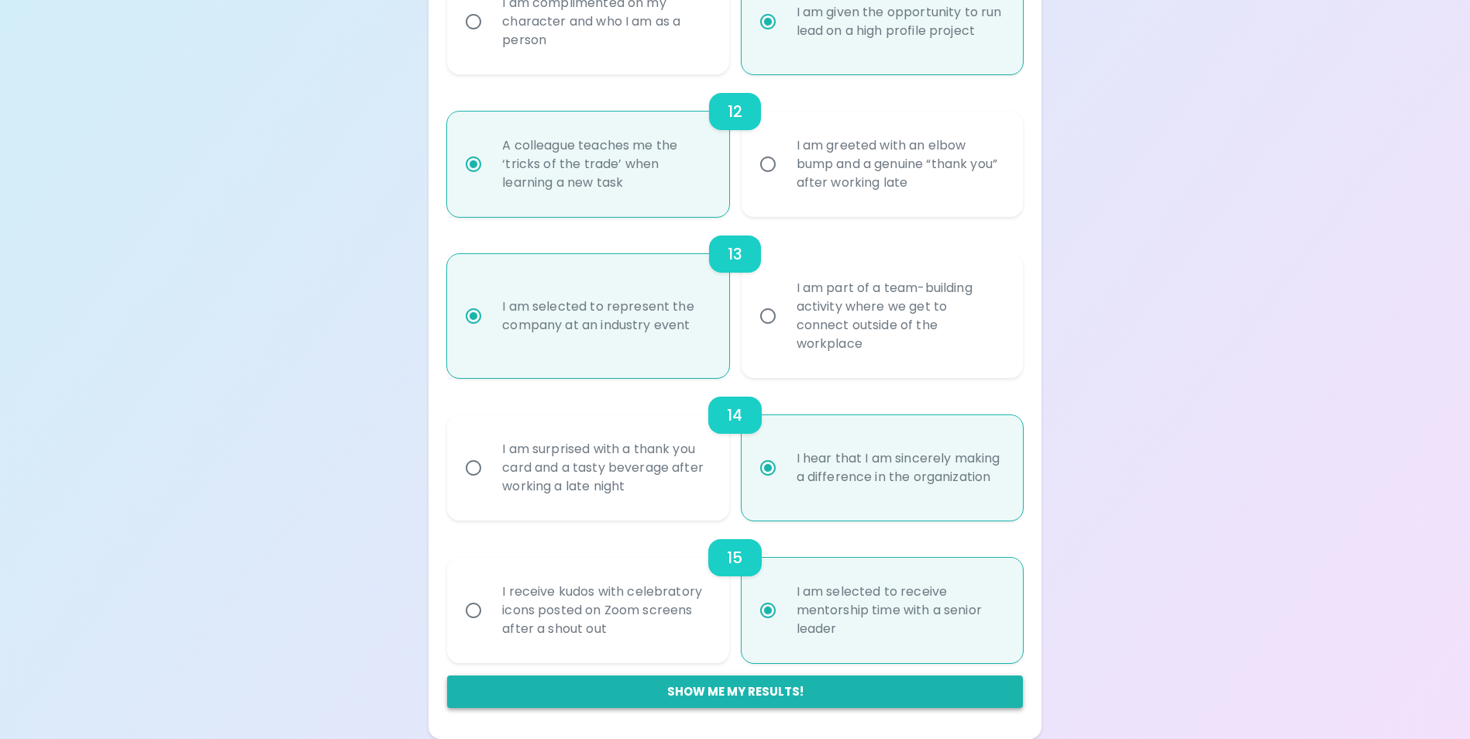
radio input "true"
click at [839, 701] on button "Show me my results!" at bounding box center [734, 692] width 575 height 33
radio input "false"
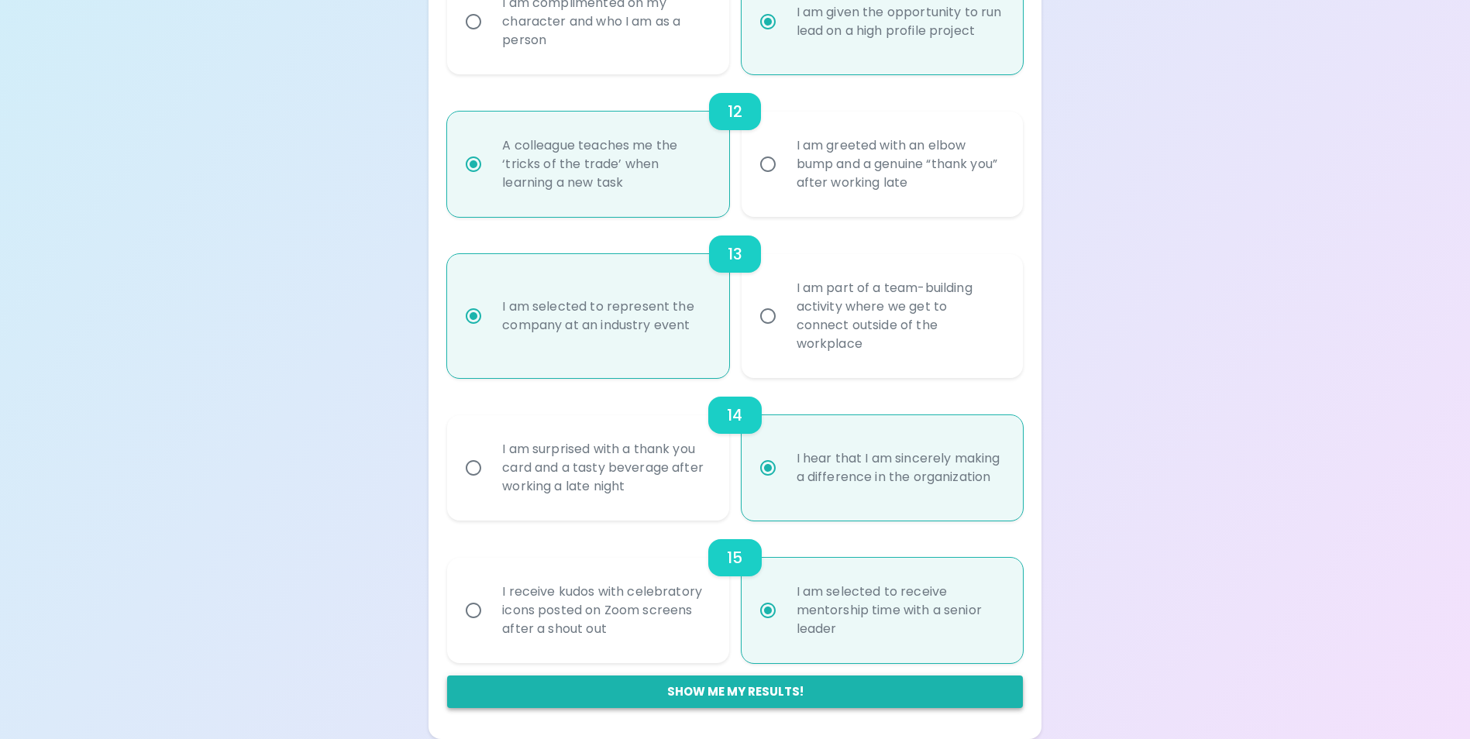
radio input "false"
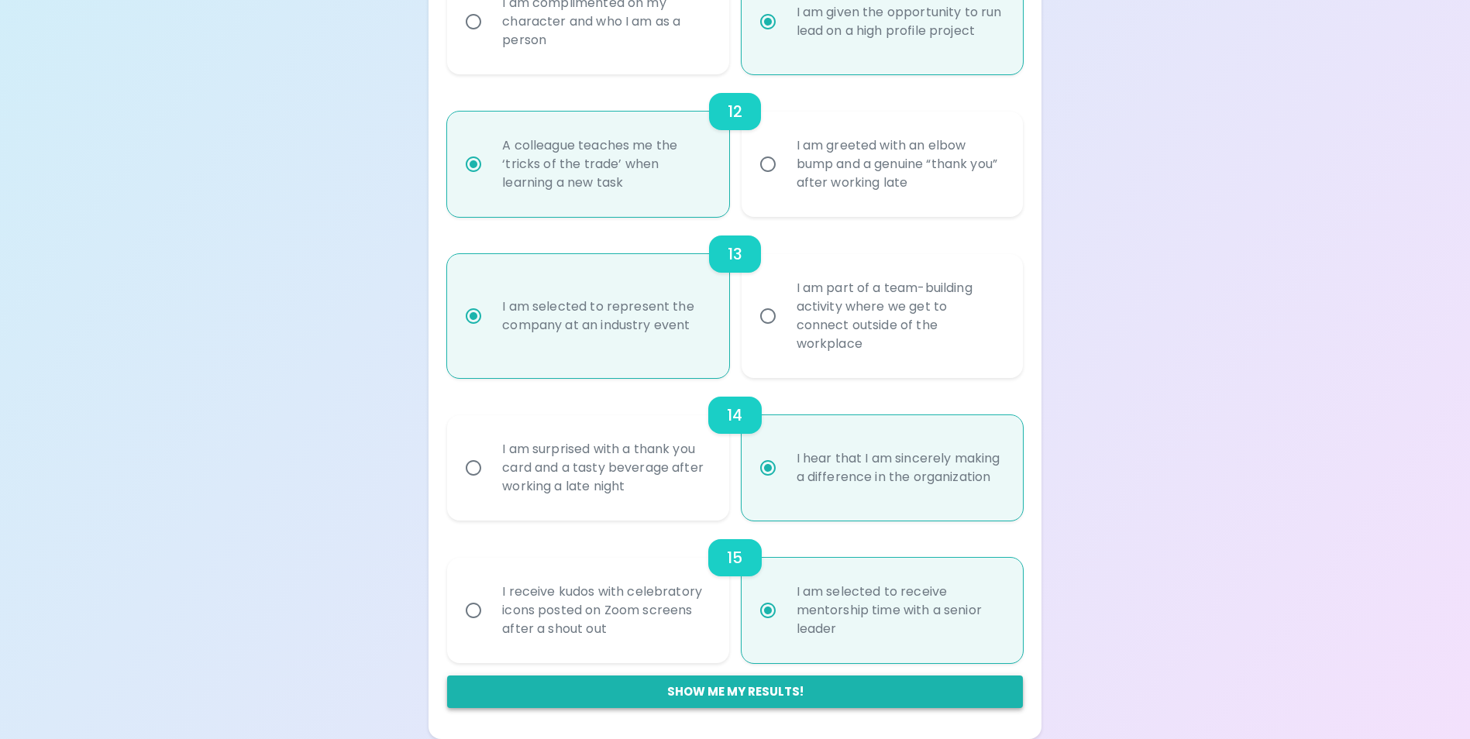
radio input "false"
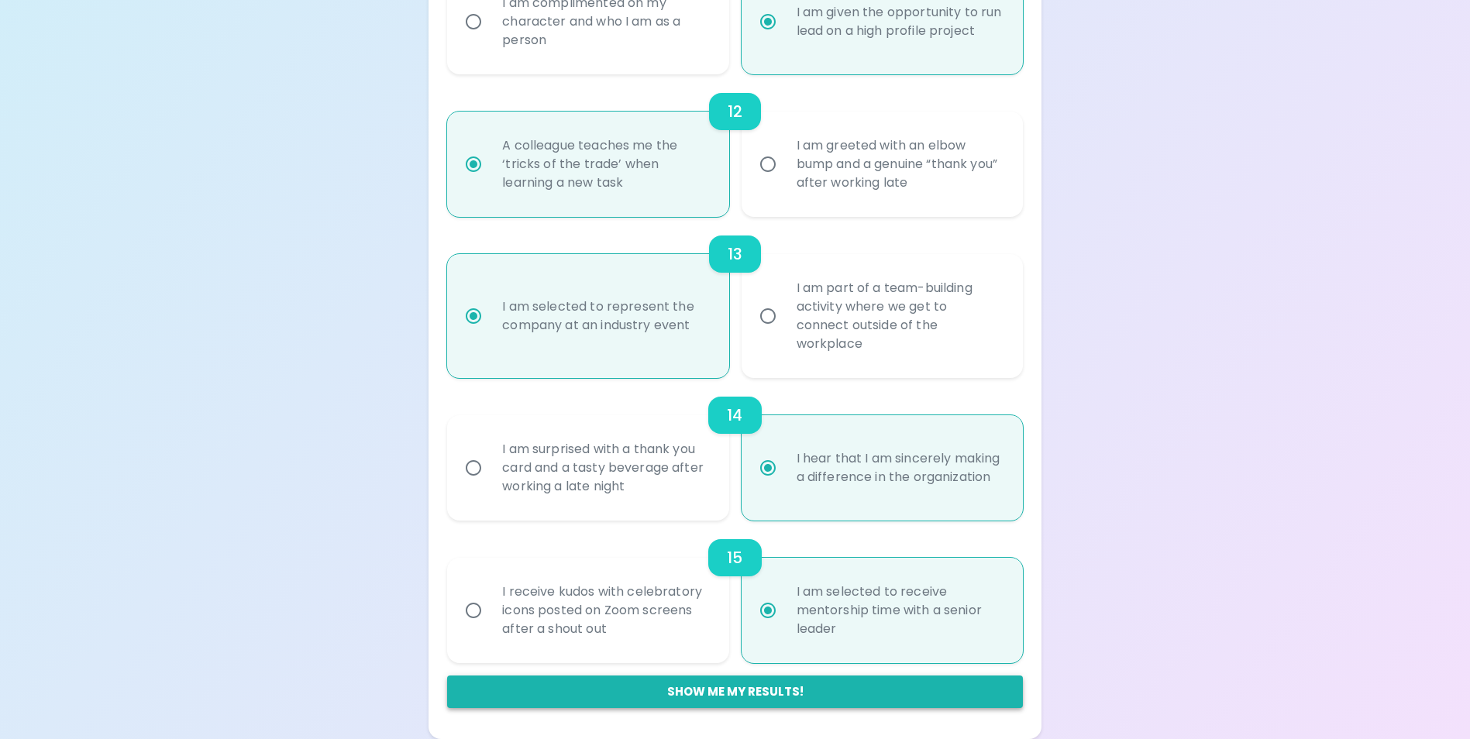
radio input "true"
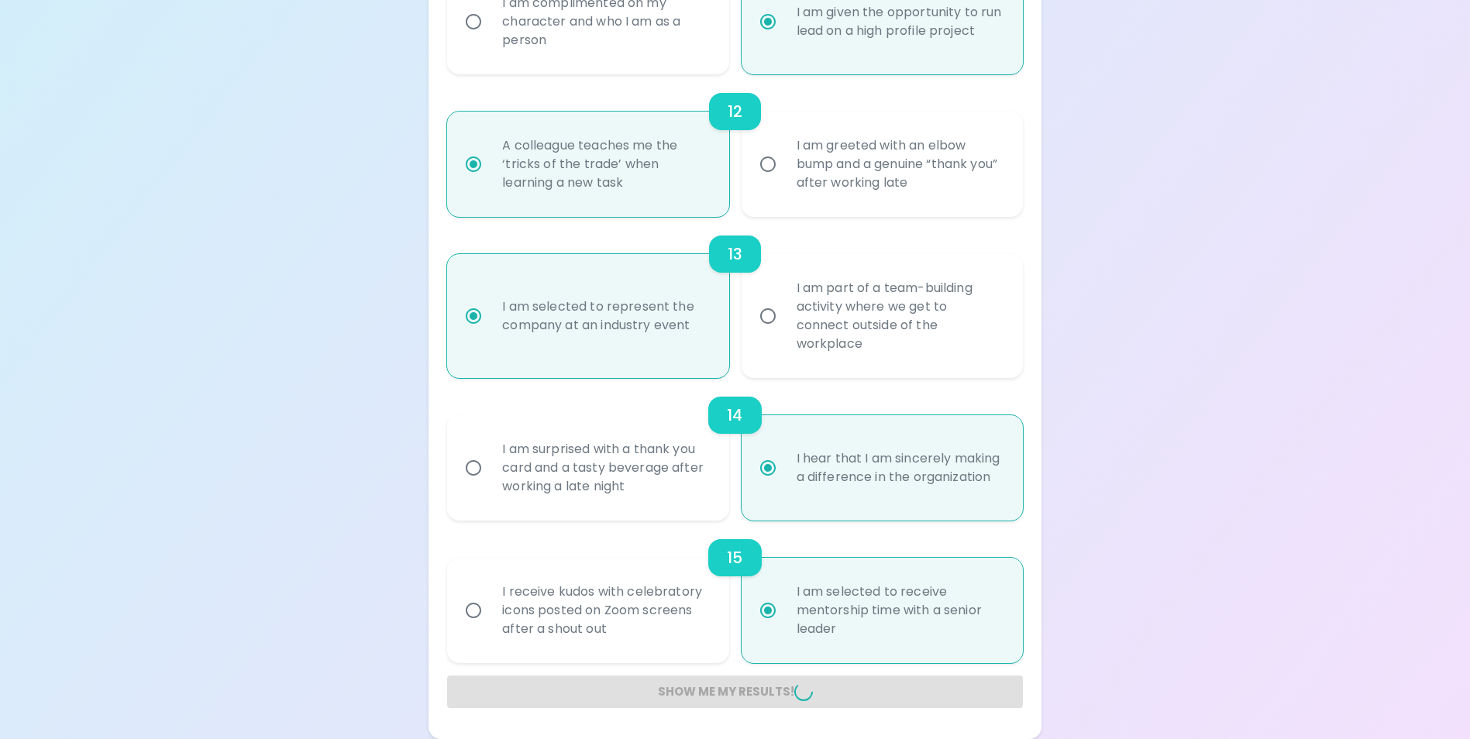
radio input "false"
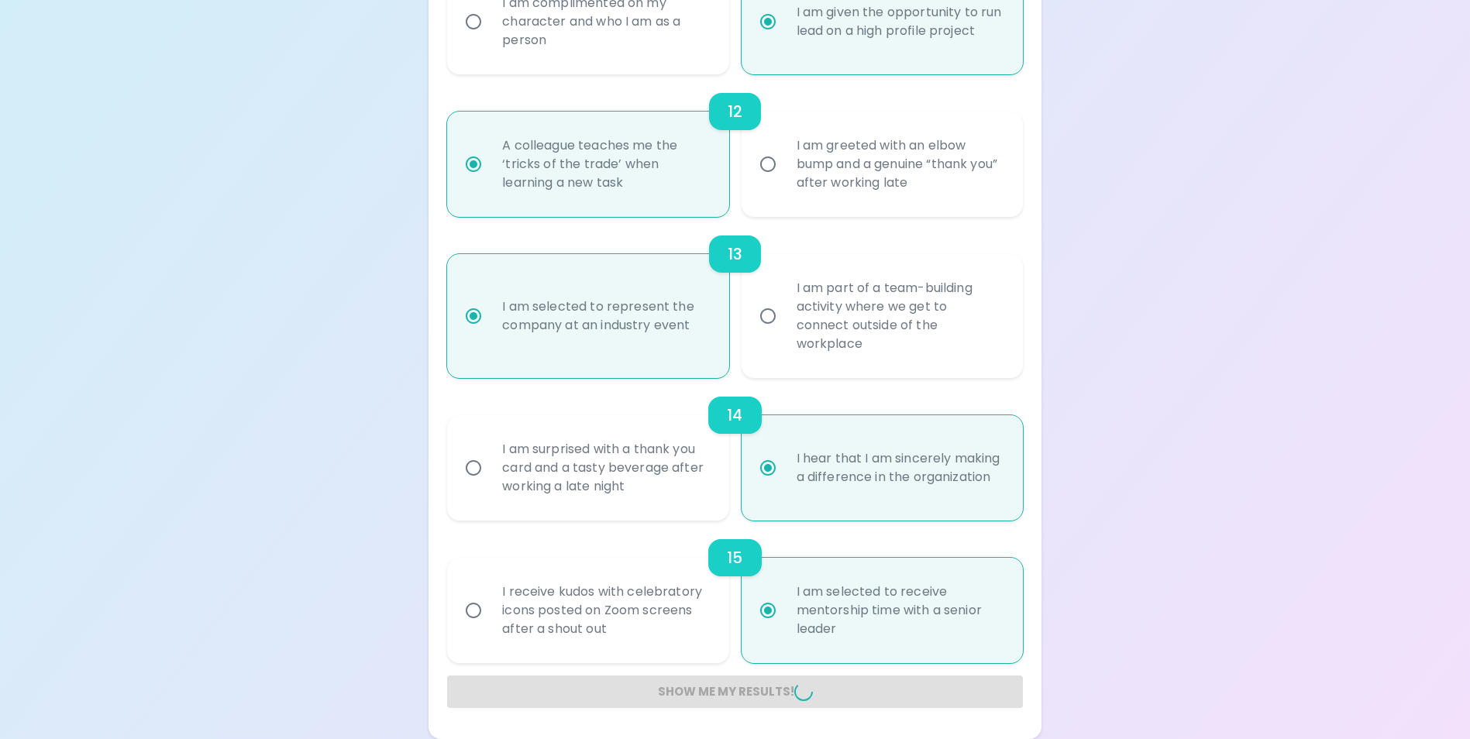
radio input "false"
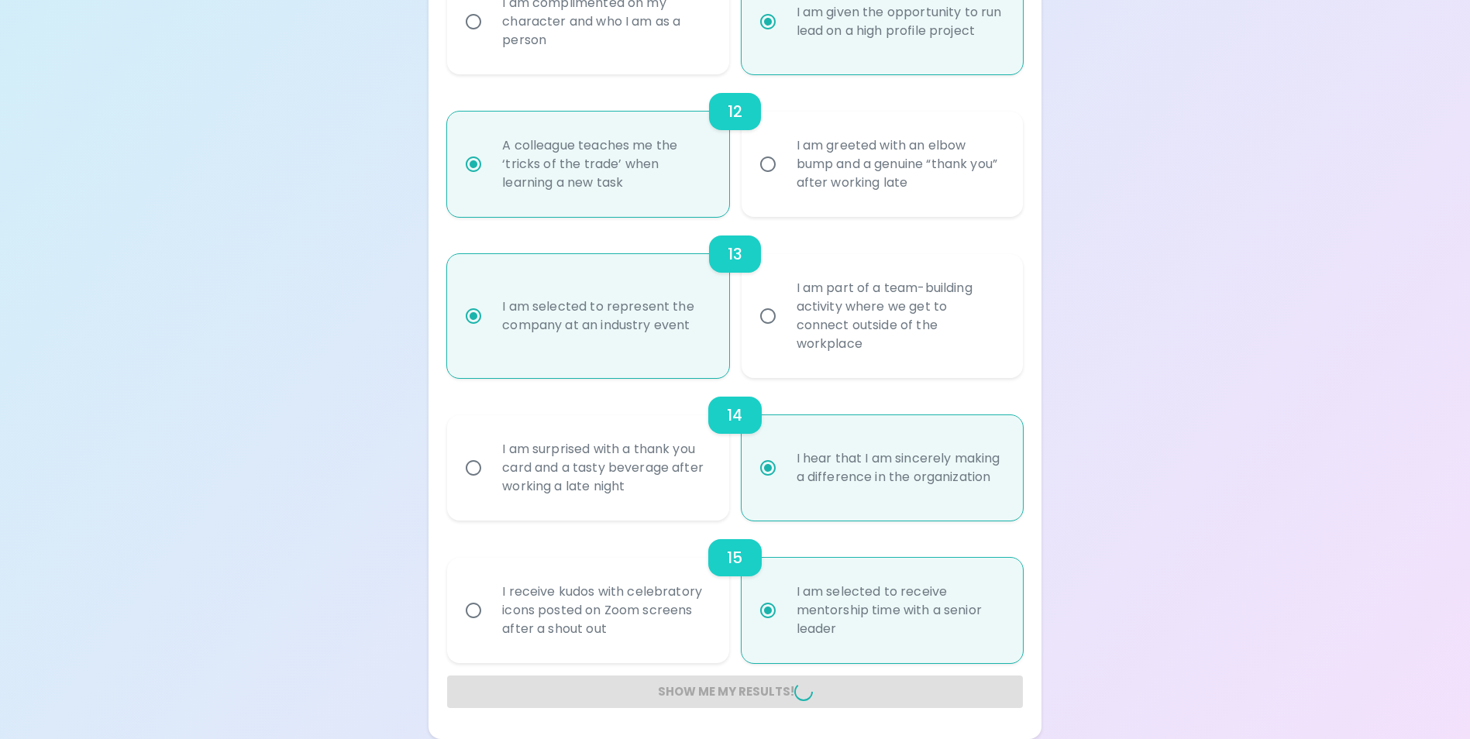
radio input "false"
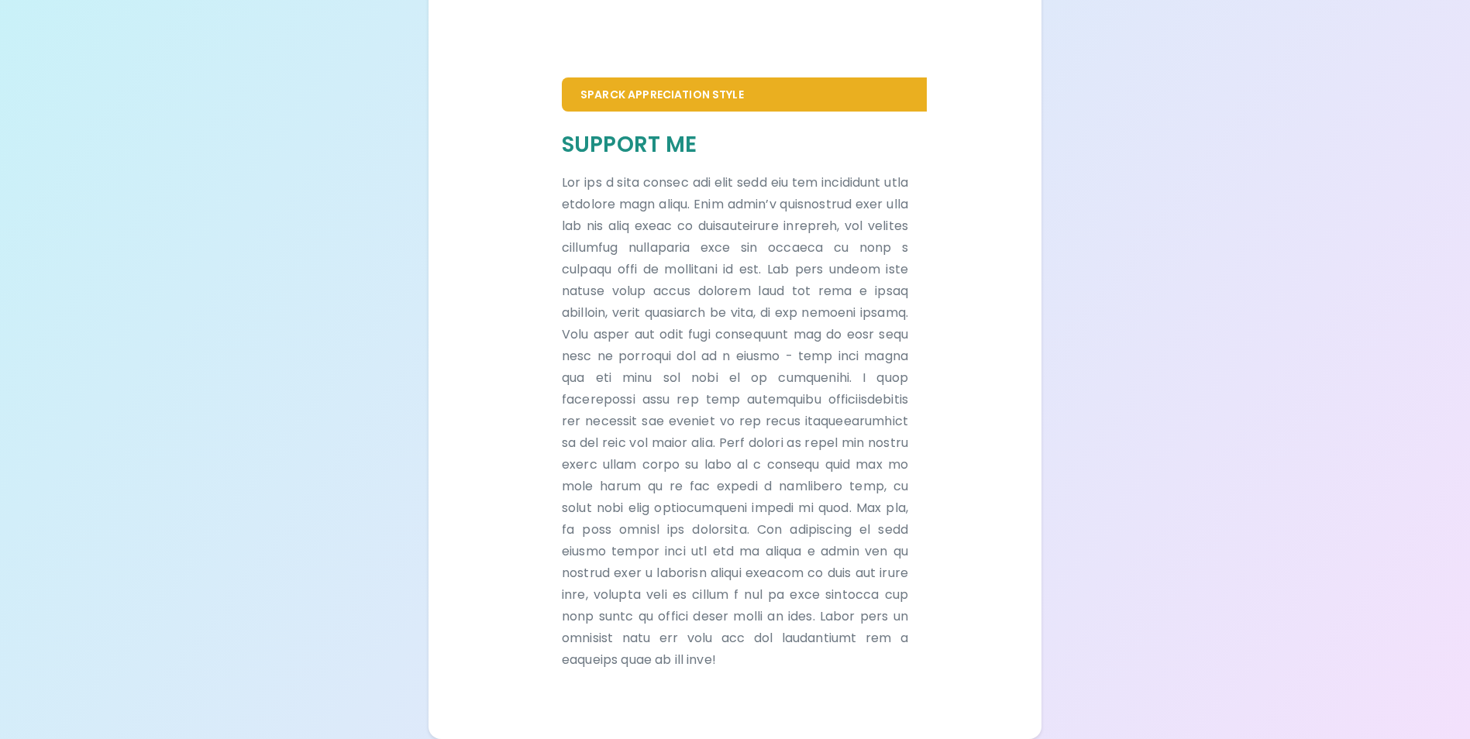
scroll to position [967, 0]
